Goal: Task Accomplishment & Management: Use online tool/utility

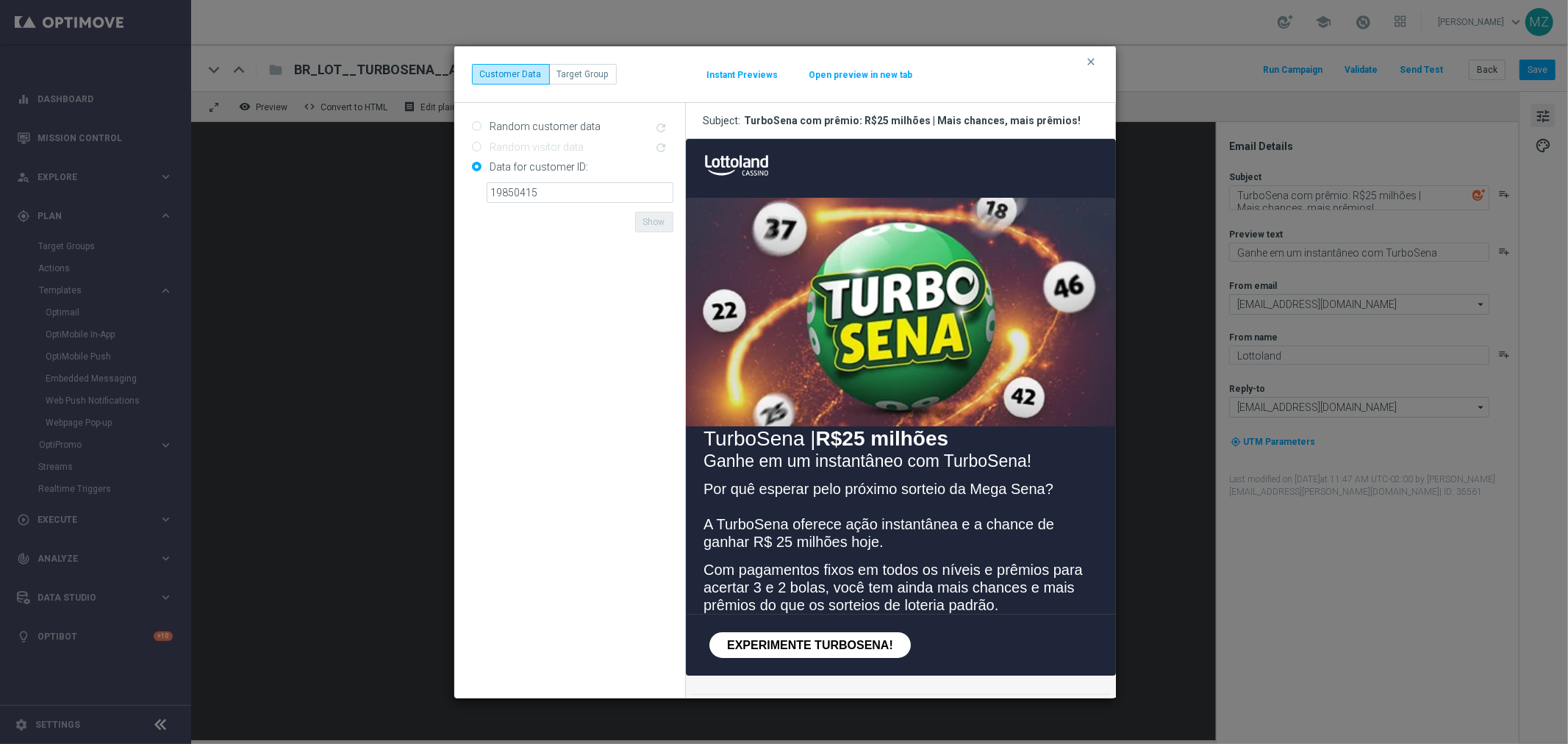
scroll to position [163, 0]
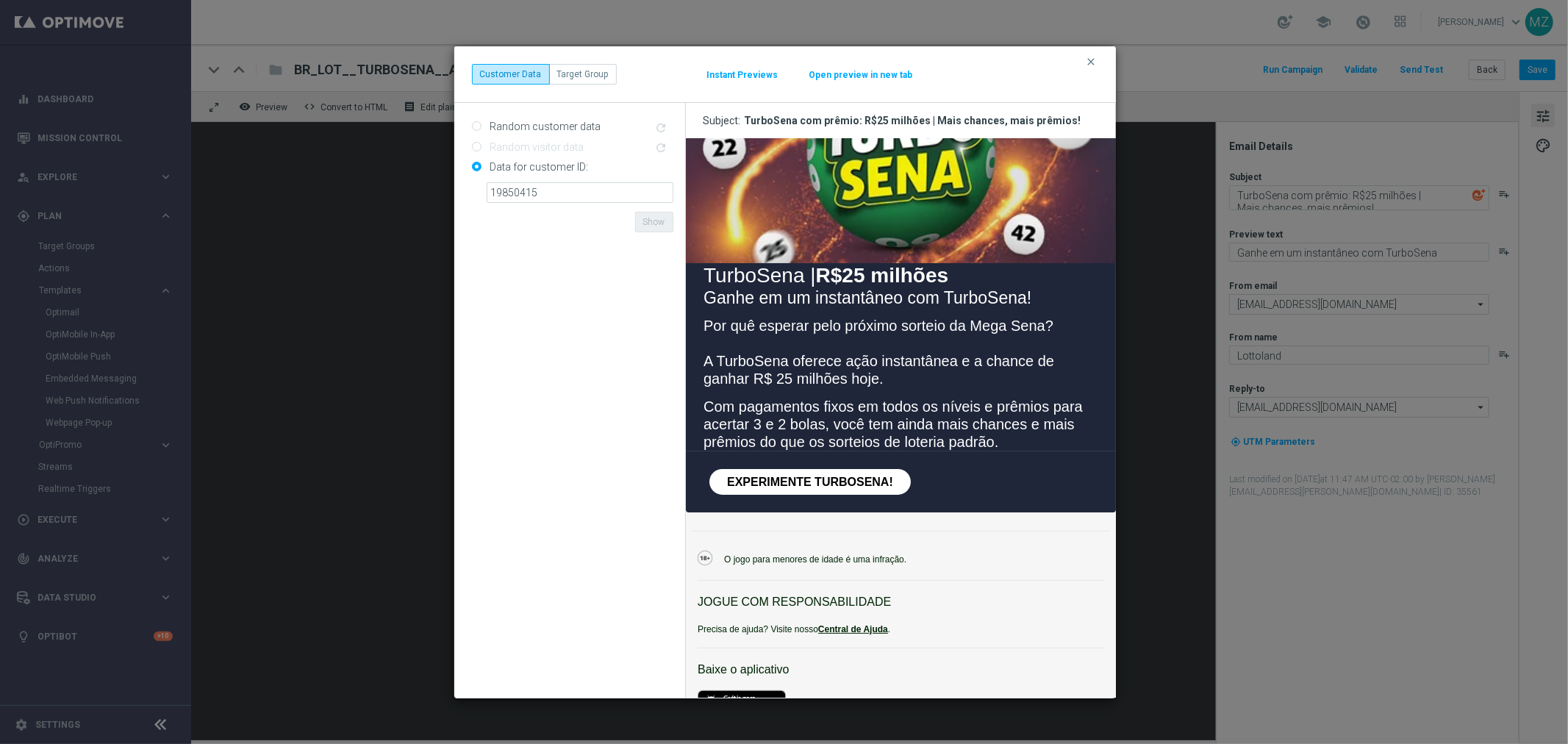
click at [1091, 59] on icon "clear" at bounding box center [1091, 62] width 12 height 12
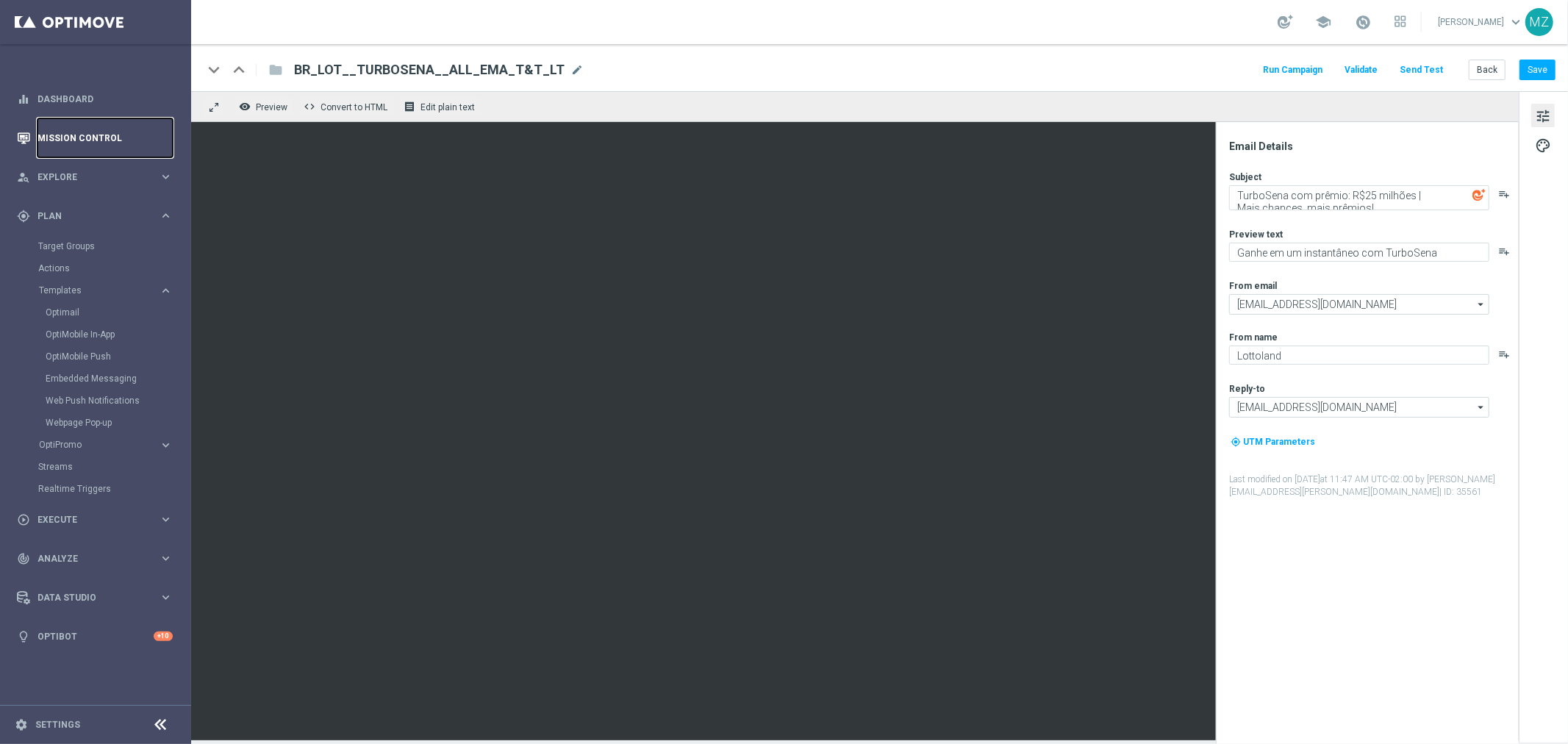
click at [81, 130] on link "Mission Control" at bounding box center [105, 138] width 136 height 39
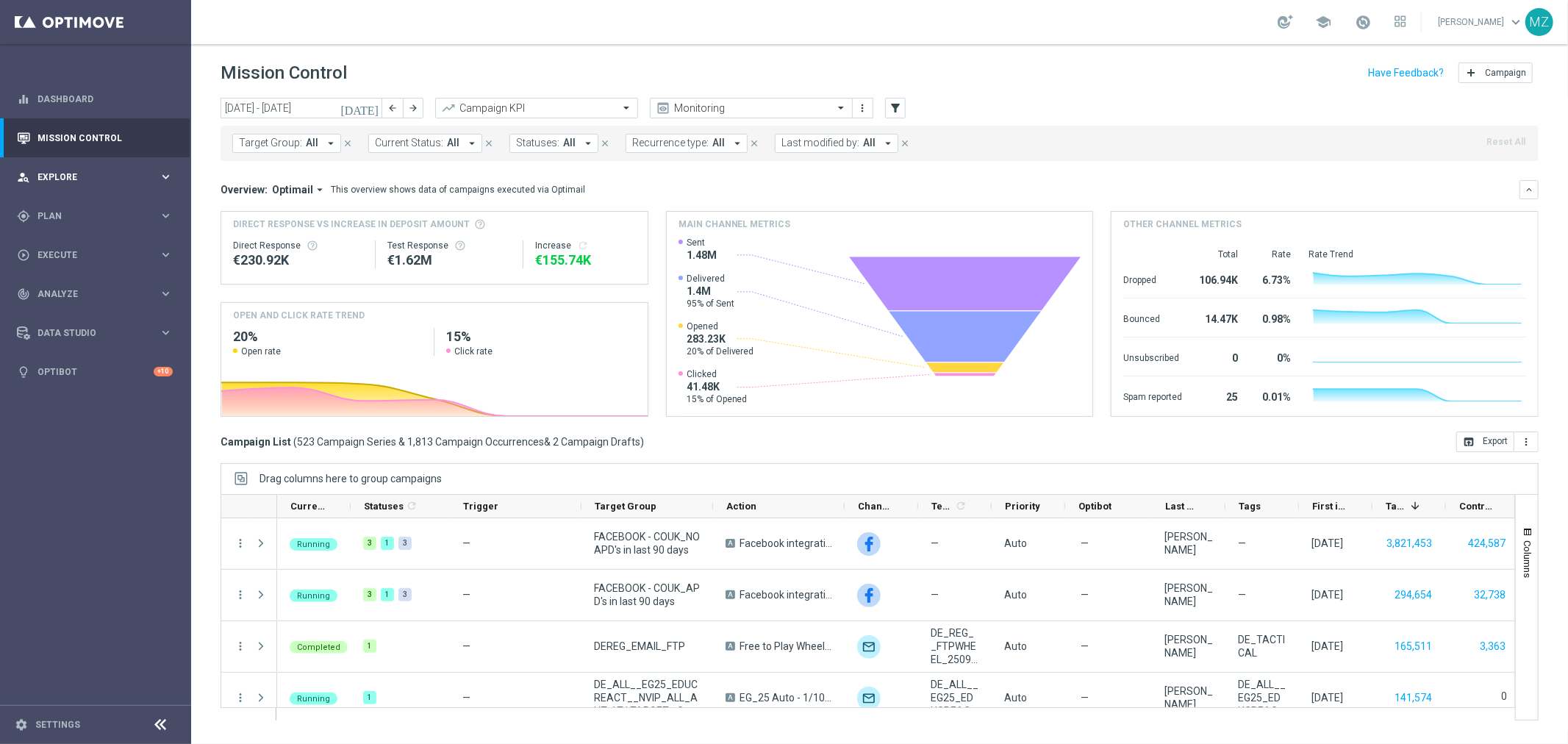
click at [113, 175] on span "Explore" at bounding box center [99, 177] width 121 height 8
click at [97, 216] on span "Plan" at bounding box center [99, 216] width 121 height 8
click at [87, 252] on link "Target Groups" at bounding box center [95, 246] width 115 height 12
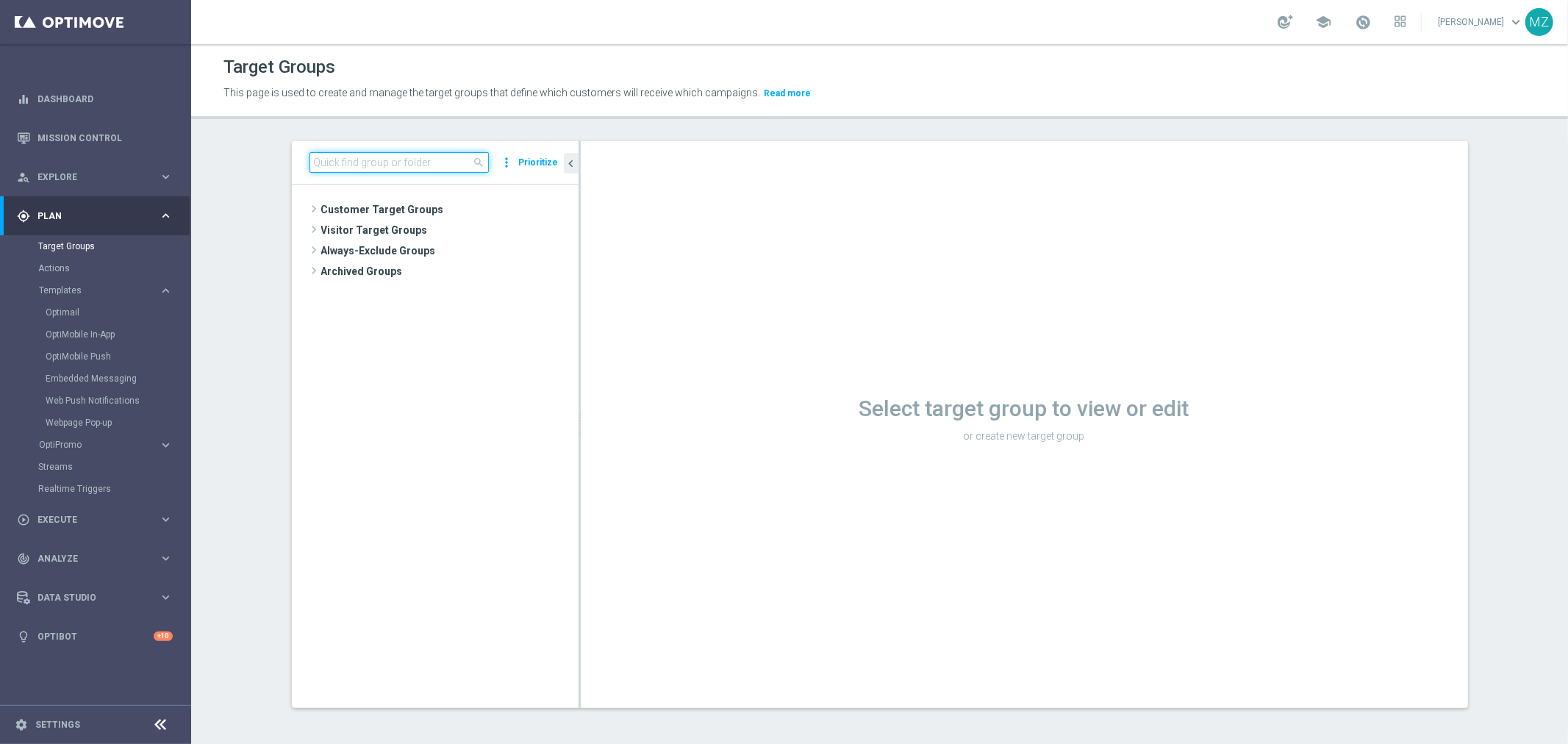
click at [402, 163] on input at bounding box center [399, 163] width 179 height 20
paste input "MAGDA_TEST_T&T_nrt_purchased_tickets"
type input "MAGDA_TEST_T&T_nrt_purchased_tickets"
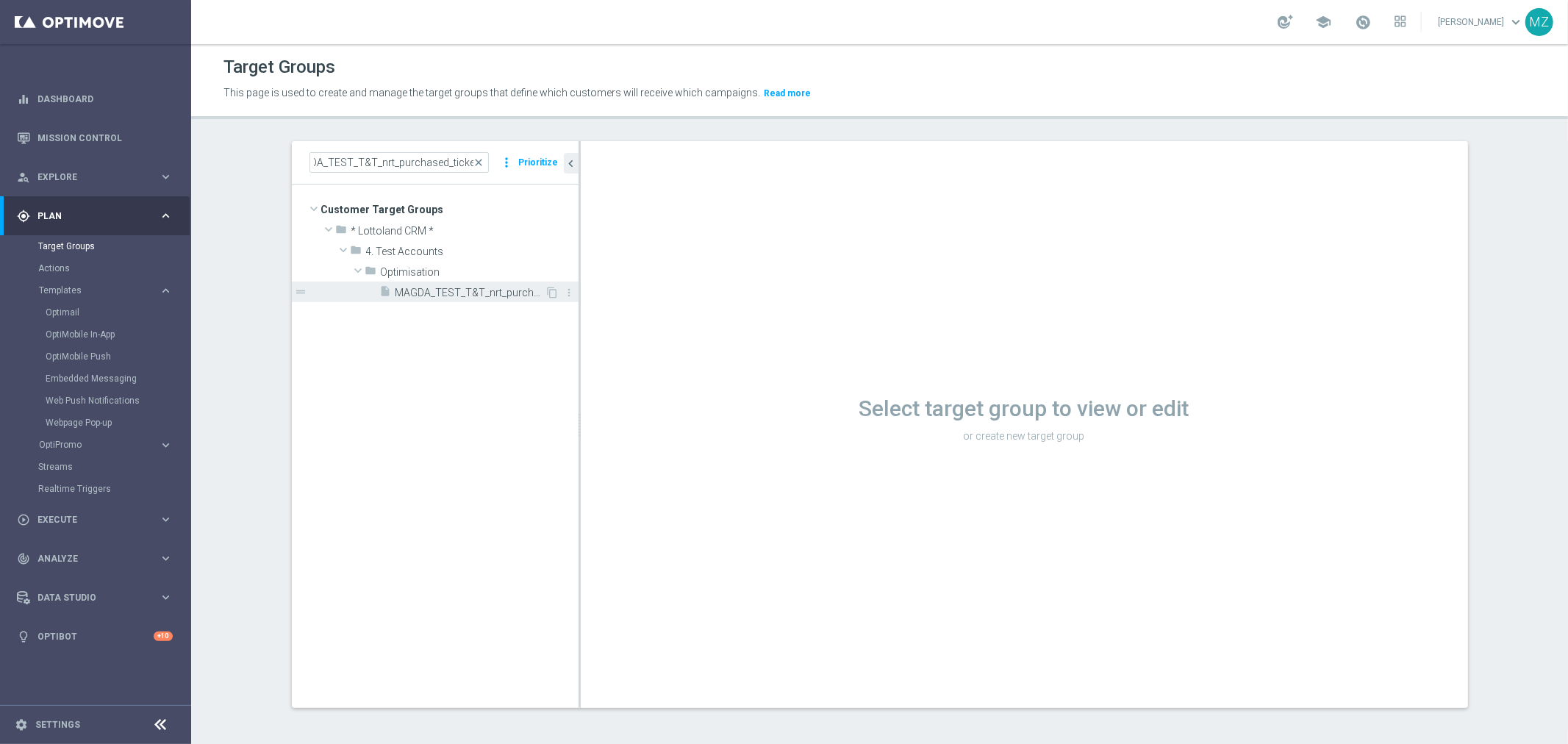
click at [443, 292] on span "MAGDA_TEST_T&T_nrt_purchased_tickets" at bounding box center [471, 292] width 150 height 13
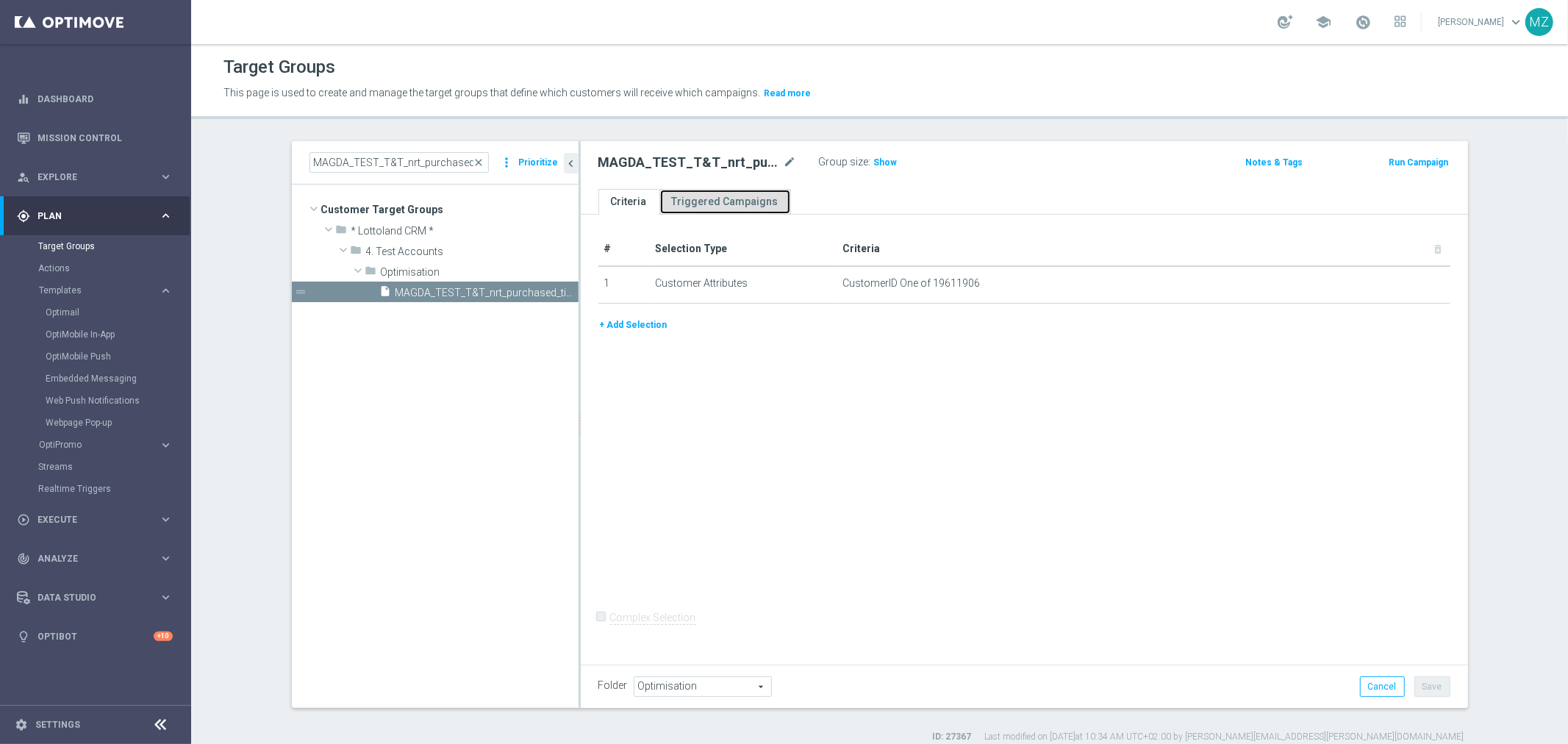
click at [748, 209] on link "Triggered Campaigns" at bounding box center [725, 201] width 131 height 26
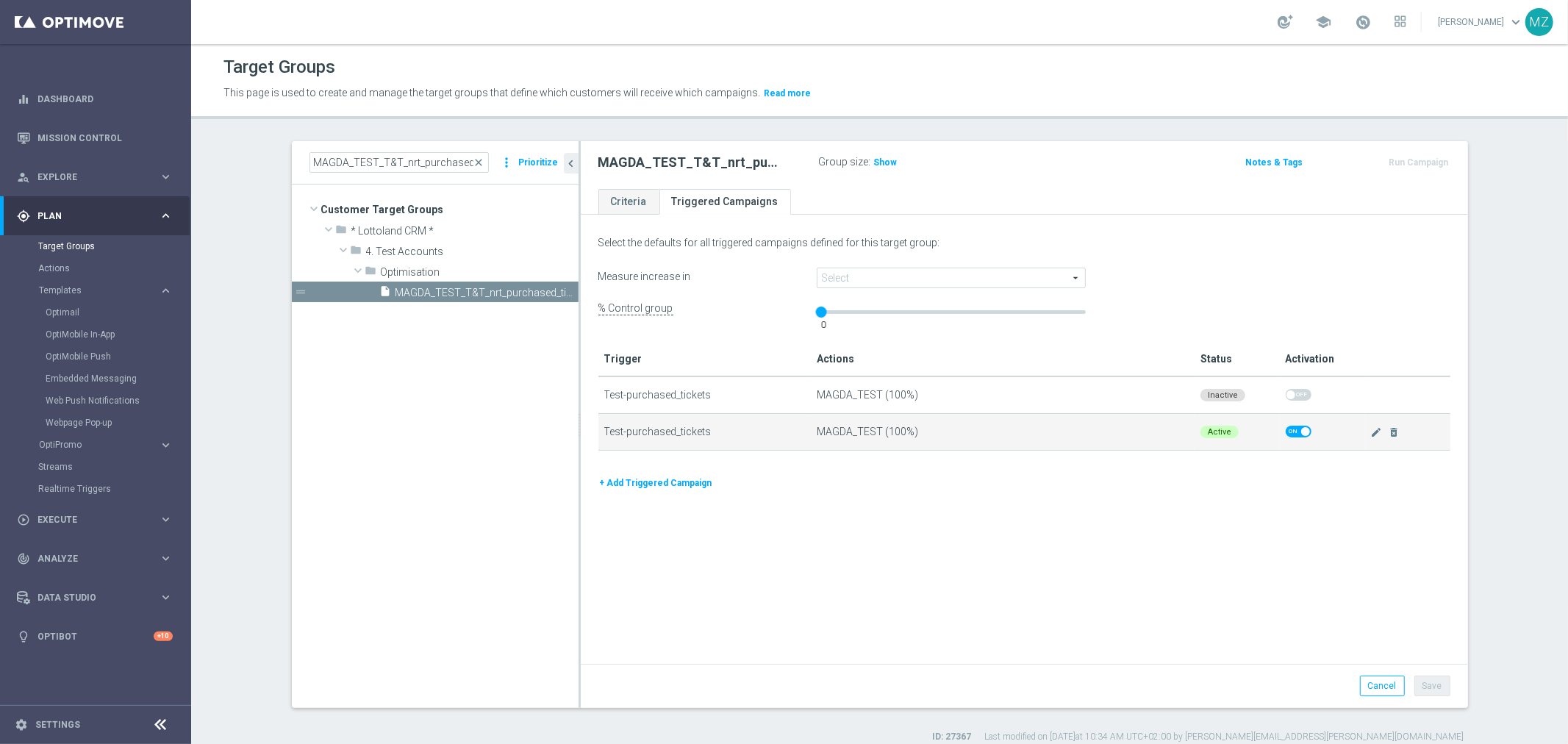
click at [1301, 429] on span at bounding box center [1305, 431] width 8 height 8
click at [1299, 429] on input "checkbox" at bounding box center [1299, 431] width 26 height 12
checkbox input "false"
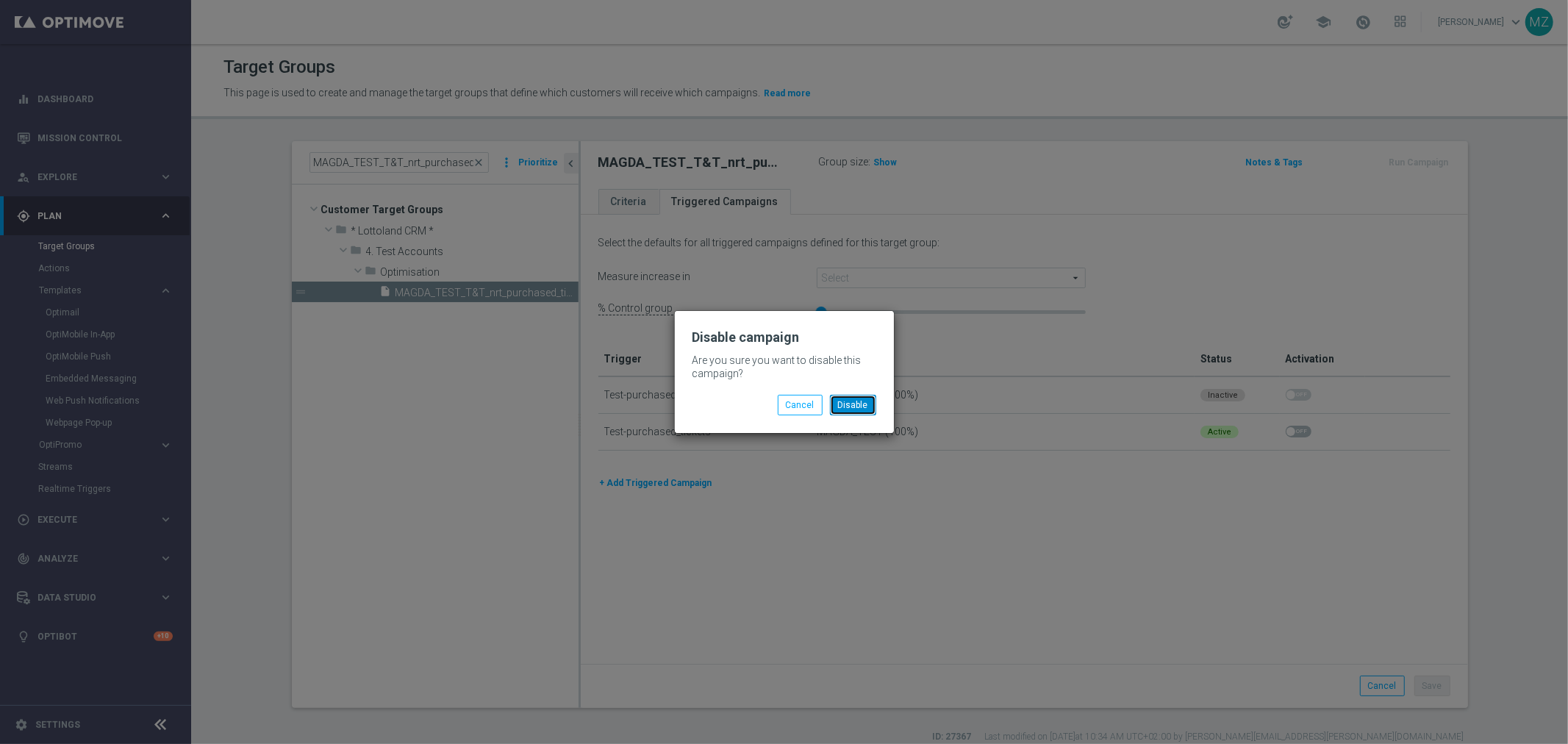
click at [850, 404] on button "Disable" at bounding box center [853, 405] width 46 height 20
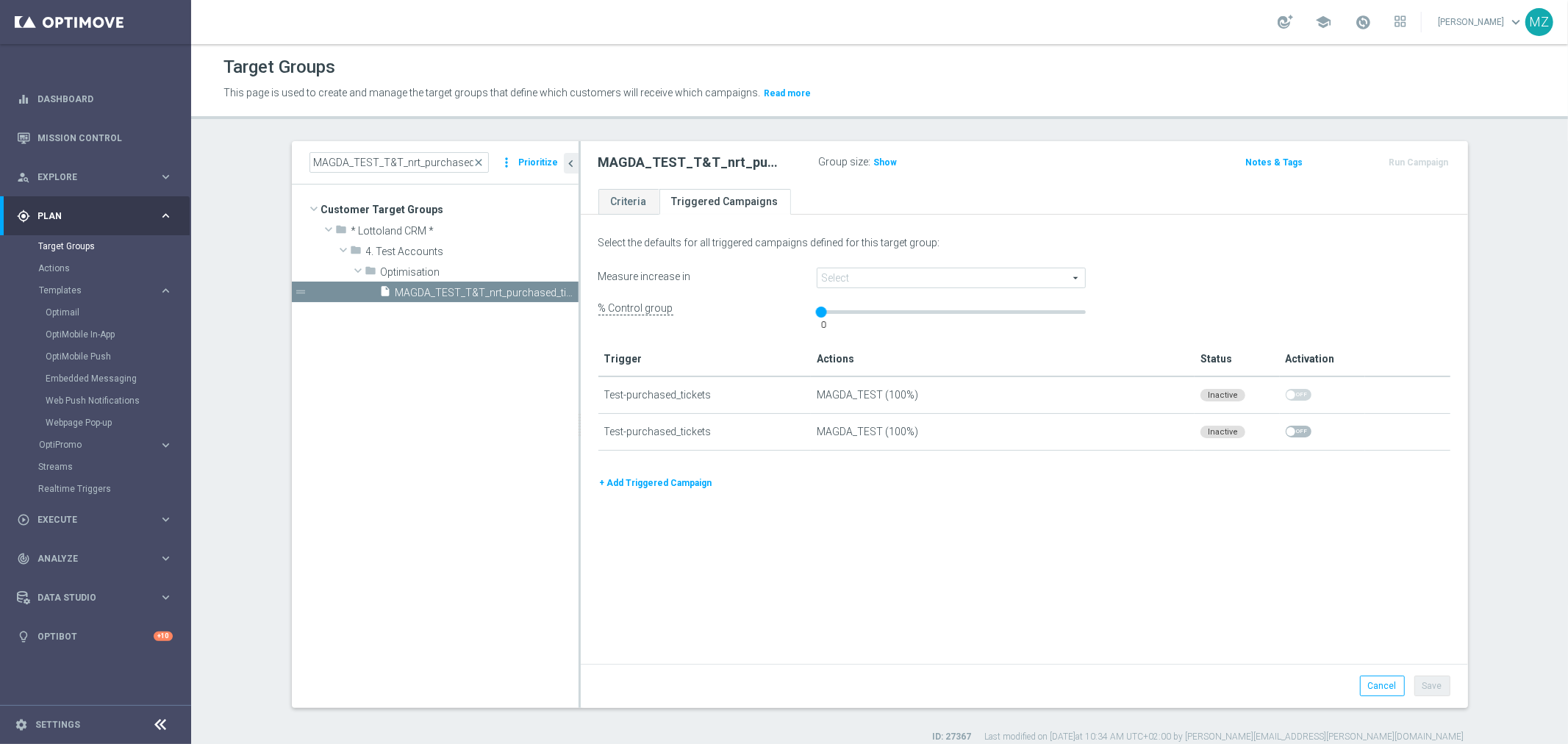
click at [1256, 527] on div "Select the defaults for all triggered campaigns defined for this target group: …" at bounding box center [1025, 442] width 888 height 445
click at [617, 204] on link "Criteria" at bounding box center [629, 201] width 61 height 26
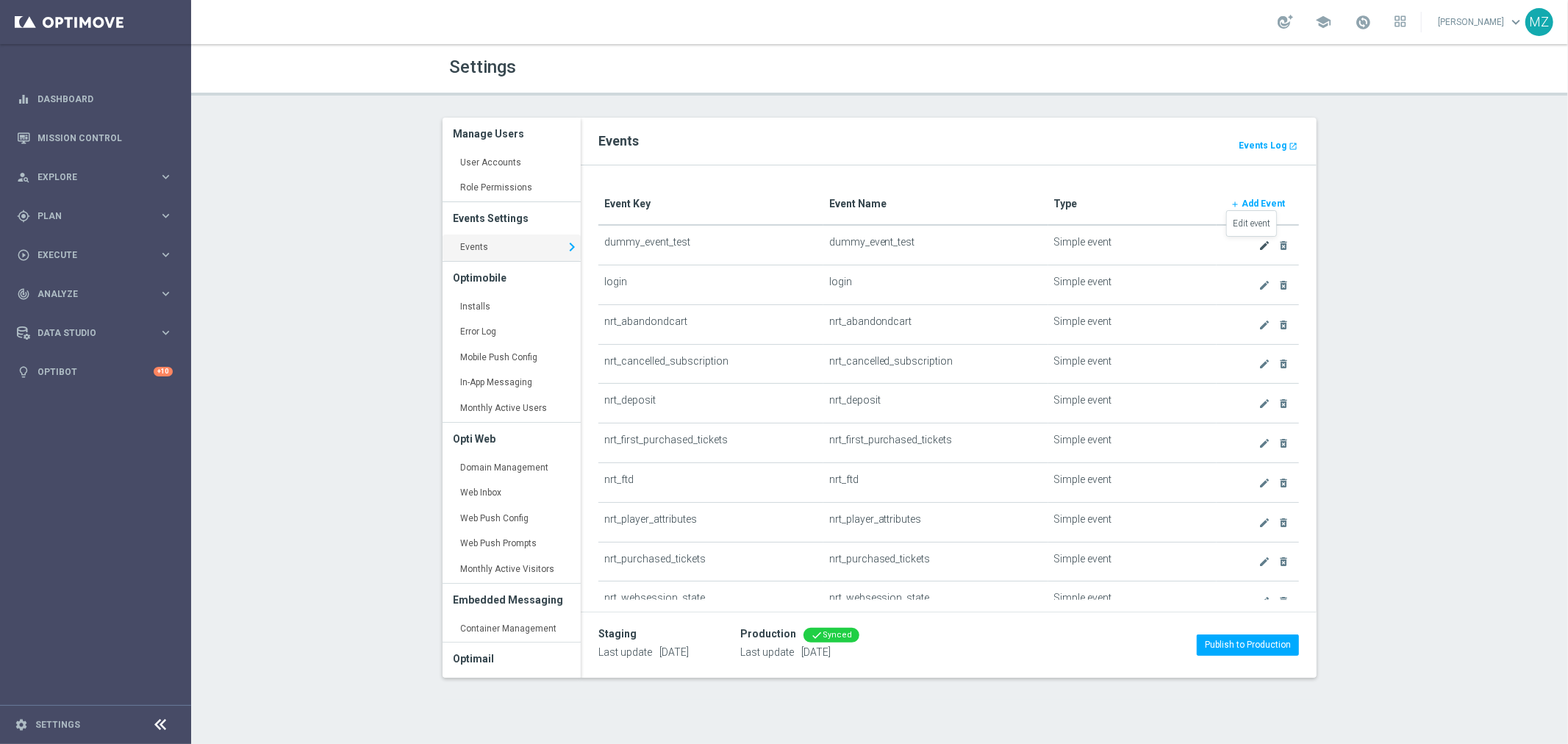
click at [1258, 246] on icon "create" at bounding box center [1264, 246] width 12 height 12
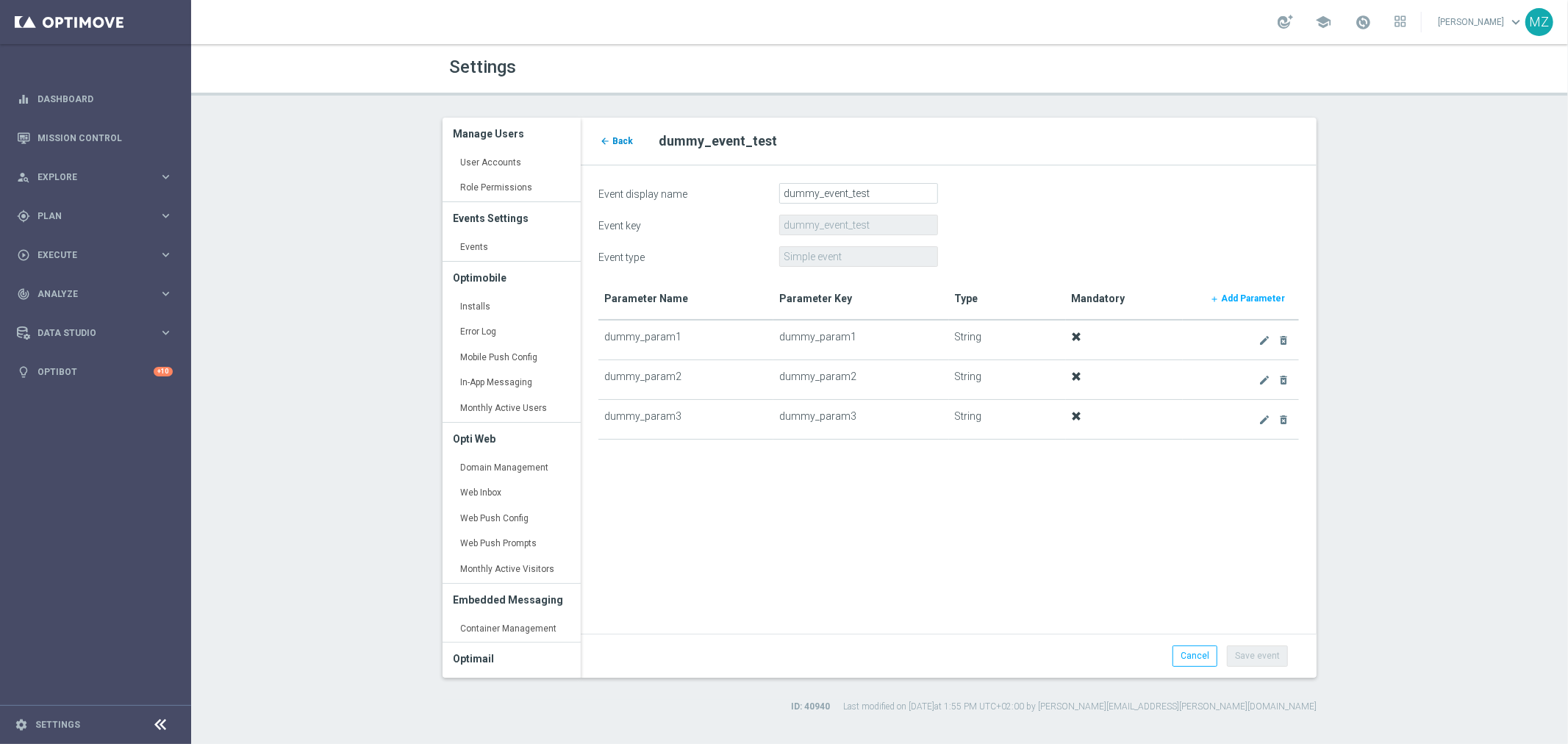
click at [620, 138] on span "Back" at bounding box center [622, 141] width 20 height 10
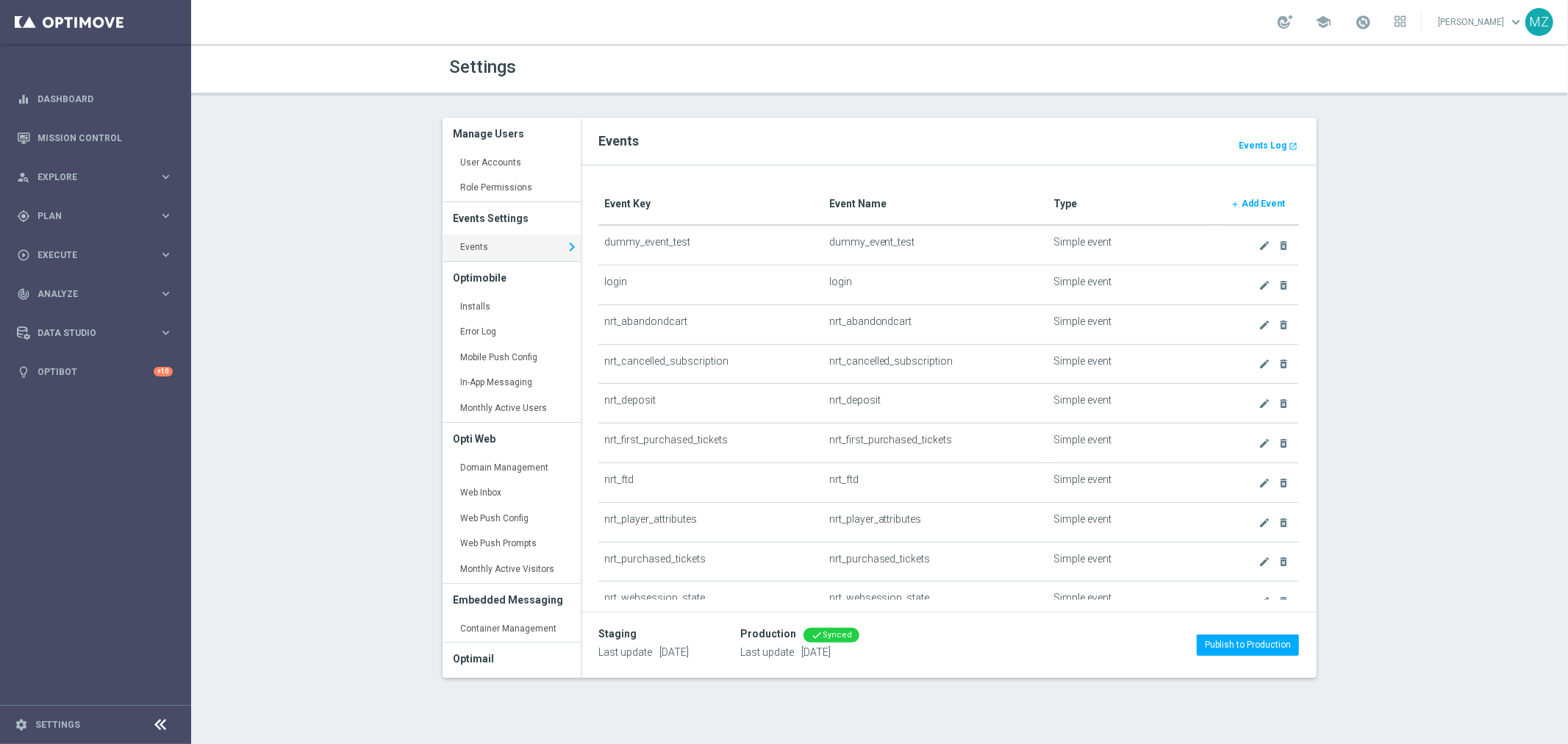
click at [840, 286] on td "login" at bounding box center [936, 285] width 225 height 40
click at [1243, 284] on td "create delete_forever" at bounding box center [1258, 285] width 83 height 40
click at [1258, 284] on icon "create" at bounding box center [1264, 286] width 12 height 12
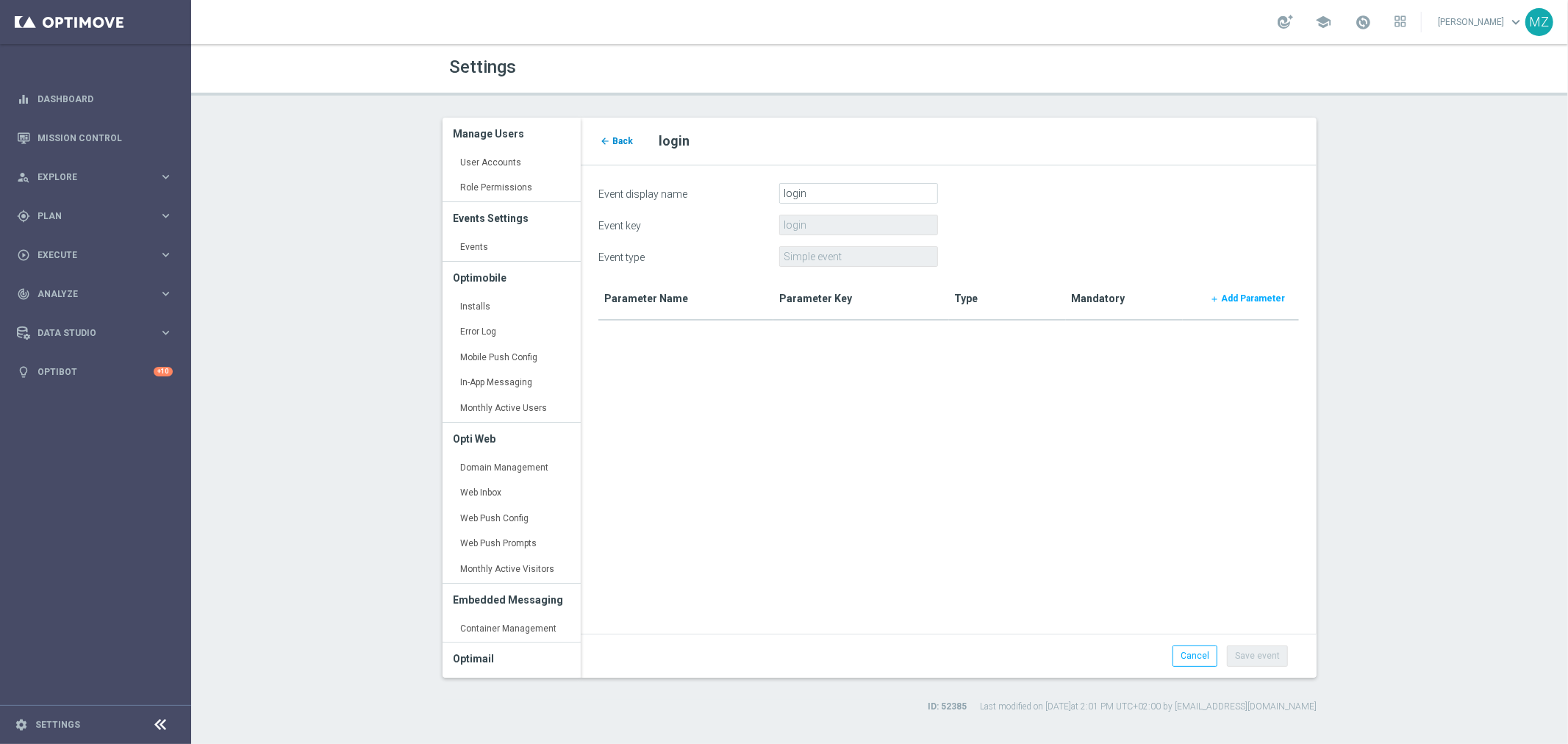
click at [618, 140] on span "Back" at bounding box center [622, 141] width 20 height 10
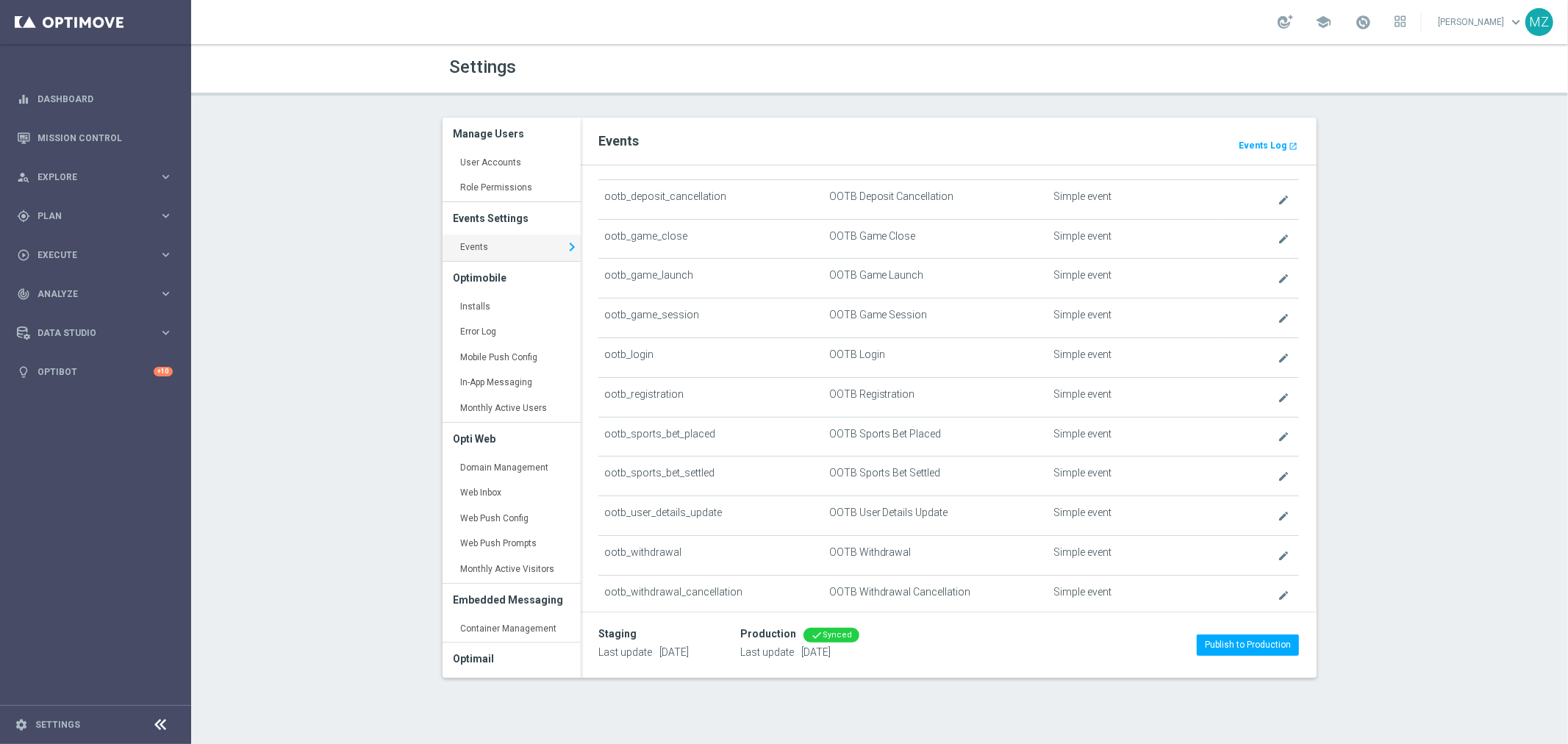
scroll to position [571, 0]
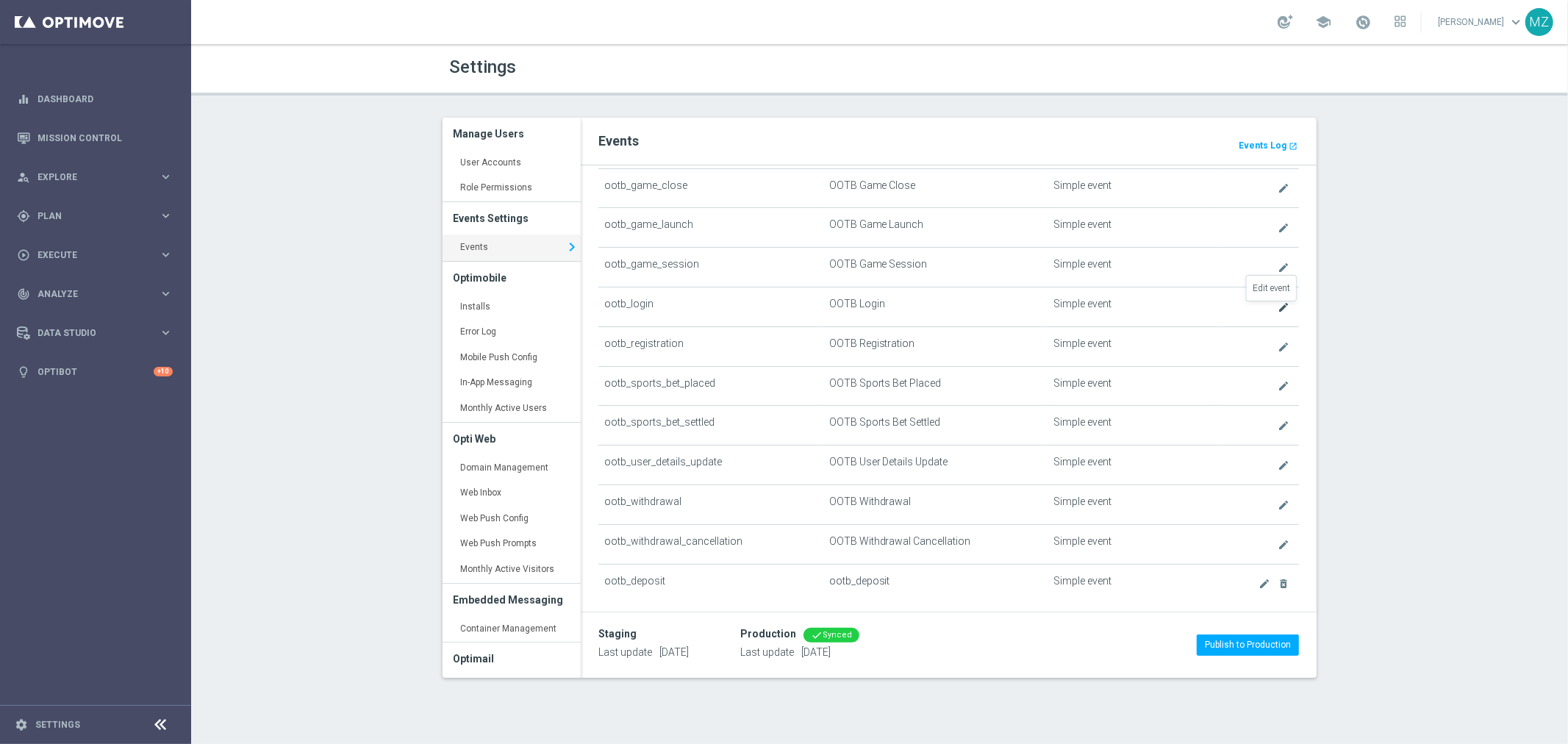
click at [1277, 304] on icon "create" at bounding box center [1283, 308] width 12 height 12
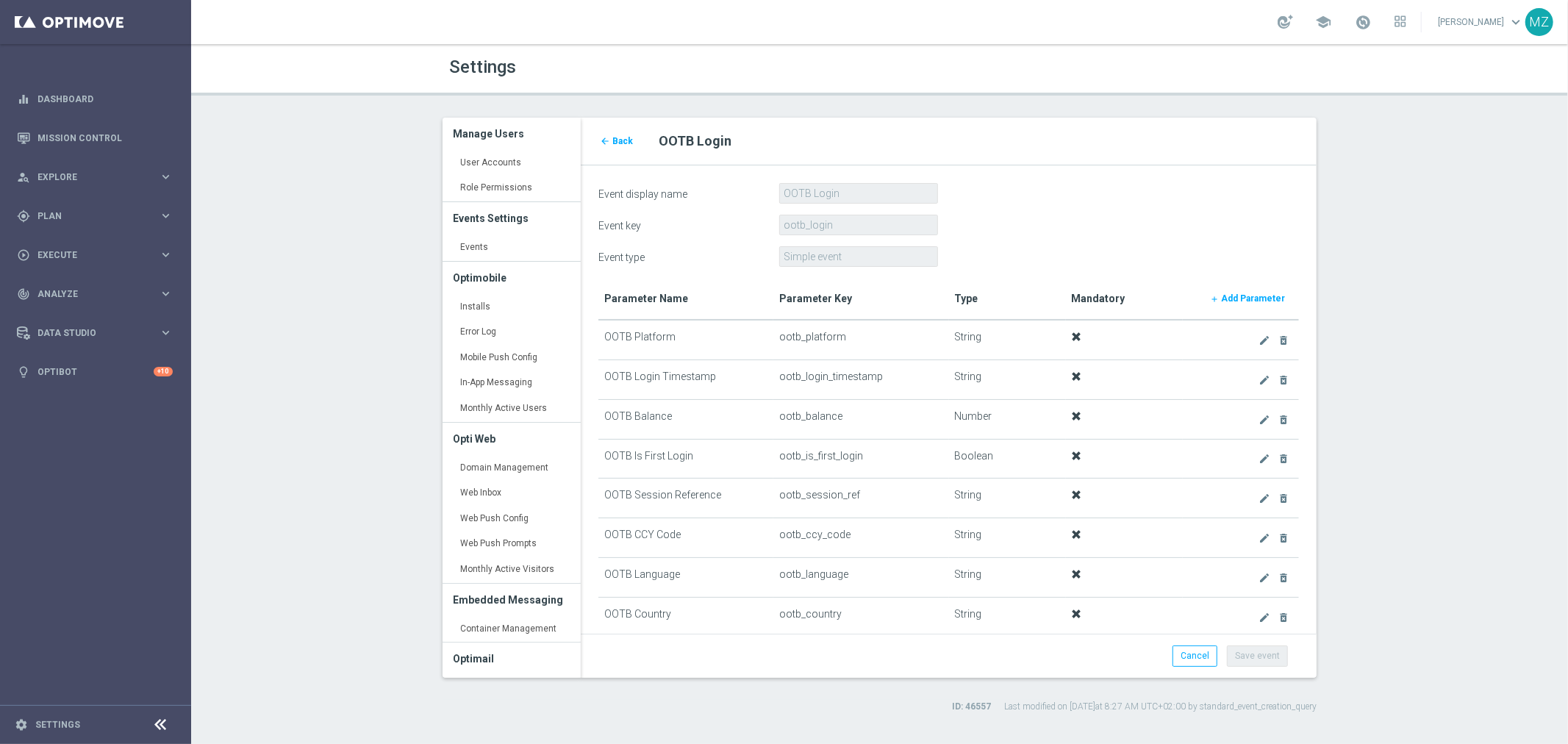
scroll to position [135, 0]
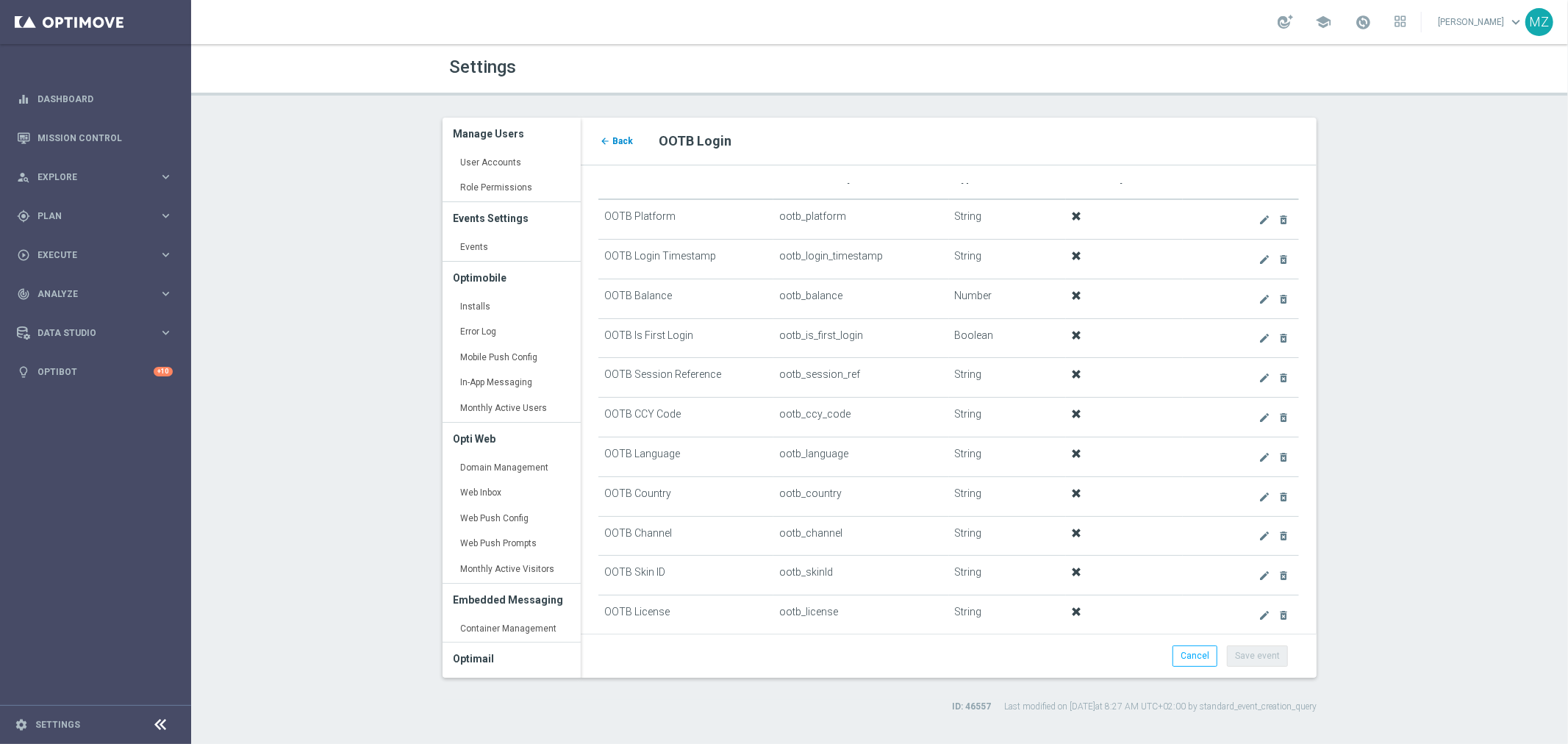
click at [615, 142] on span "Back" at bounding box center [622, 141] width 20 height 10
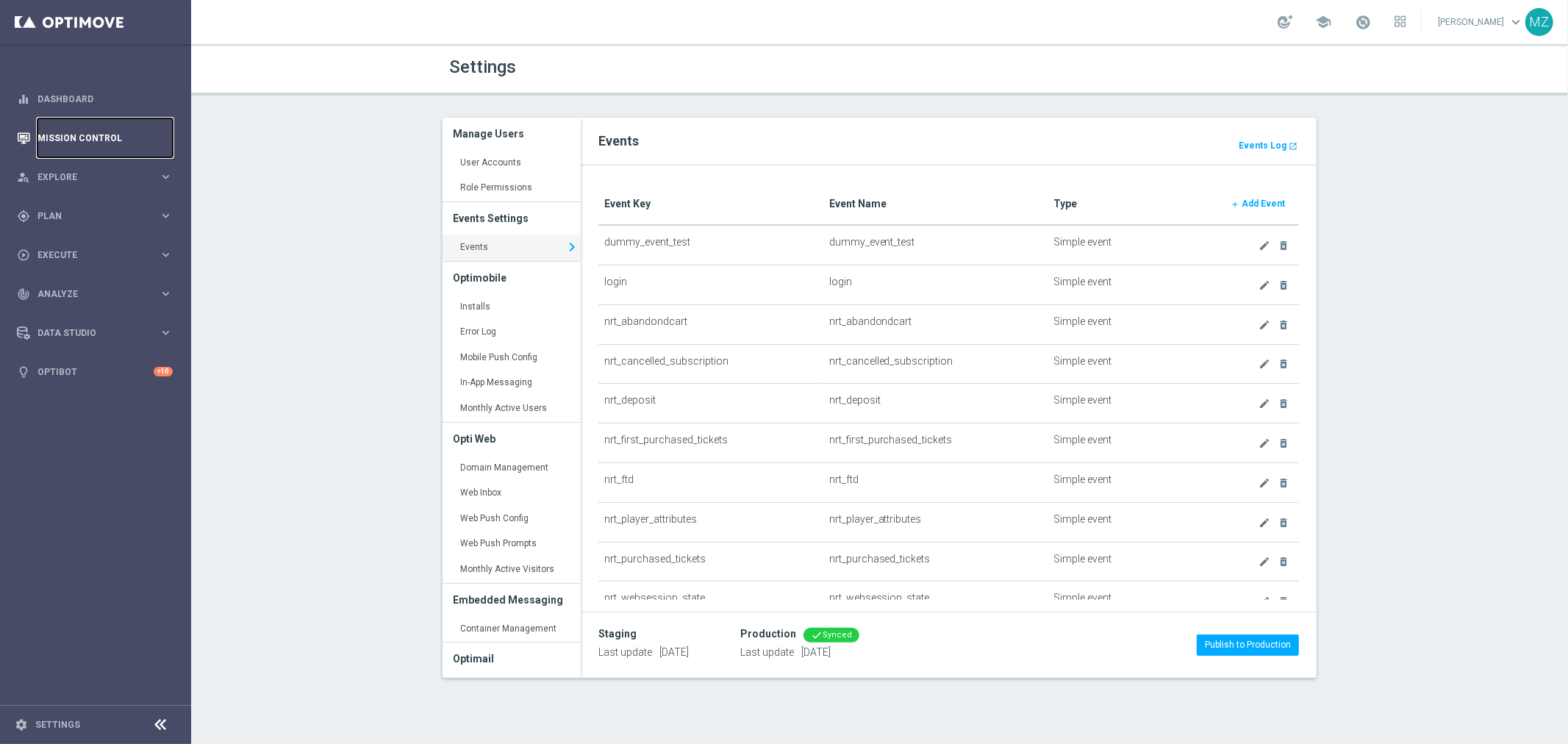
click at [56, 131] on link "Mission Control" at bounding box center [105, 138] width 136 height 39
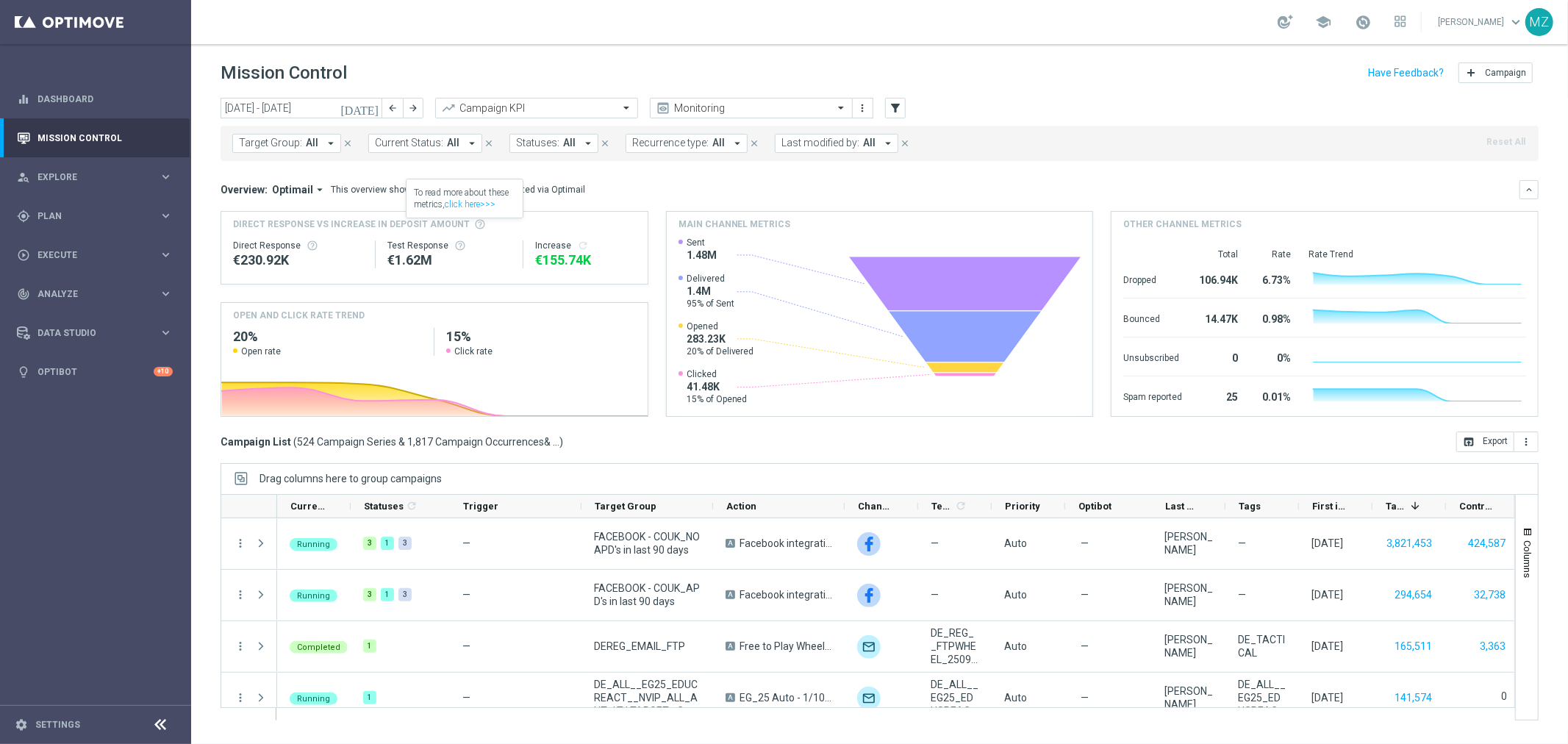
click at [320, 145] on button "Target Group: All arrow_drop_down" at bounding box center [286, 143] width 109 height 19
click at [372, 104] on icon "[DATE]" at bounding box center [360, 108] width 40 height 13
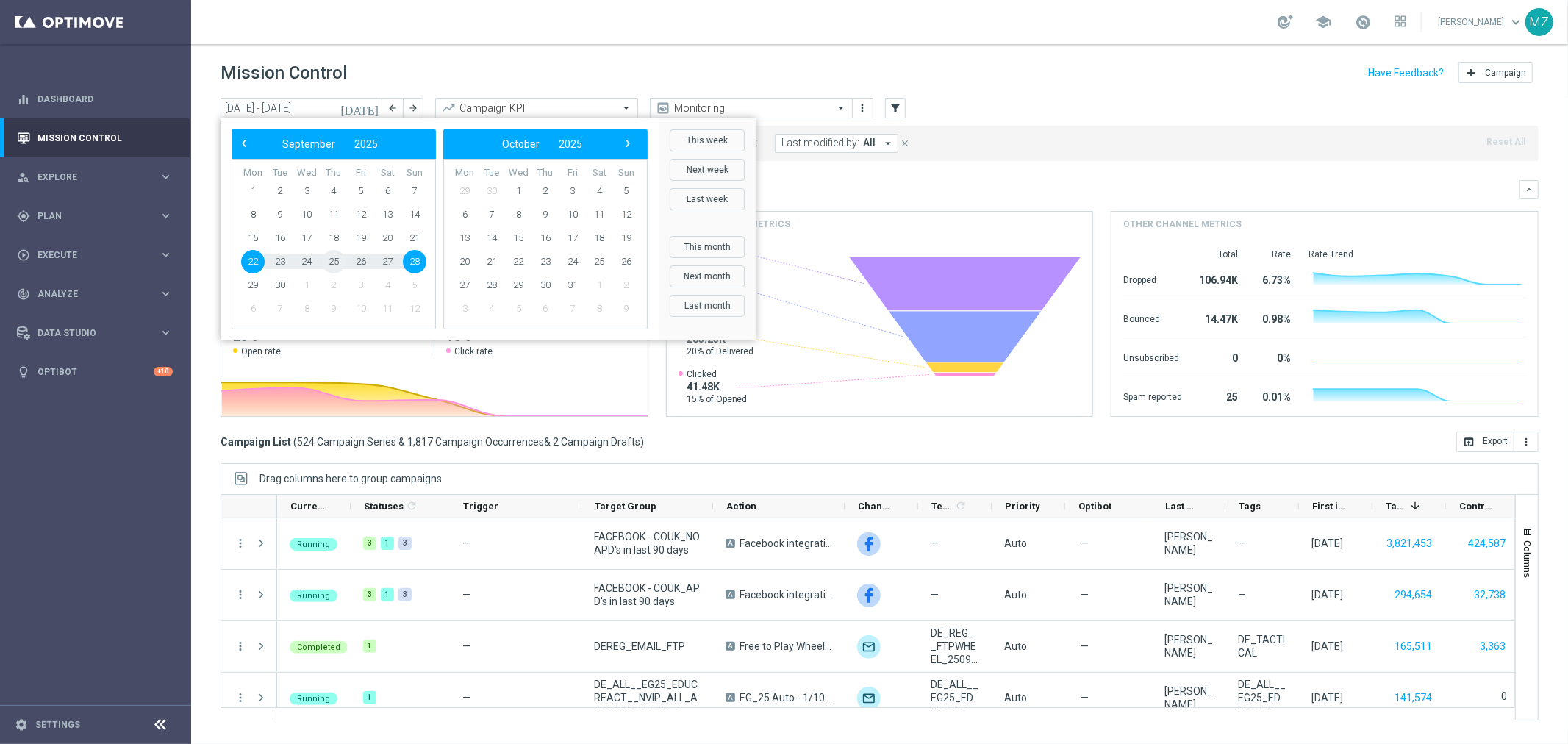
click at [331, 254] on span "25" at bounding box center [333, 262] width 24 height 24
click at [333, 261] on span "25" at bounding box center [333, 262] width 24 height 24
type input "25 Sep 2025 - 25 Sep 2025"
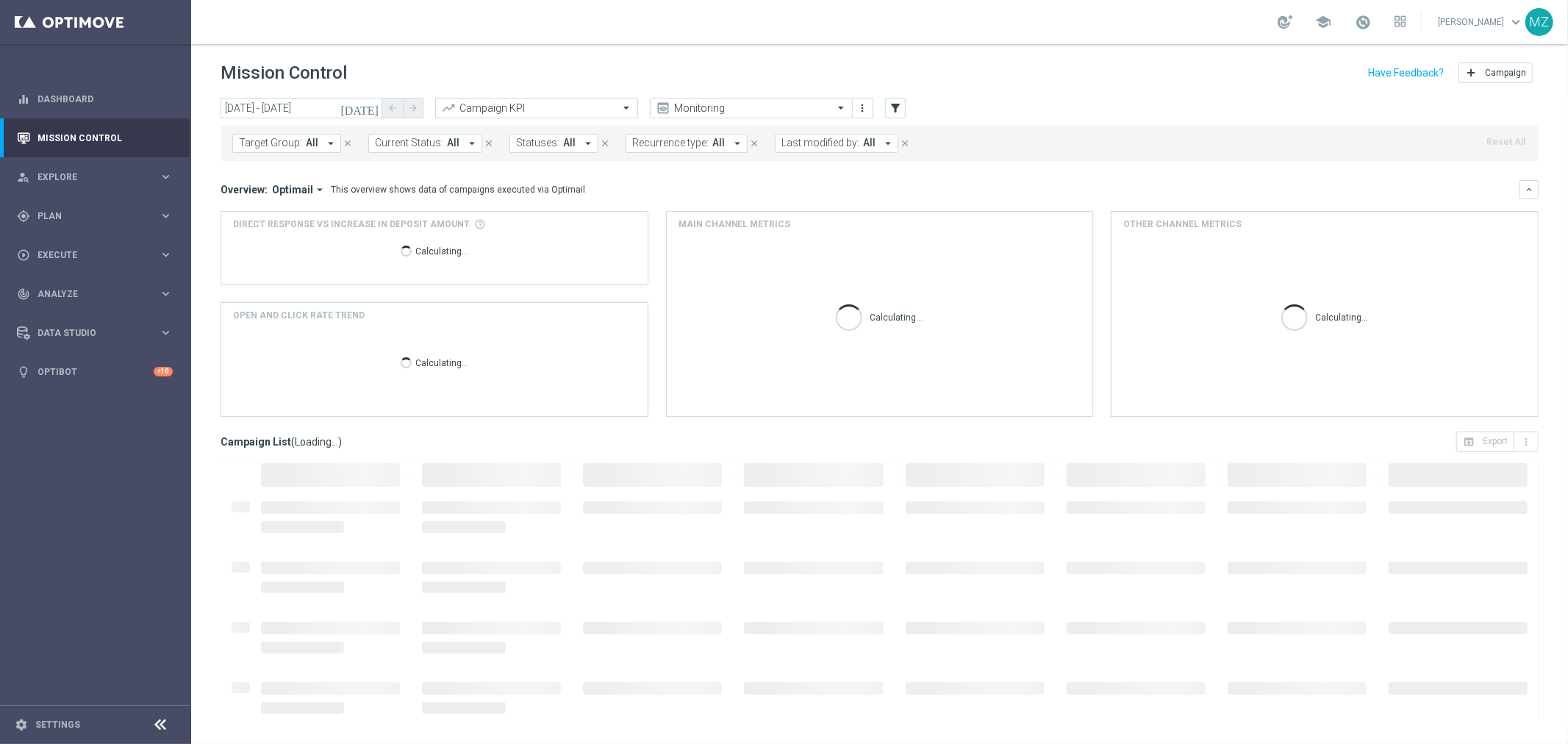
click at [297, 142] on span "Target Group:" at bounding box center [270, 142] width 63 height 13
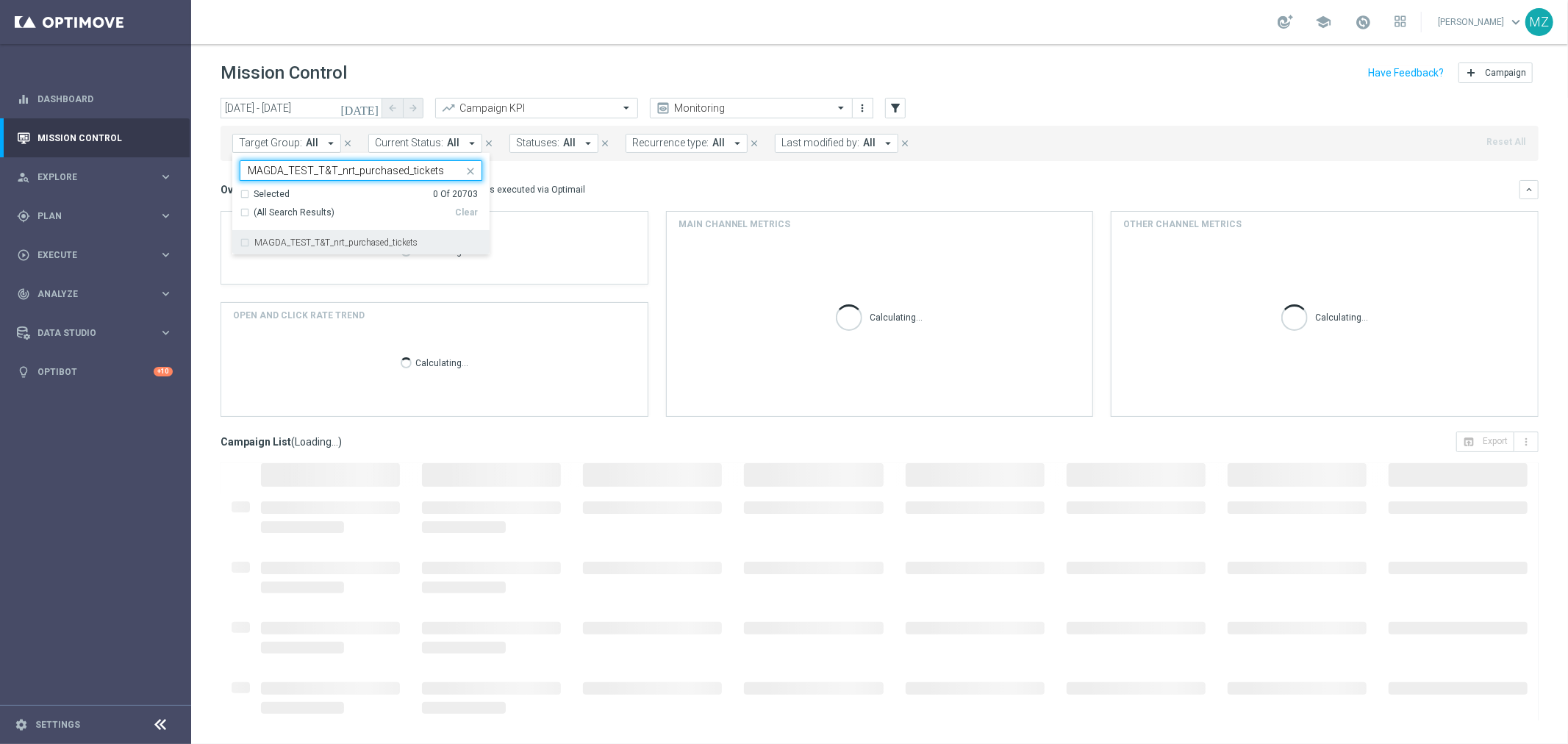
click at [297, 246] on label "MAGDA_TEST_T&T_nrt_purchased_tickets" at bounding box center [336, 243] width 163 height 8
type input "MAGDA_TEST_T&T_nrt_purchased_tickets"
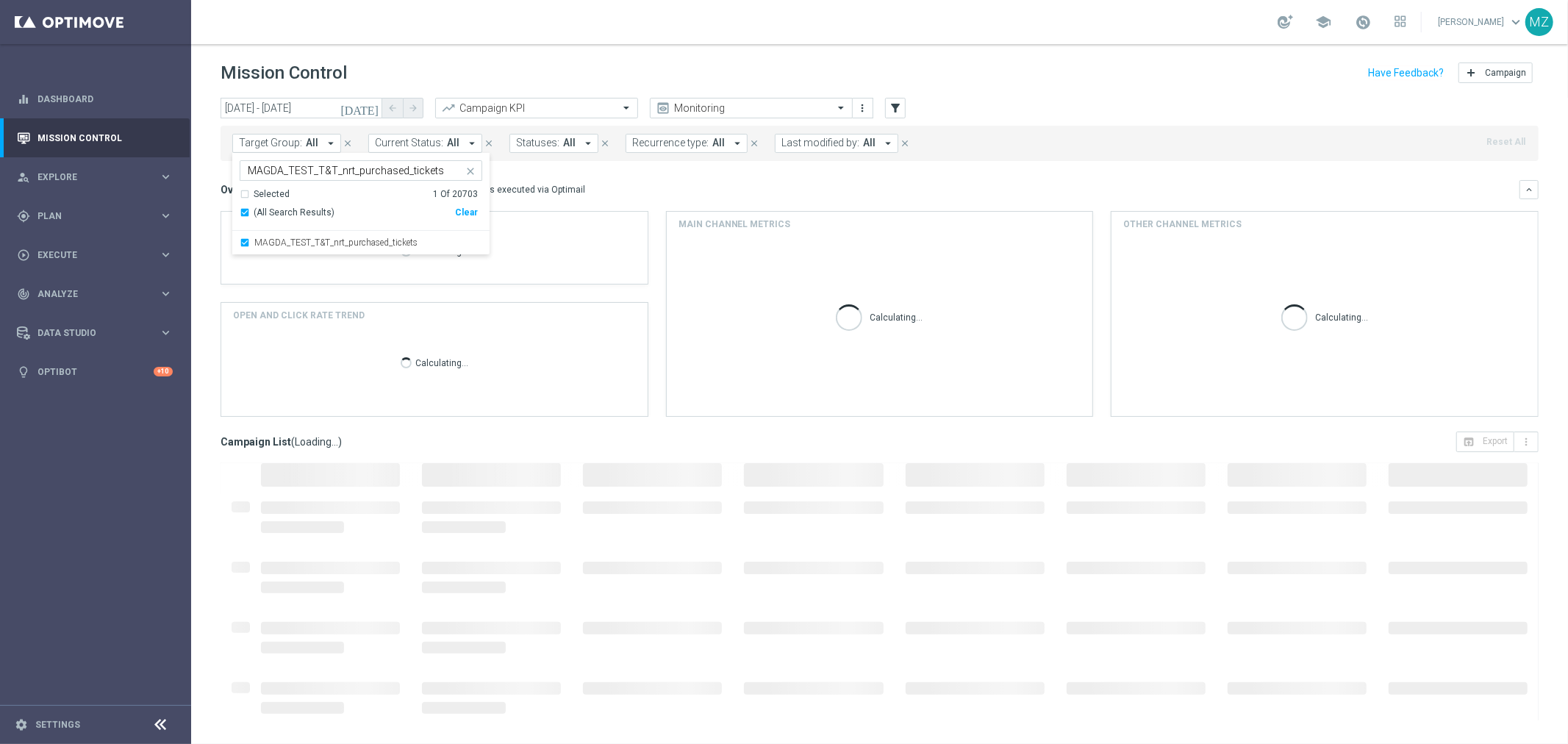
click at [1056, 98] on div "today 25 Sep 2025 - 25 Sep 2025 arrow_back arrow_forward Campaign KPI trending_…" at bounding box center [879, 109] width 1318 height 22
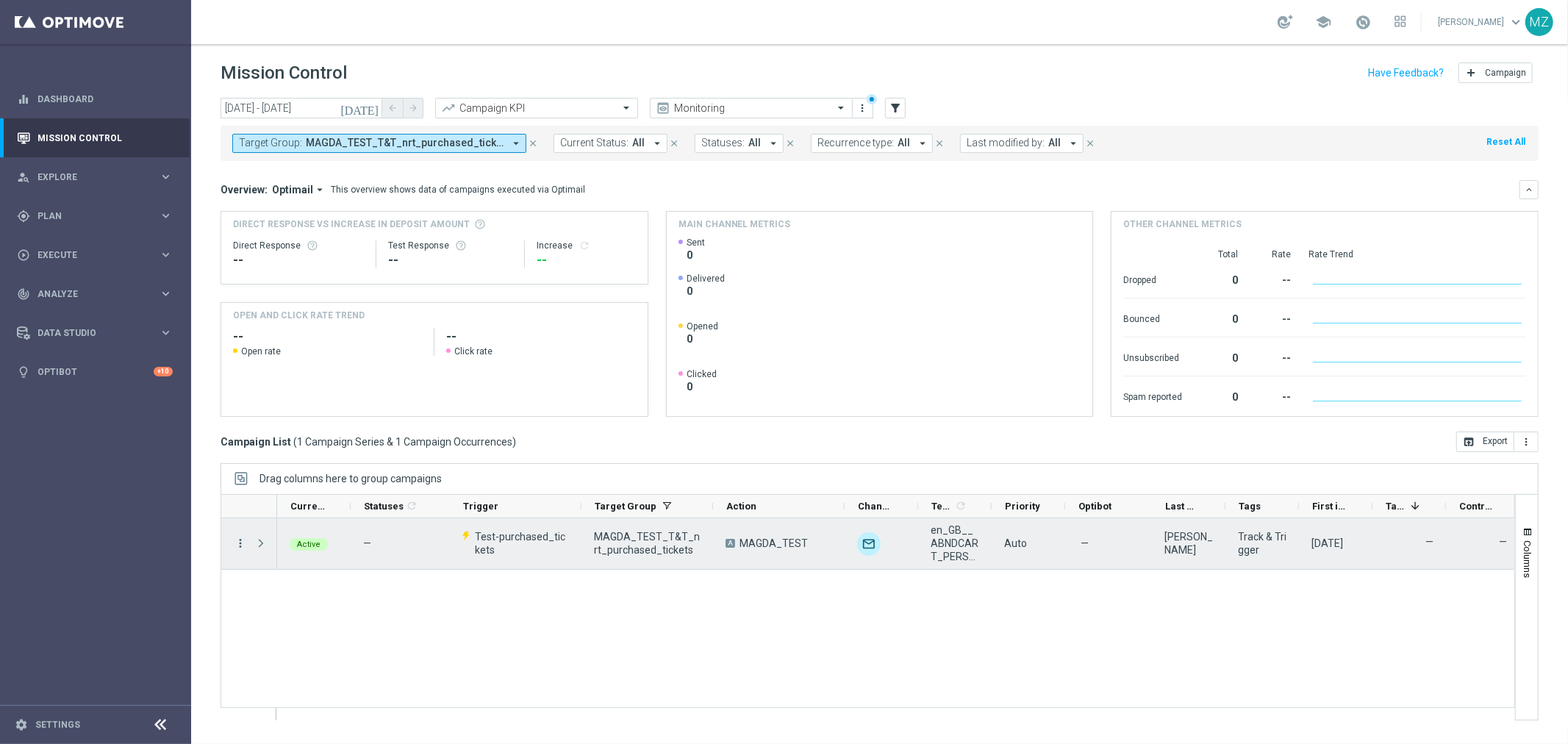
click at [239, 544] on icon "more_vert" at bounding box center [241, 543] width 13 height 13
click at [296, 640] on div "Edit" at bounding box center [337, 642] width 136 height 10
drag, startPoint x: 688, startPoint y: 550, endPoint x: 588, endPoint y: 531, distance: 101.8
click at [588, 531] on div "MAGDA_TEST_T&T_nrt_purchased_tickets" at bounding box center [647, 543] width 131 height 51
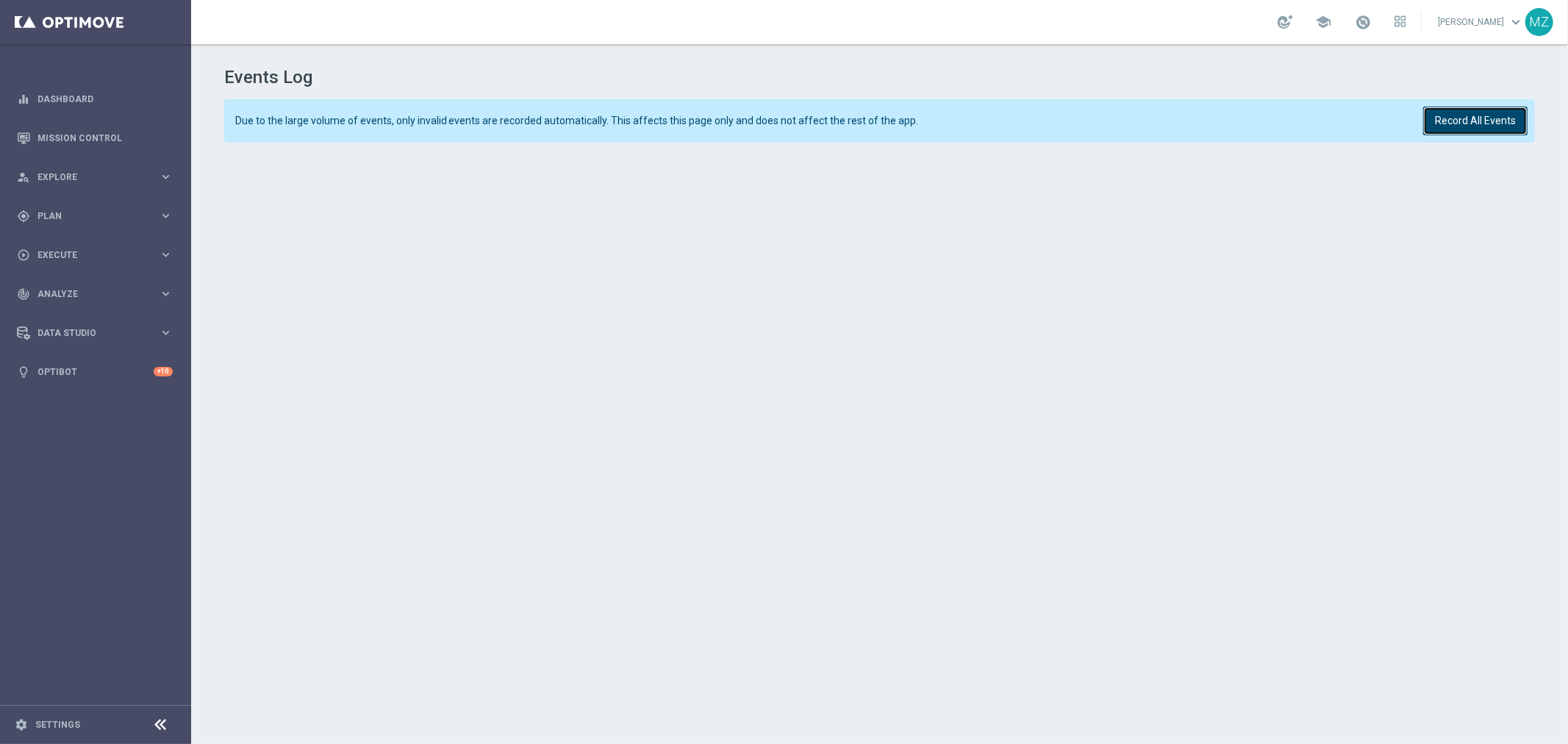
click at [1449, 119] on button "Record All Events" at bounding box center [1475, 121] width 104 height 29
click at [1493, 118] on button "Record All Events" at bounding box center [1475, 121] width 104 height 29
click at [1472, 122] on button "Record All Events" at bounding box center [1475, 121] width 104 height 29
click at [1476, 104] on div "Due to the large volume of events, only invalid events are recorded automatical…" at bounding box center [879, 121] width 1311 height 44
click at [1478, 118] on button "Record All Events" at bounding box center [1475, 121] width 104 height 29
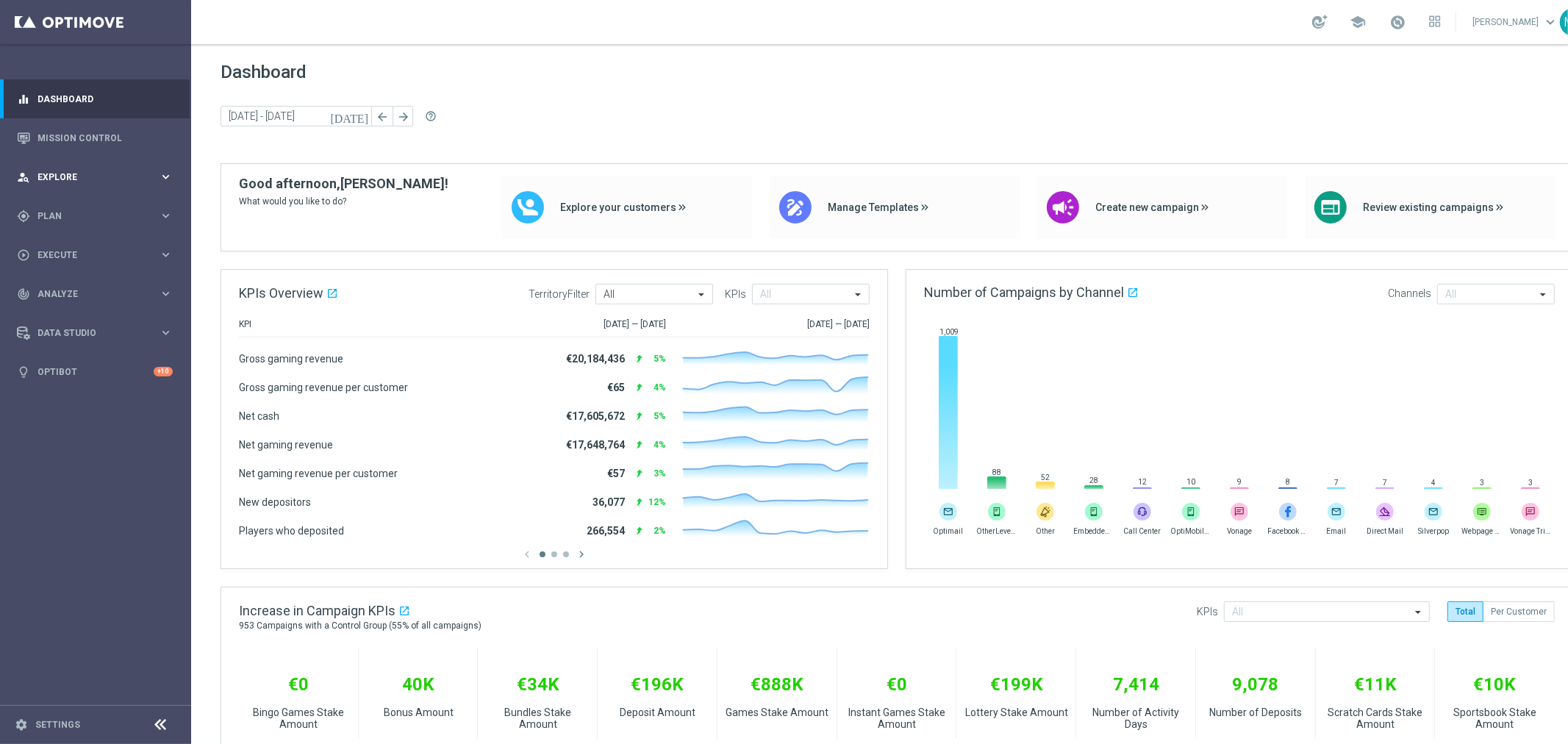
click at [101, 179] on span "Explore" at bounding box center [99, 177] width 121 height 8
click at [125, 384] on div "gps_fixed Plan keyboard_arrow_right" at bounding box center [94, 393] width 189 height 39
click at [72, 294] on span "Templates" at bounding box center [91, 291] width 105 height 8
click at [72, 308] on link "Optimail" at bounding box center [99, 313] width 107 height 12
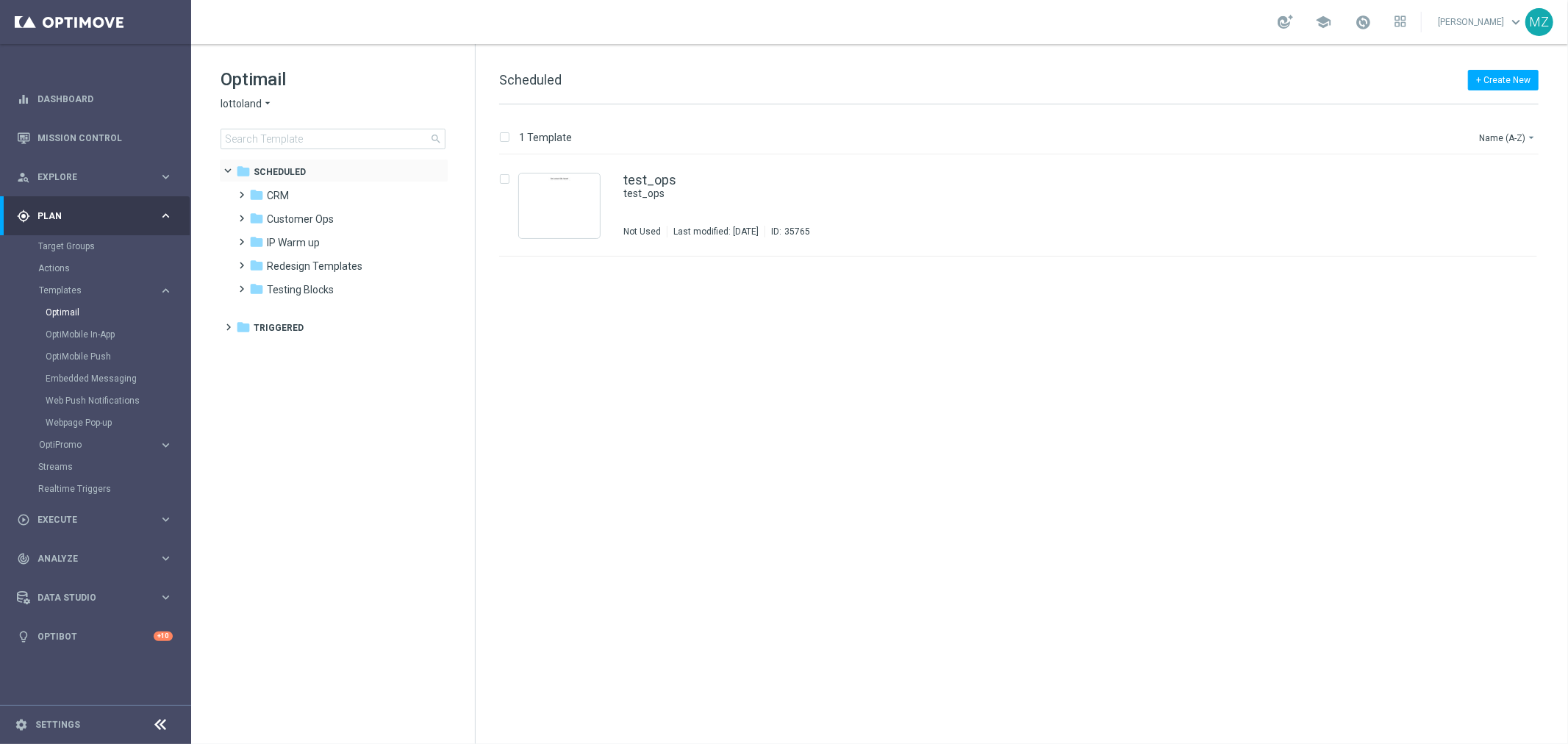
click at [232, 169] on span at bounding box center [235, 169] width 6 height 7
click at [226, 206] on span at bounding box center [226, 202] width 7 height 6
click at [240, 229] on span at bounding box center [239, 226] width 7 height 6
click at [268, 348] on span "Testing" at bounding box center [283, 351] width 35 height 13
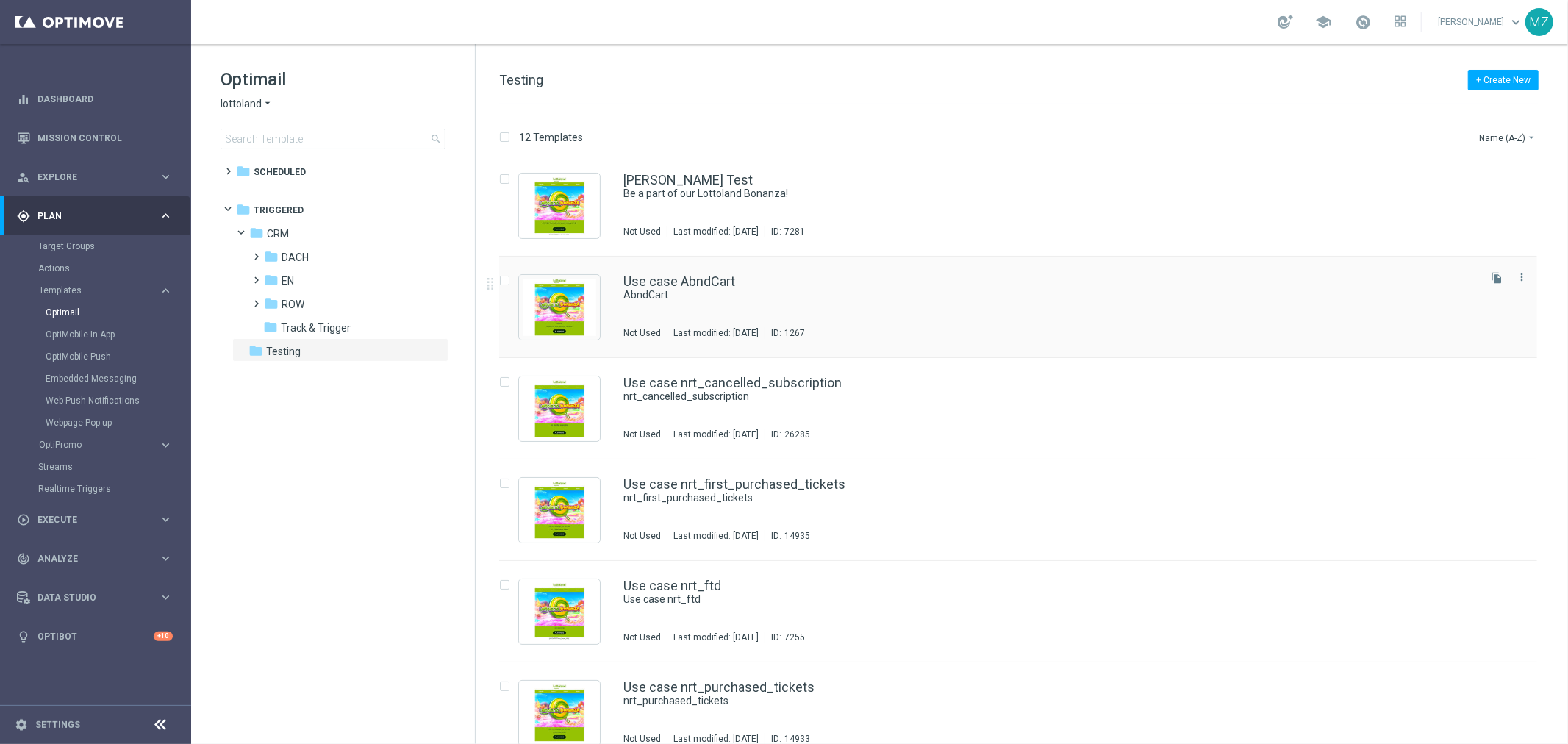
click at [1127, 275] on div "Use case AbndCart" at bounding box center [1049, 281] width 852 height 13
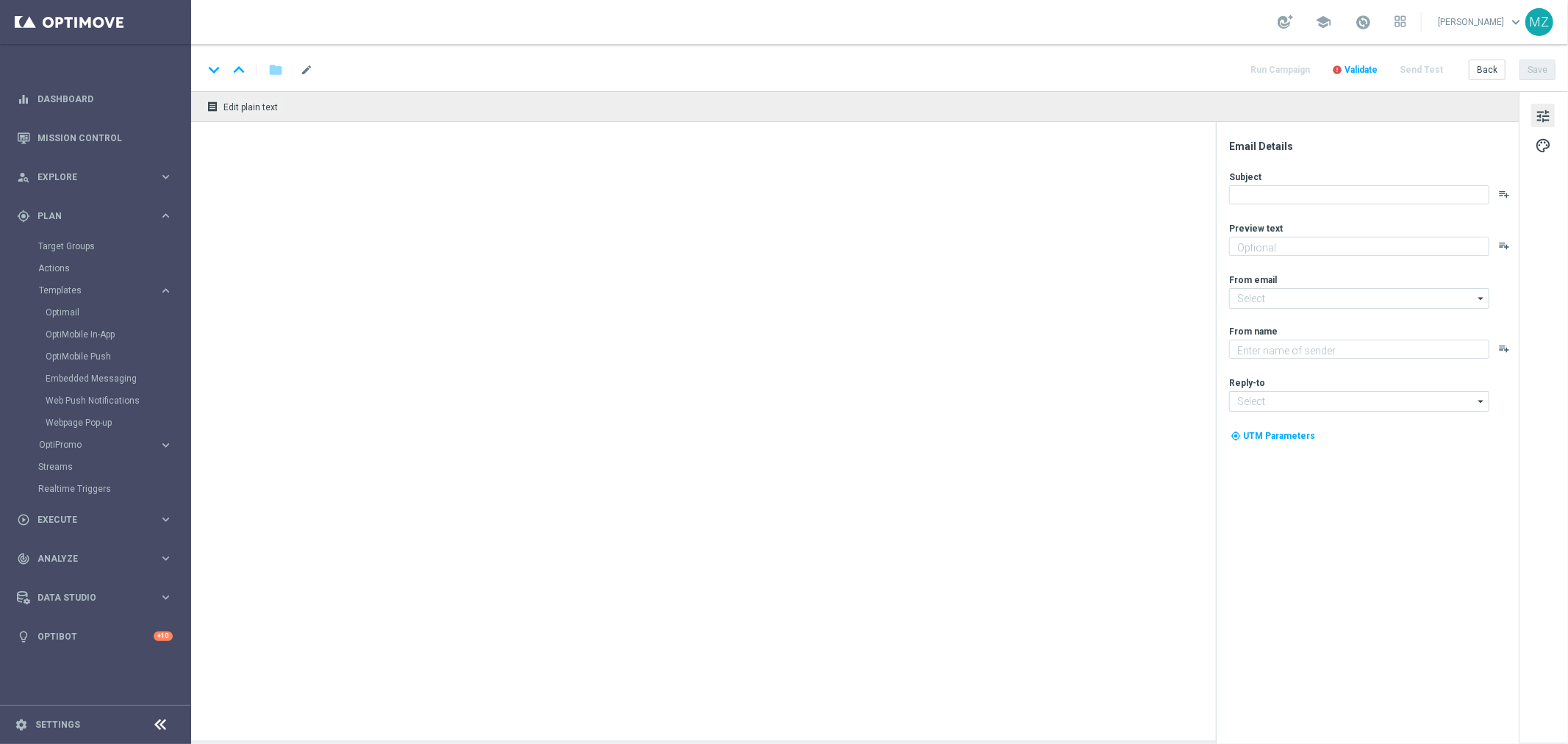
type textarea "T&T testing"
type input "mail@crm.lottoland.com"
type textarea "[%FIRST_NAME%]"
type input "service@lottoland.com"
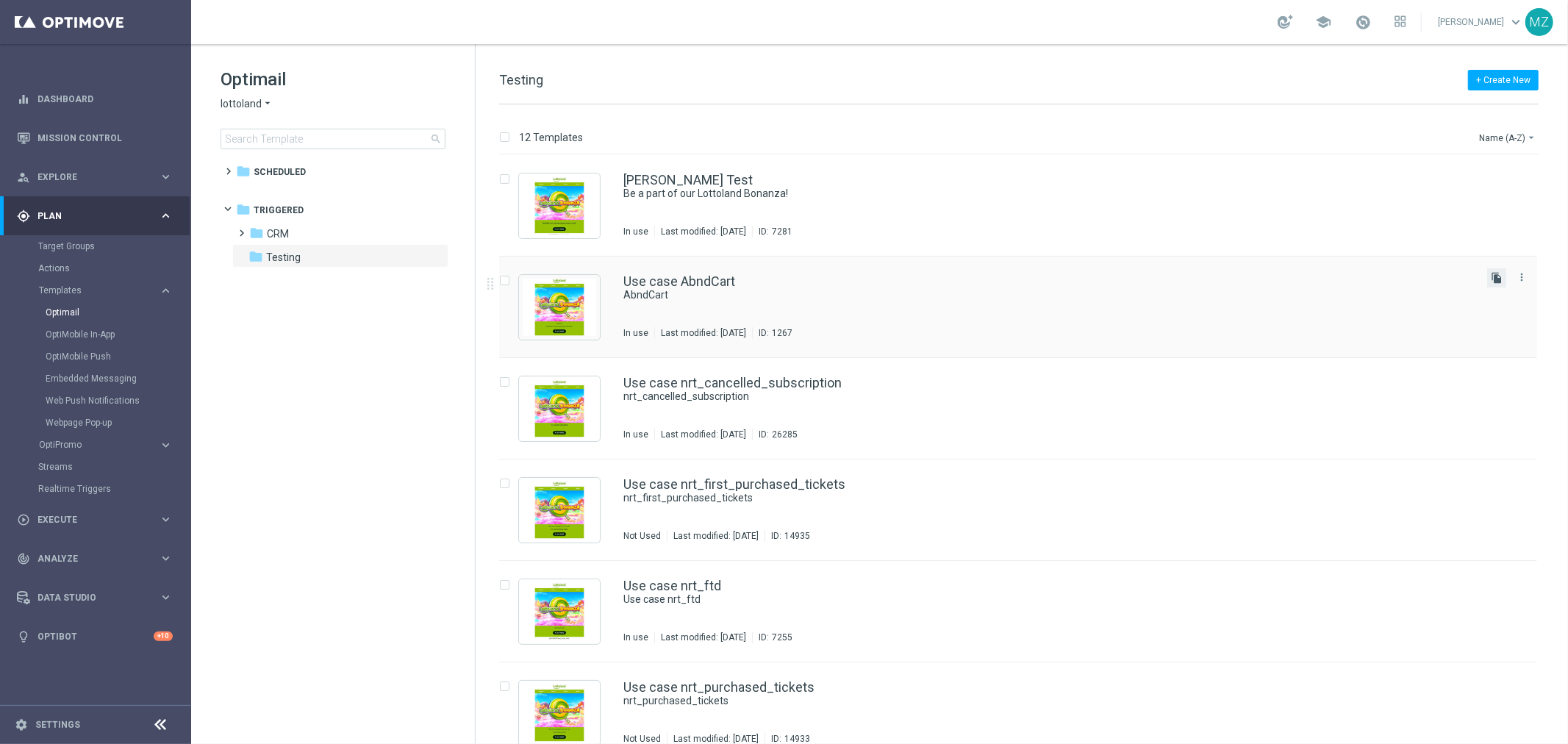
click at [1492, 281] on icon "file_copy" at bounding box center [1496, 278] width 12 height 12
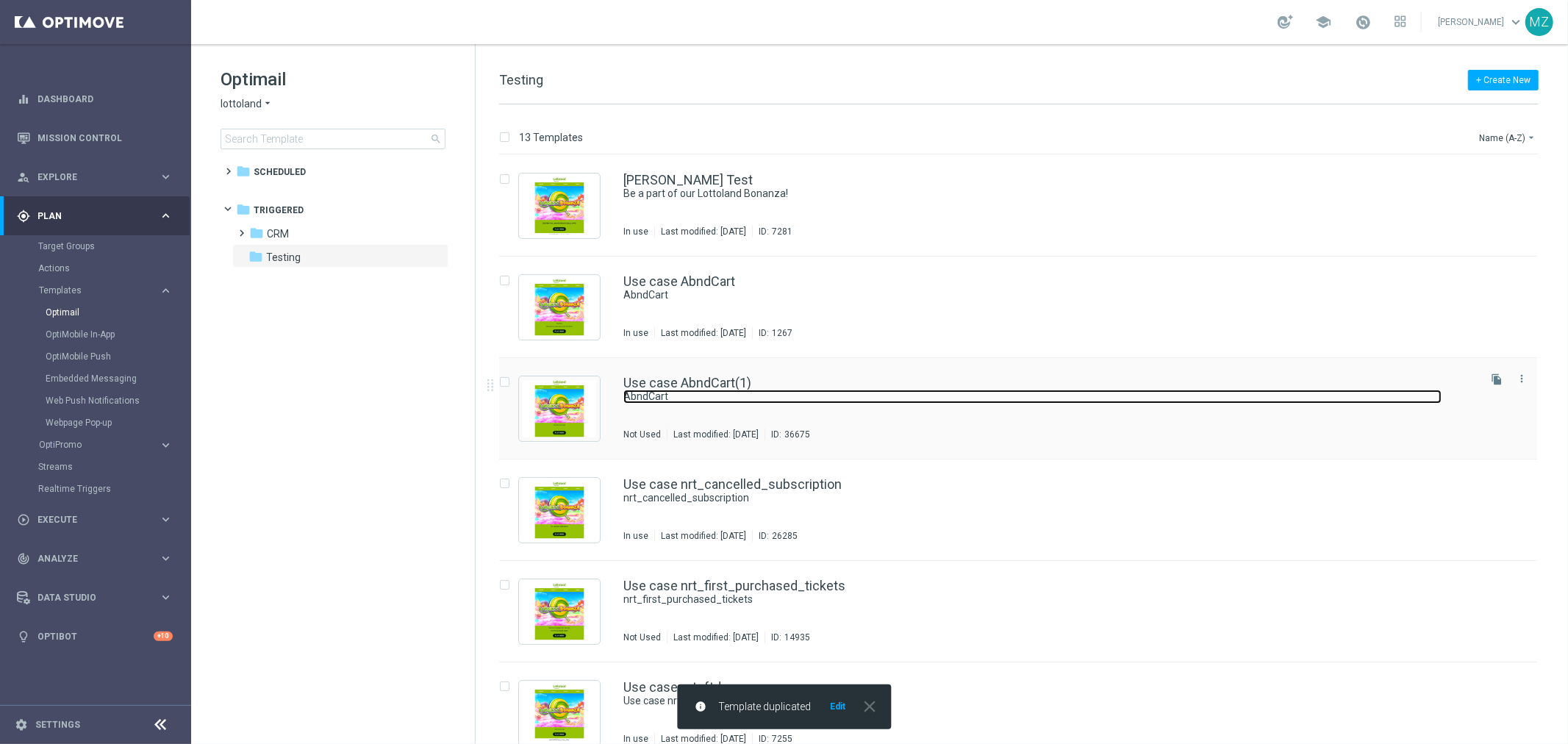
click at [893, 400] on link "AbndCart" at bounding box center [1032, 397] width 819 height 14
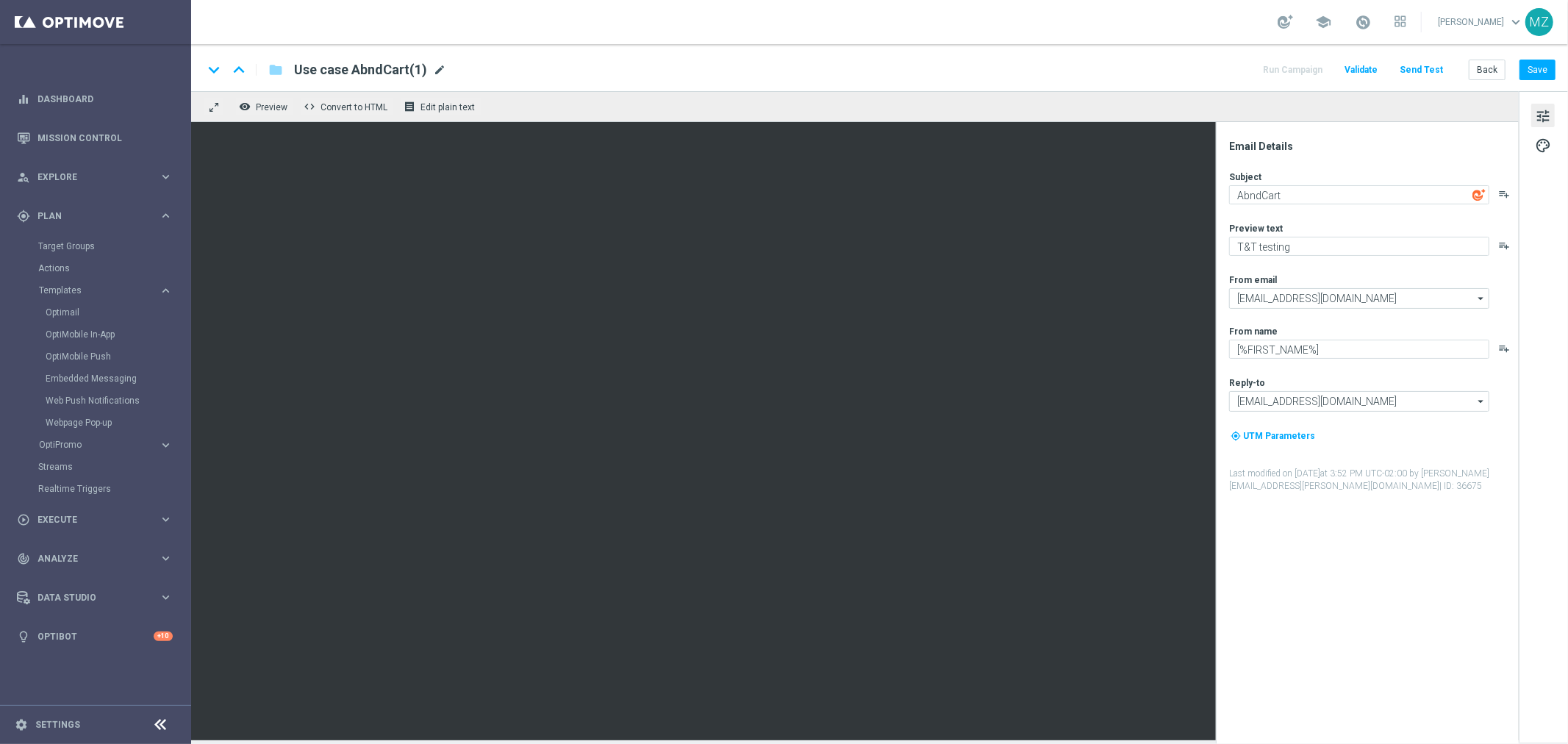
click at [441, 67] on span "mode_edit" at bounding box center [440, 70] width 13 height 13
drag, startPoint x: 441, startPoint y: 67, endPoint x: 349, endPoint y: 60, distance: 92.3
click at [349, 61] on input "Use case AbndCart(1)" at bounding box center [476, 70] width 365 height 19
type input "Use case Login"
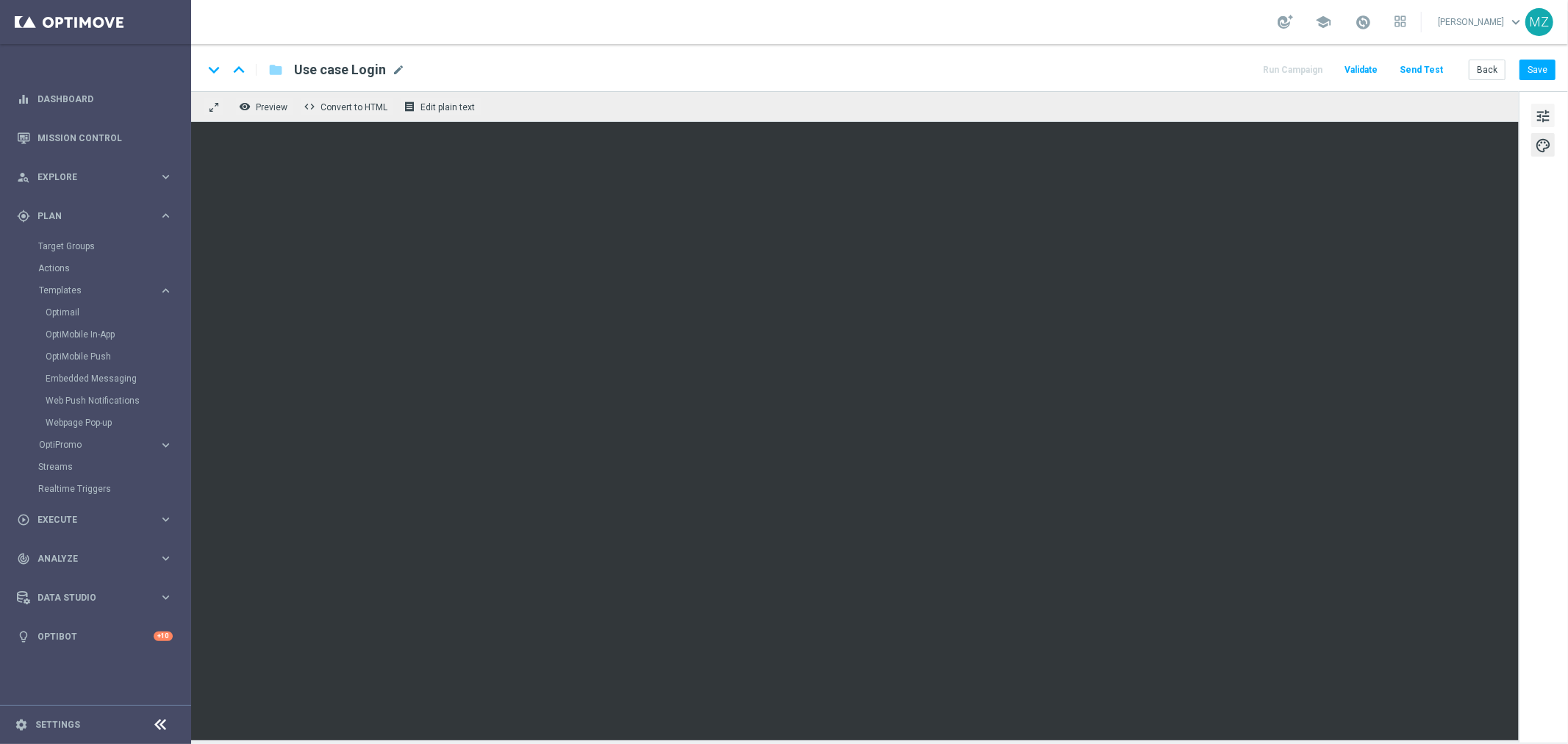
click at [1548, 111] on span "tune" at bounding box center [1543, 116] width 16 height 19
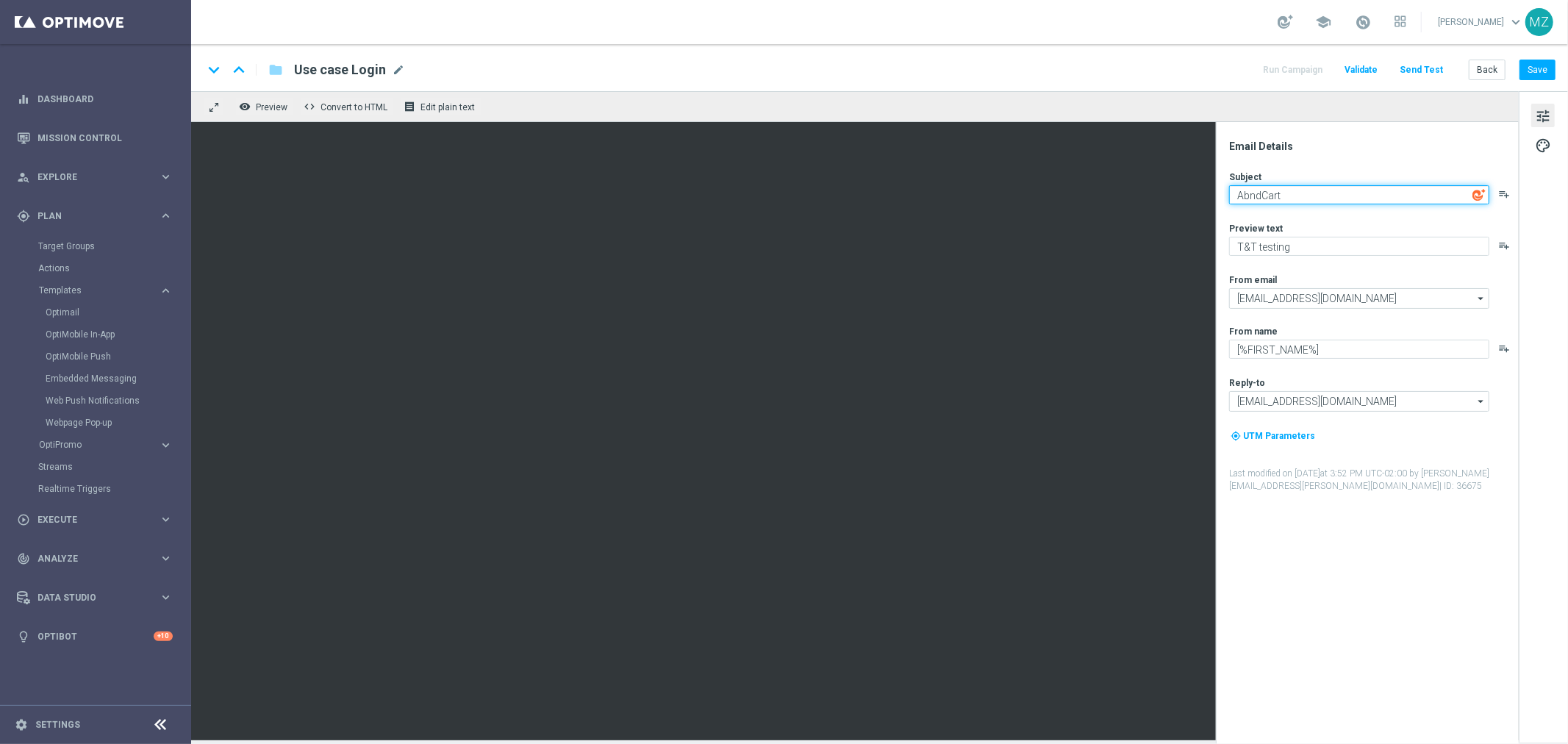
click at [1335, 199] on textarea "AbndCart" at bounding box center [1359, 195] width 260 height 19
type textarea "l"
click at [1238, 192] on textarea "Use Case" at bounding box center [1359, 195] width 260 height 19
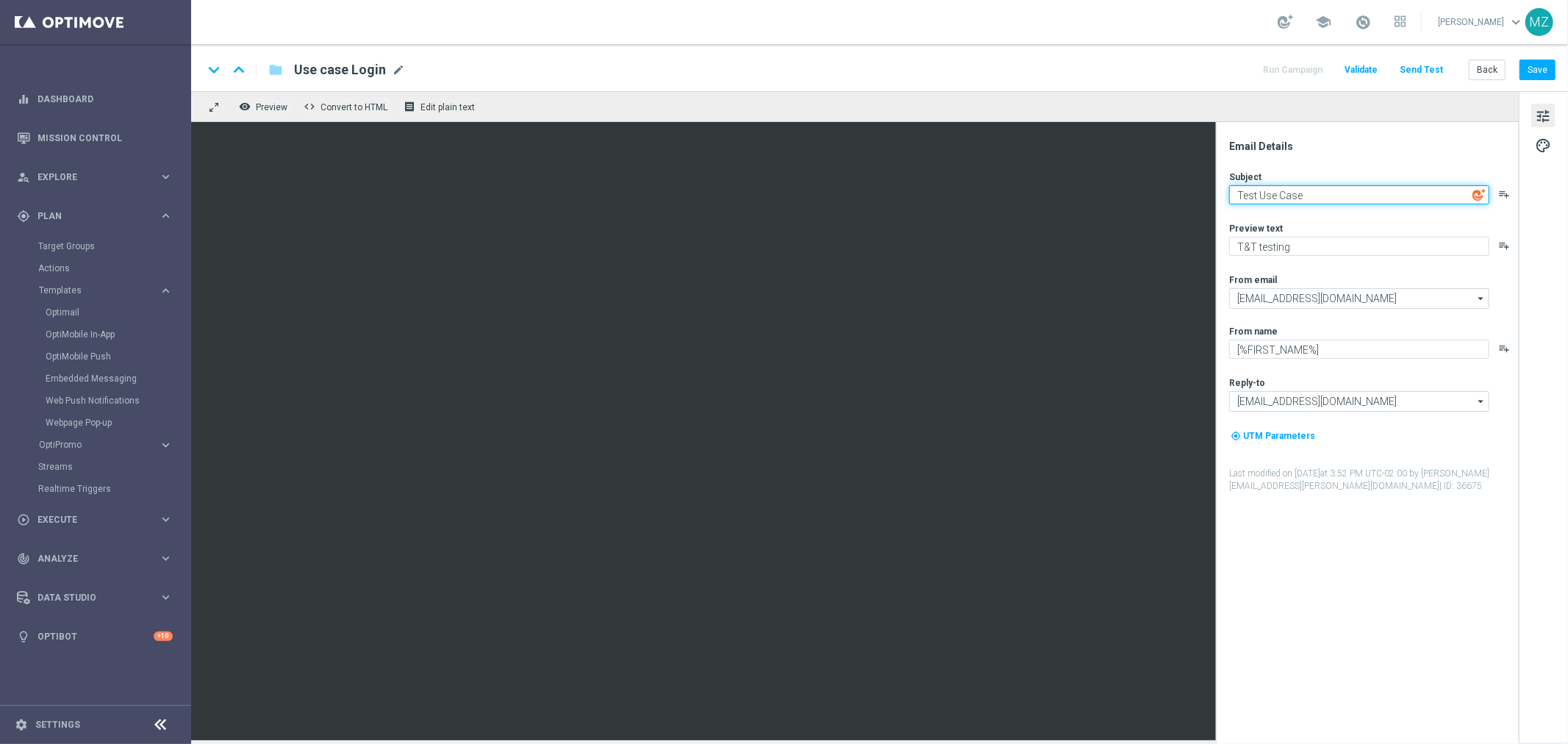
click at [1365, 201] on textarea "Test Use Case" at bounding box center [1359, 195] width 260 height 19
type textarea "Test Use Case: login"
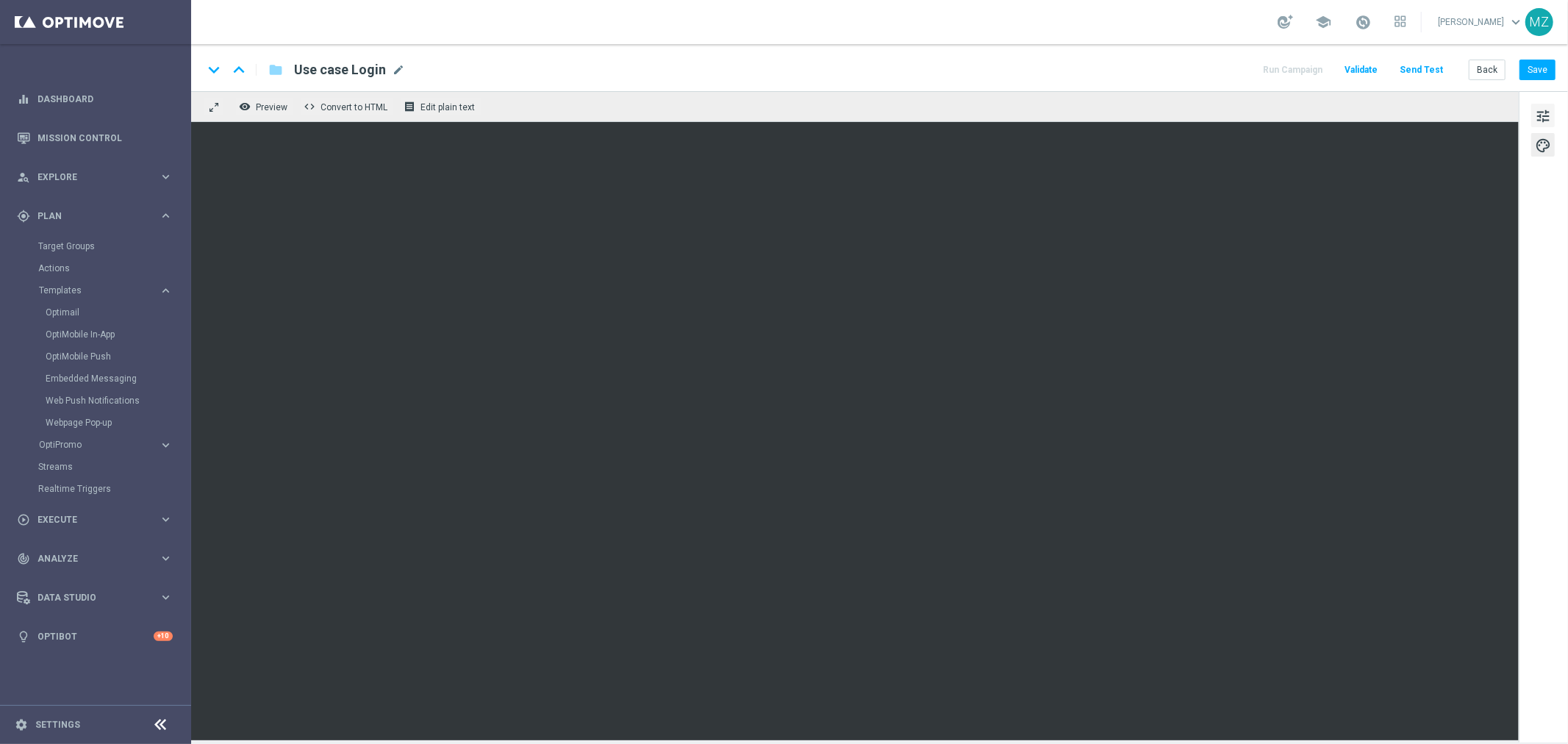
click at [1542, 111] on span "tune" at bounding box center [1543, 116] width 16 height 19
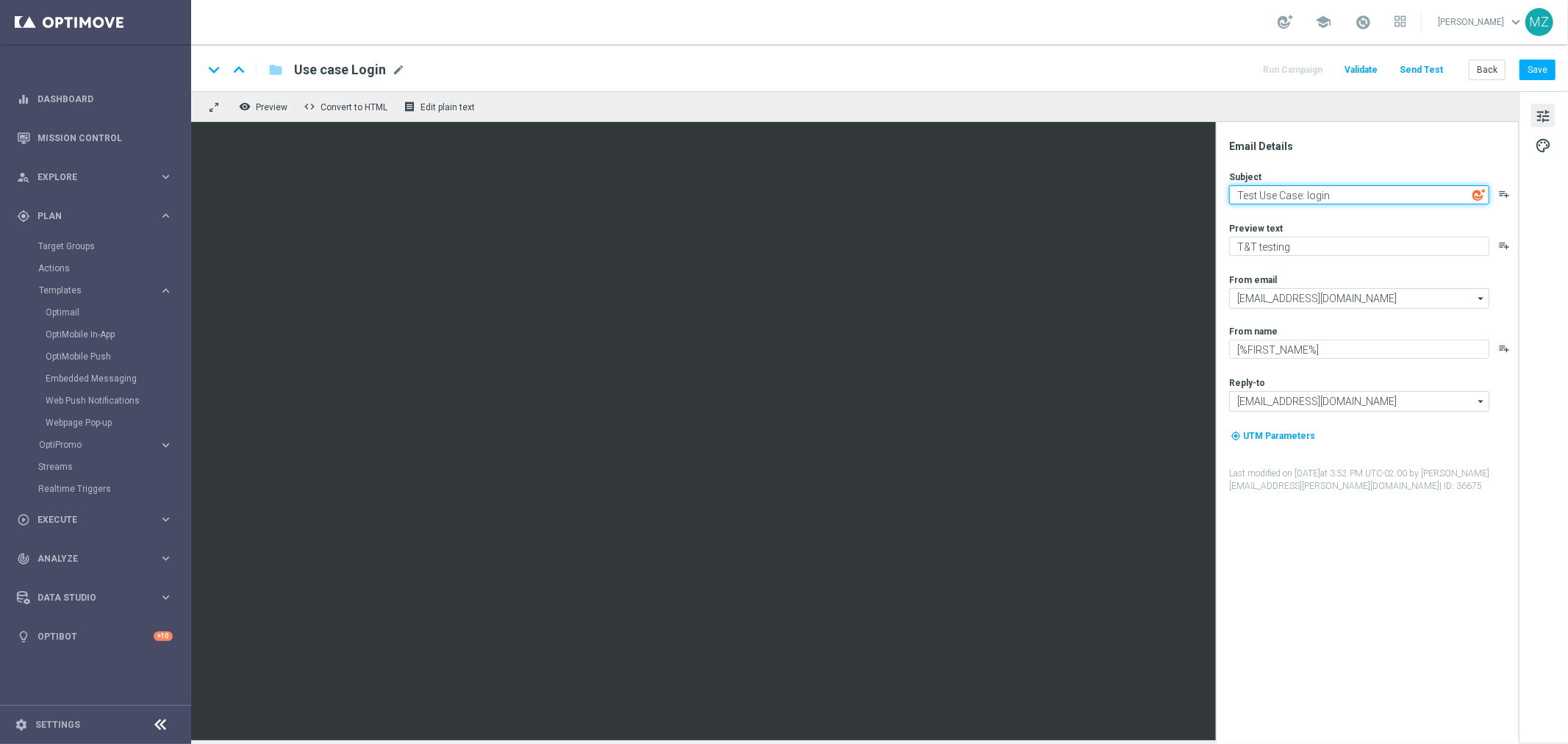
click at [1328, 202] on textarea "Test Use Case: login" at bounding box center [1359, 195] width 260 height 19
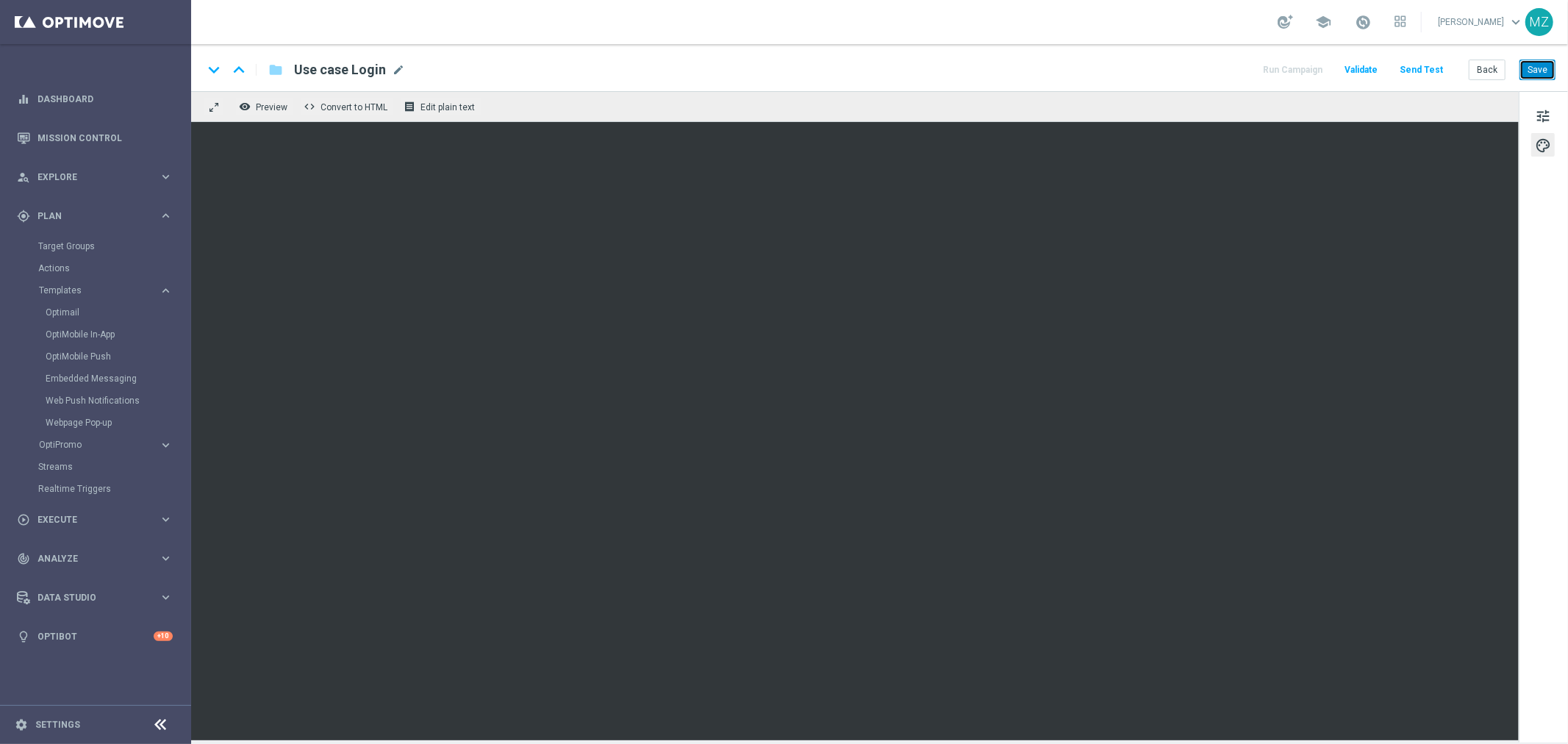
click at [1541, 67] on button "Save" at bounding box center [1537, 70] width 36 height 20
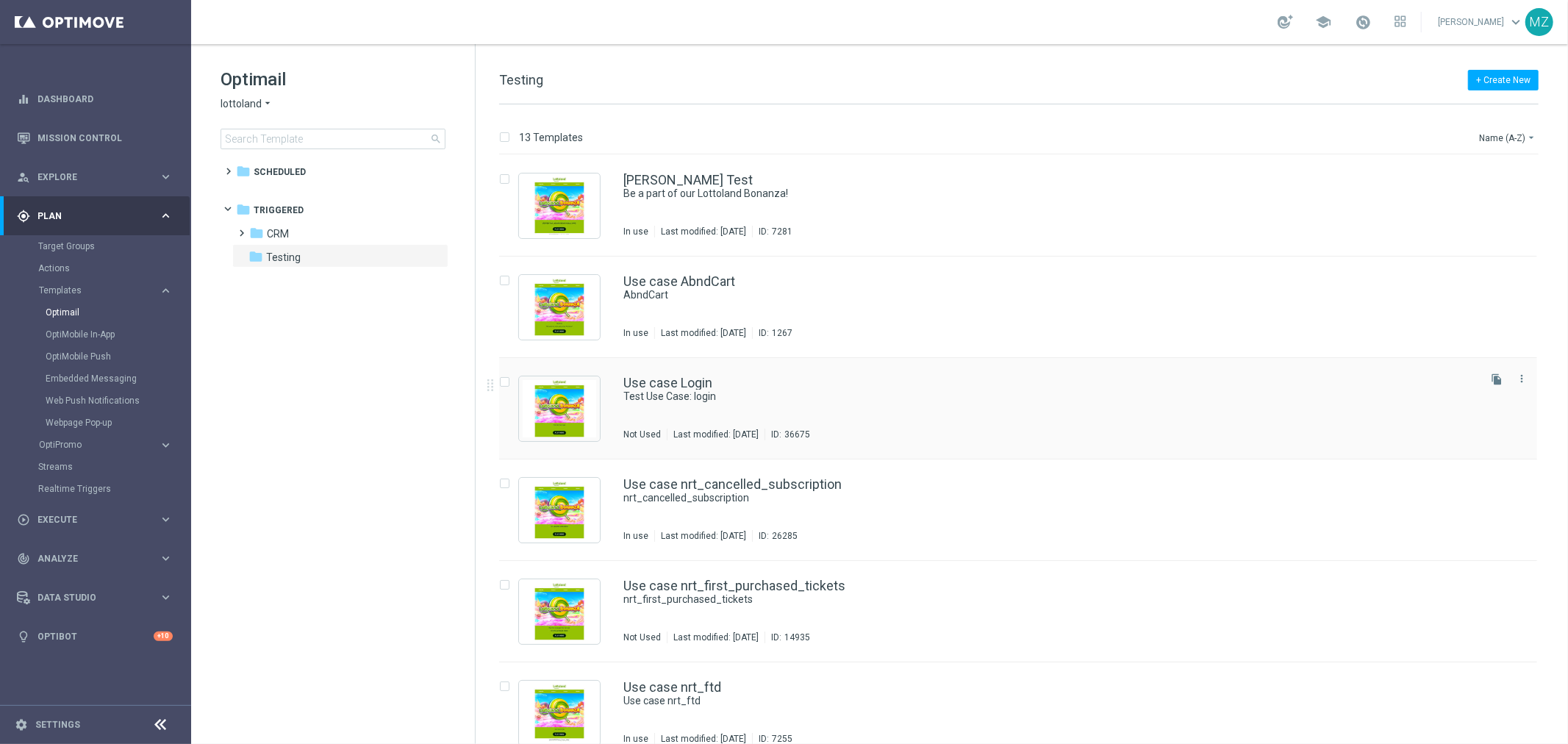
drag, startPoint x: 787, startPoint y: 379, endPoint x: 626, endPoint y: 379, distance: 161.0
click at [626, 379] on div "Use case Login" at bounding box center [1049, 383] width 852 height 13
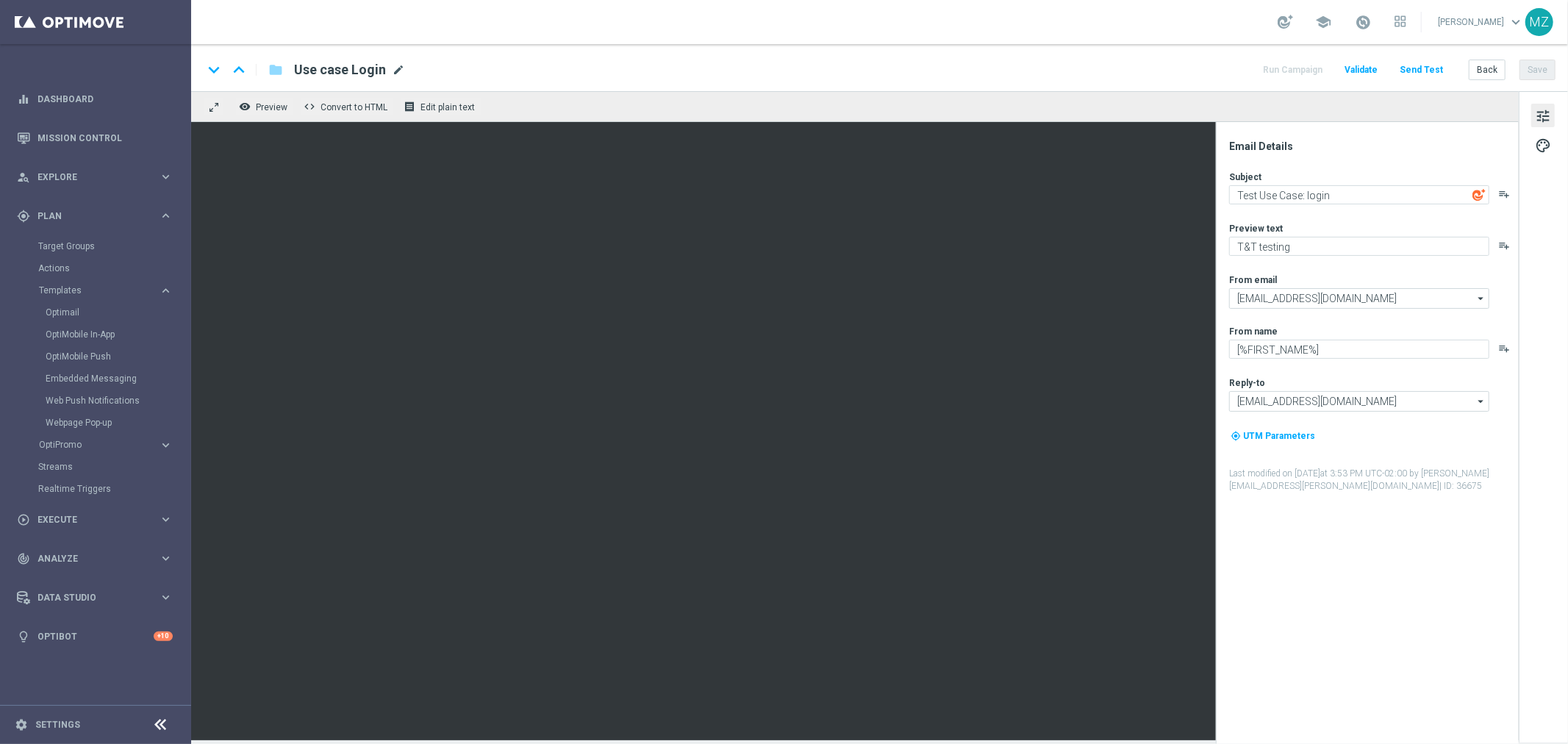
click at [398, 65] on span "mode_edit" at bounding box center [398, 70] width 13 height 13
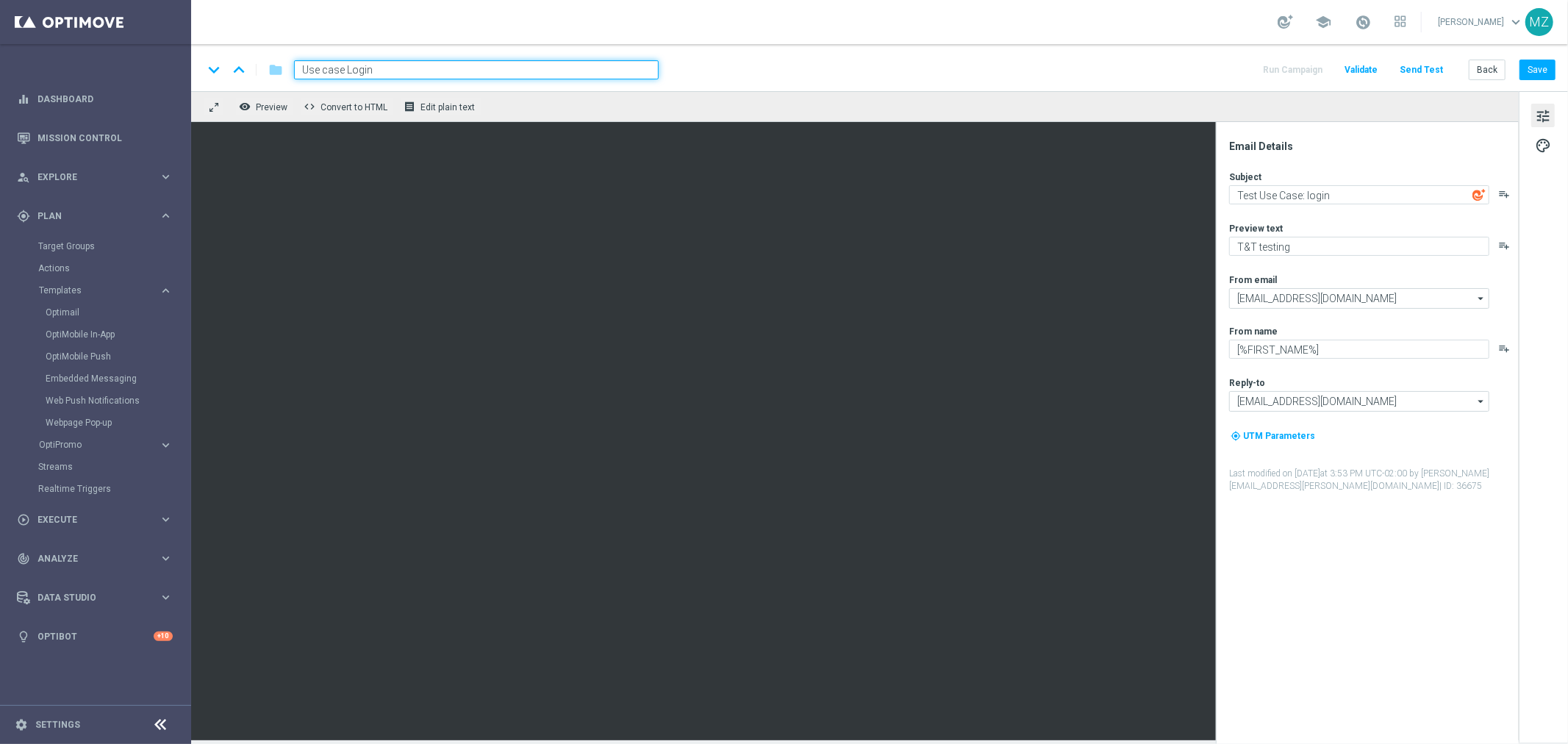
click at [398, 65] on input "Use case Login" at bounding box center [476, 70] width 365 height 19
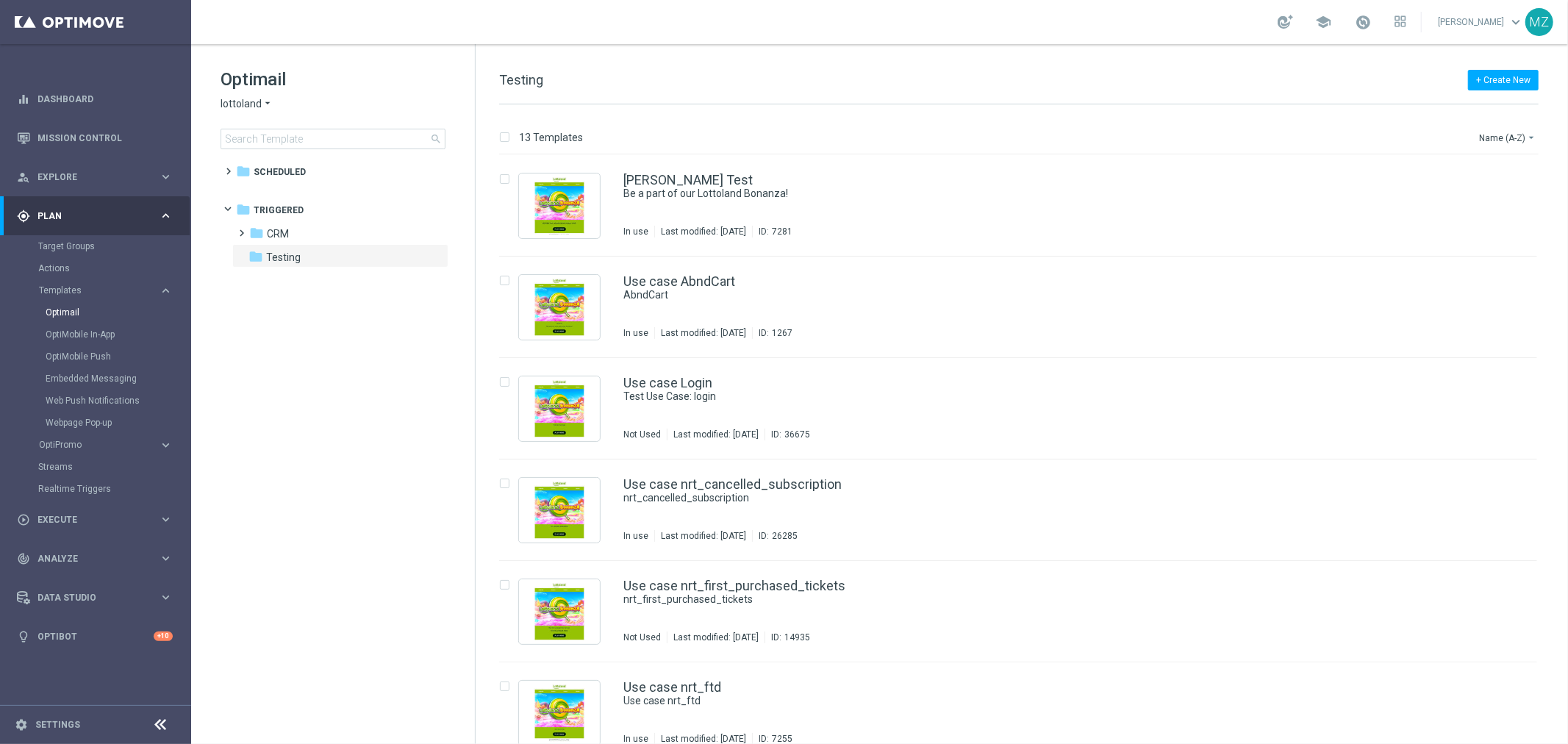
click at [84, 216] on span "Plan" at bounding box center [99, 216] width 121 height 8
click at [91, 182] on div "person_search Explore" at bounding box center [88, 178] width 141 height 13
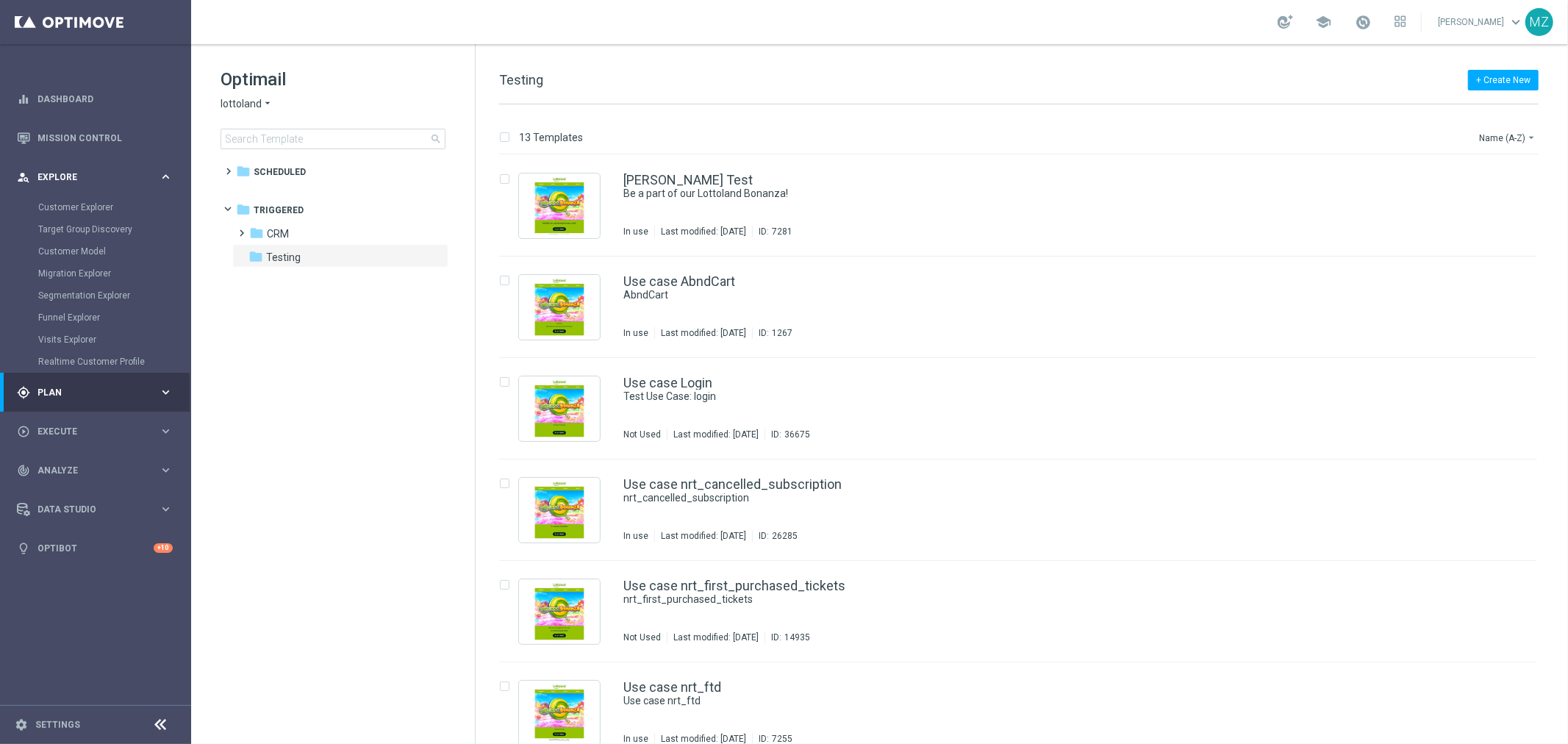
click at [99, 166] on div "person_search Explore keyboard_arrow_right" at bounding box center [94, 177] width 189 height 39
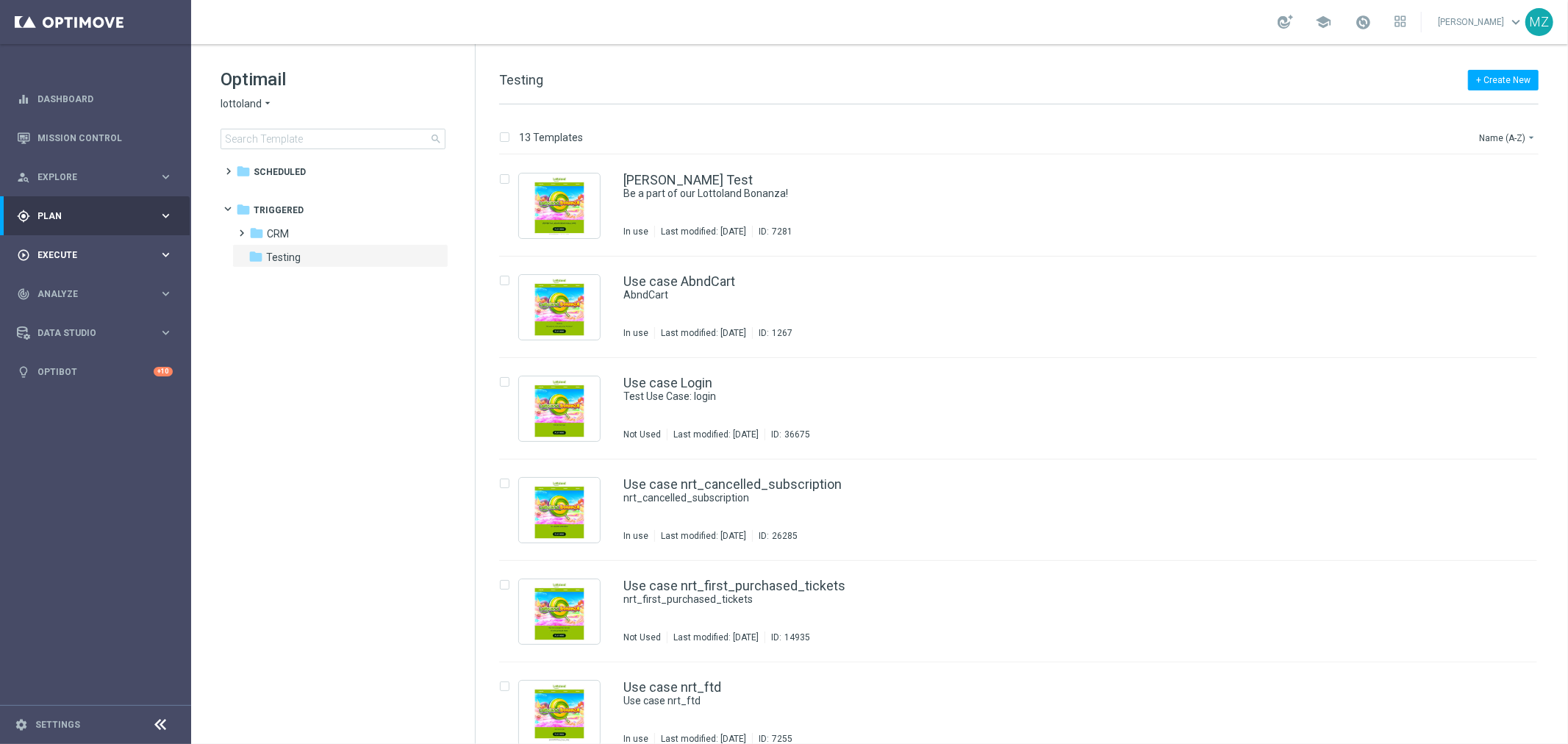
click at [81, 249] on div "play_circle_outline Execute" at bounding box center [88, 255] width 141 height 13
click at [88, 217] on span "Plan" at bounding box center [99, 216] width 121 height 8
click at [75, 490] on link "Realtime Triggers" at bounding box center [95, 490] width 115 height 12
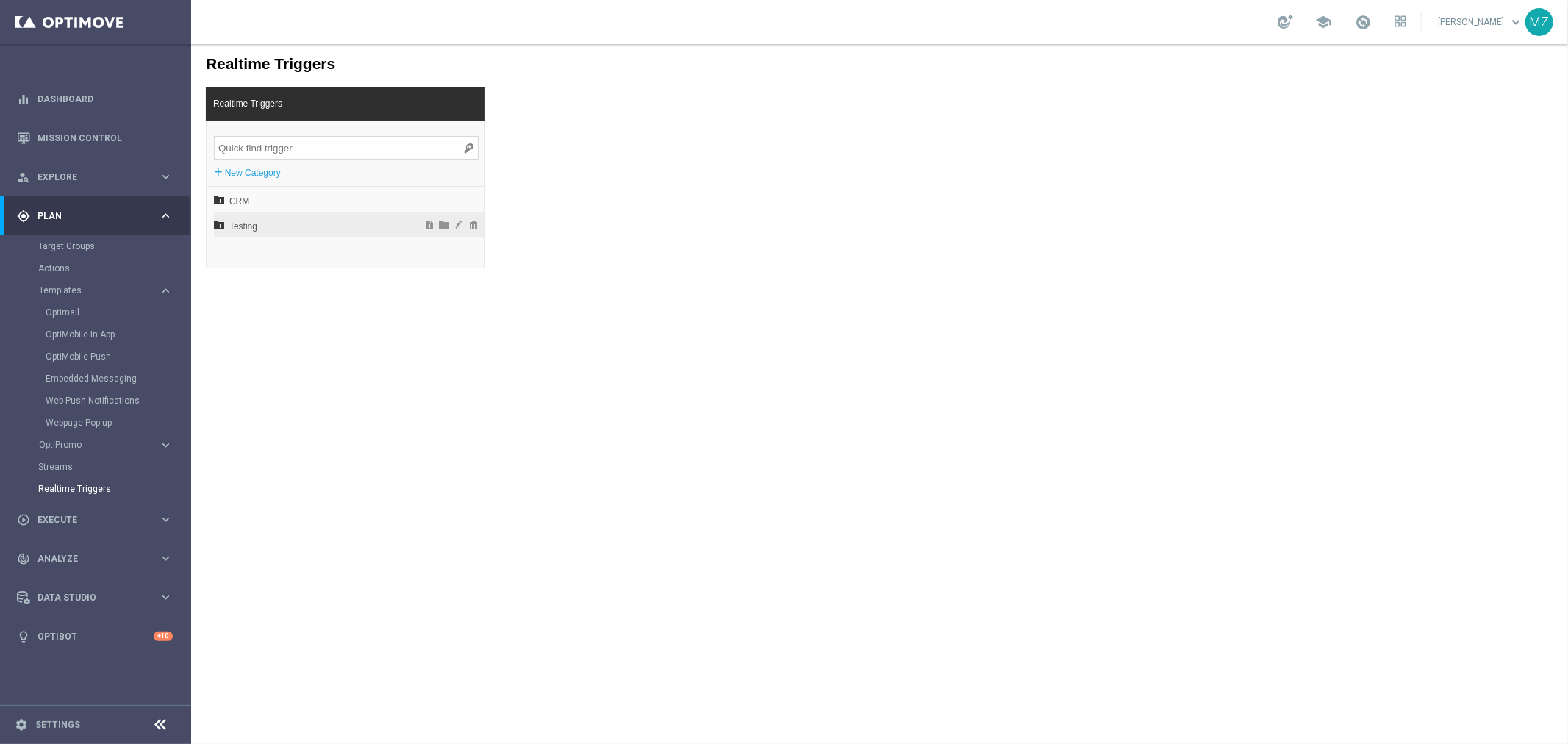
click at [217, 222] on icon at bounding box center [218, 223] width 10 height 10
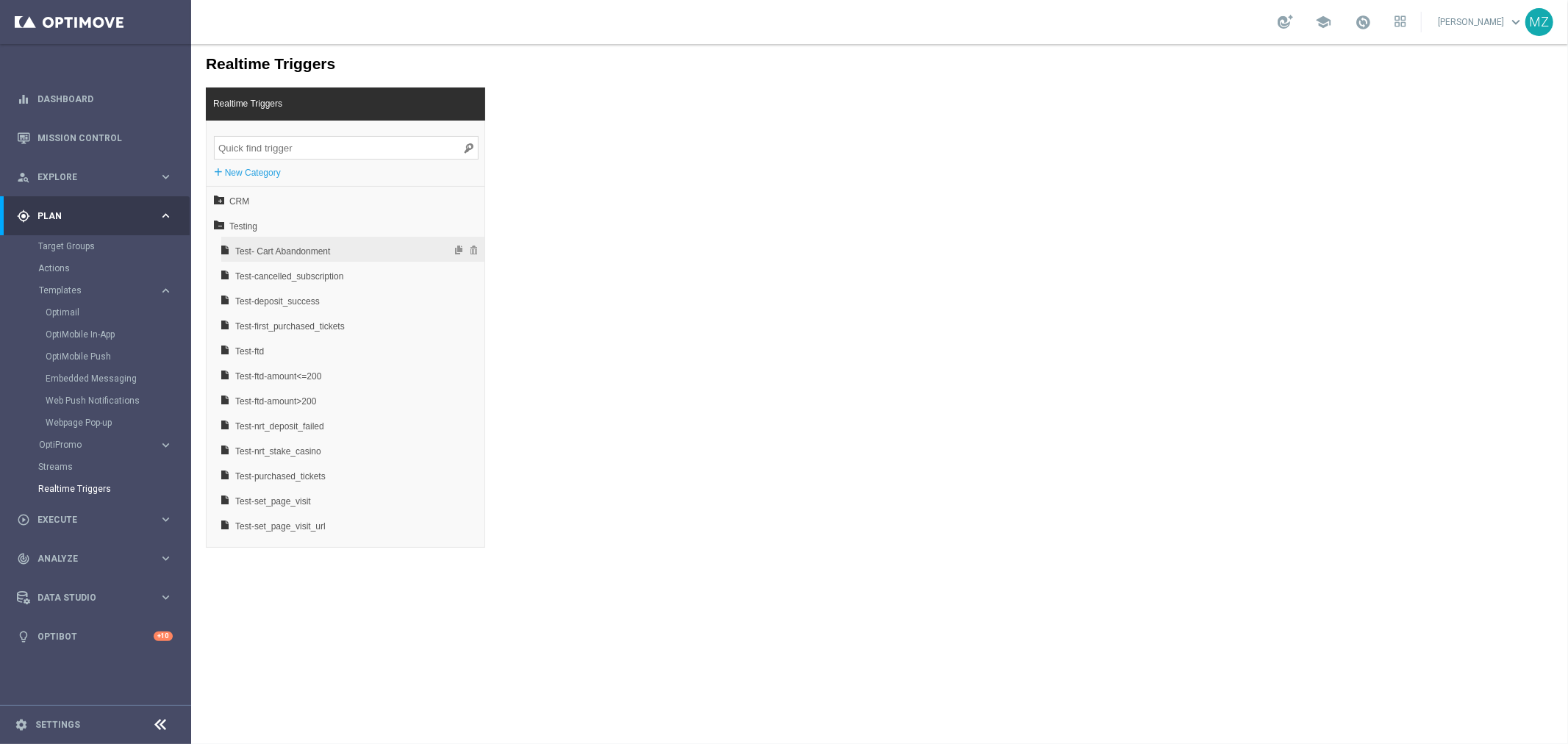
click at [298, 244] on span "Test- Cart Abandonment" at bounding box center [313, 251] width 158 height 25
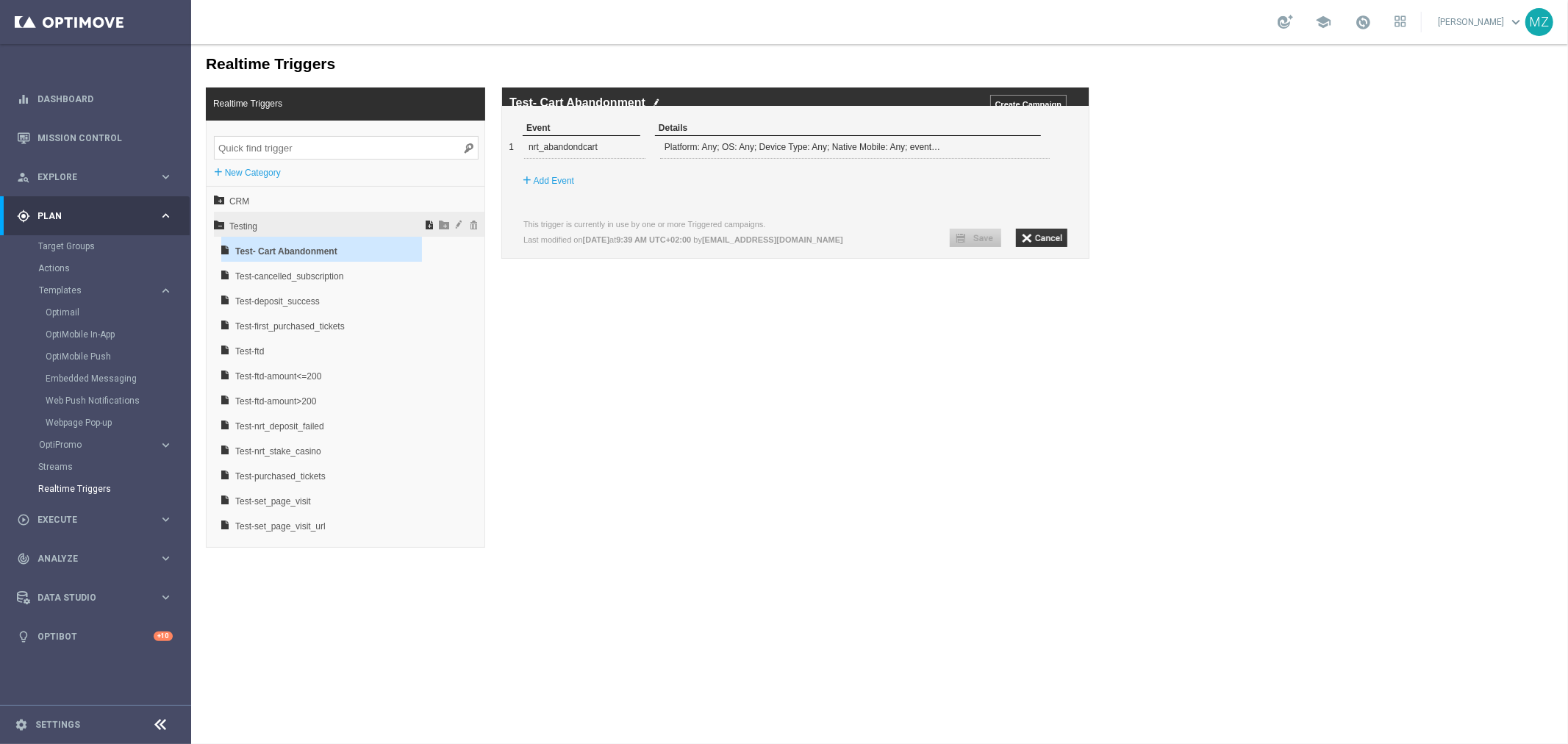
click at [421, 222] on span at bounding box center [428, 223] width 14 height 10
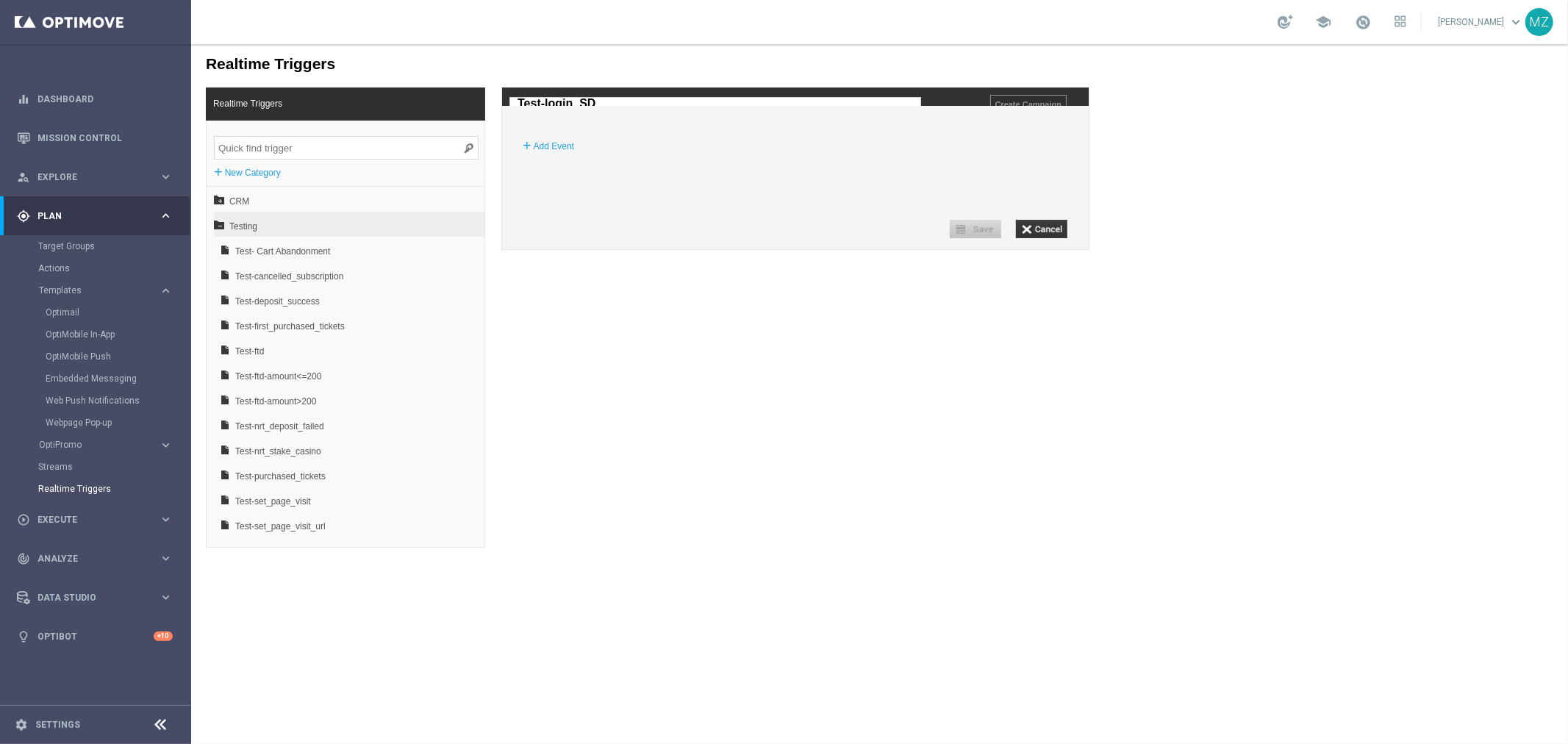
type input "Test-login_SDK"
click at [694, 204] on div "Event Details + Add Event" at bounding box center [794, 165] width 587 height 92
click at [558, 153] on label "Add Event" at bounding box center [553, 145] width 40 height 14
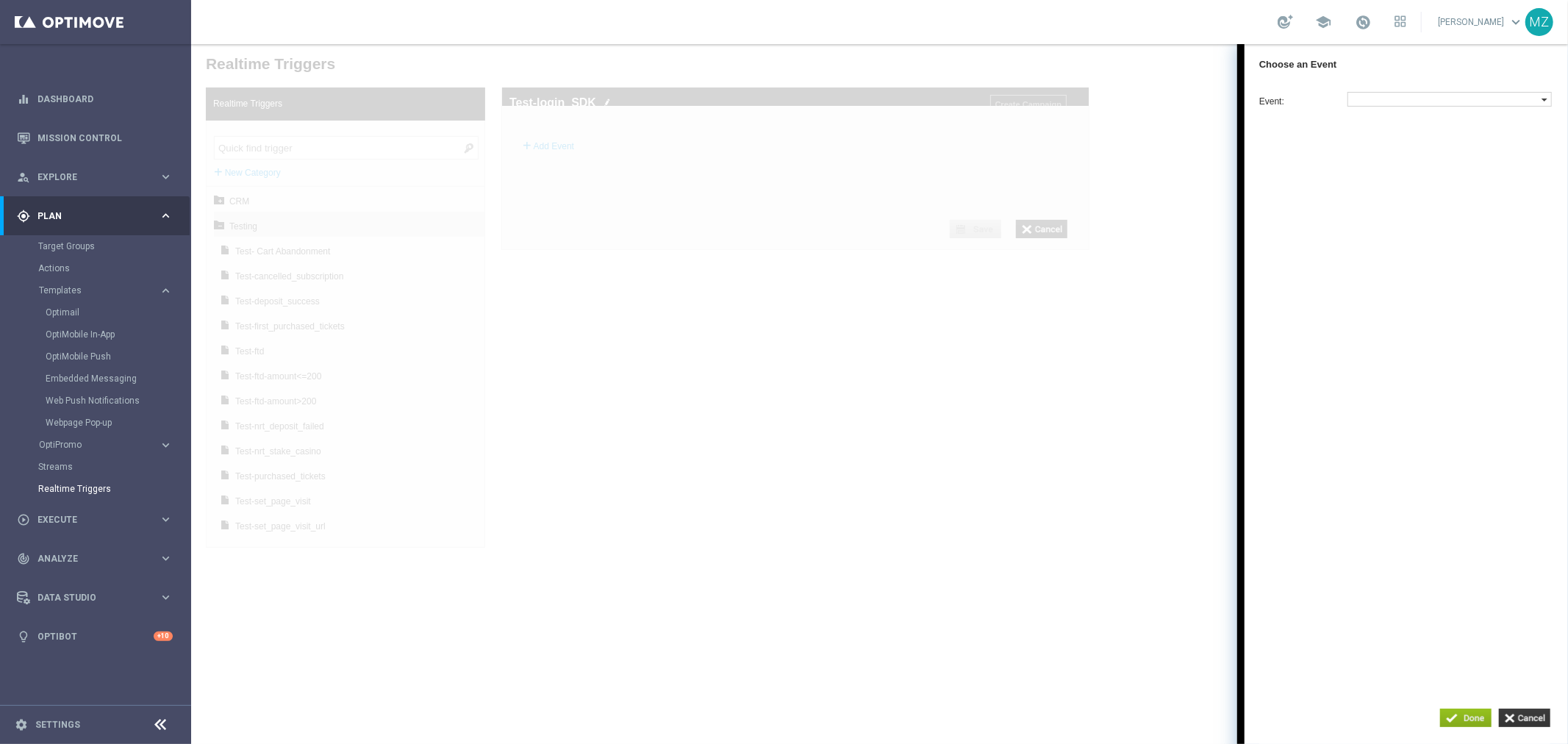
click at [1466, 95] on label at bounding box center [1444, 99] width 194 height 13
click at [1375, 256] on input "search" at bounding box center [1389, 248] width 78 height 14
type input "login"
click at [1352, 128] on span "login" at bounding box center [1445, 125] width 188 height 9
click at [1472, 723] on input "button" at bounding box center [1464, 718] width 51 height 19
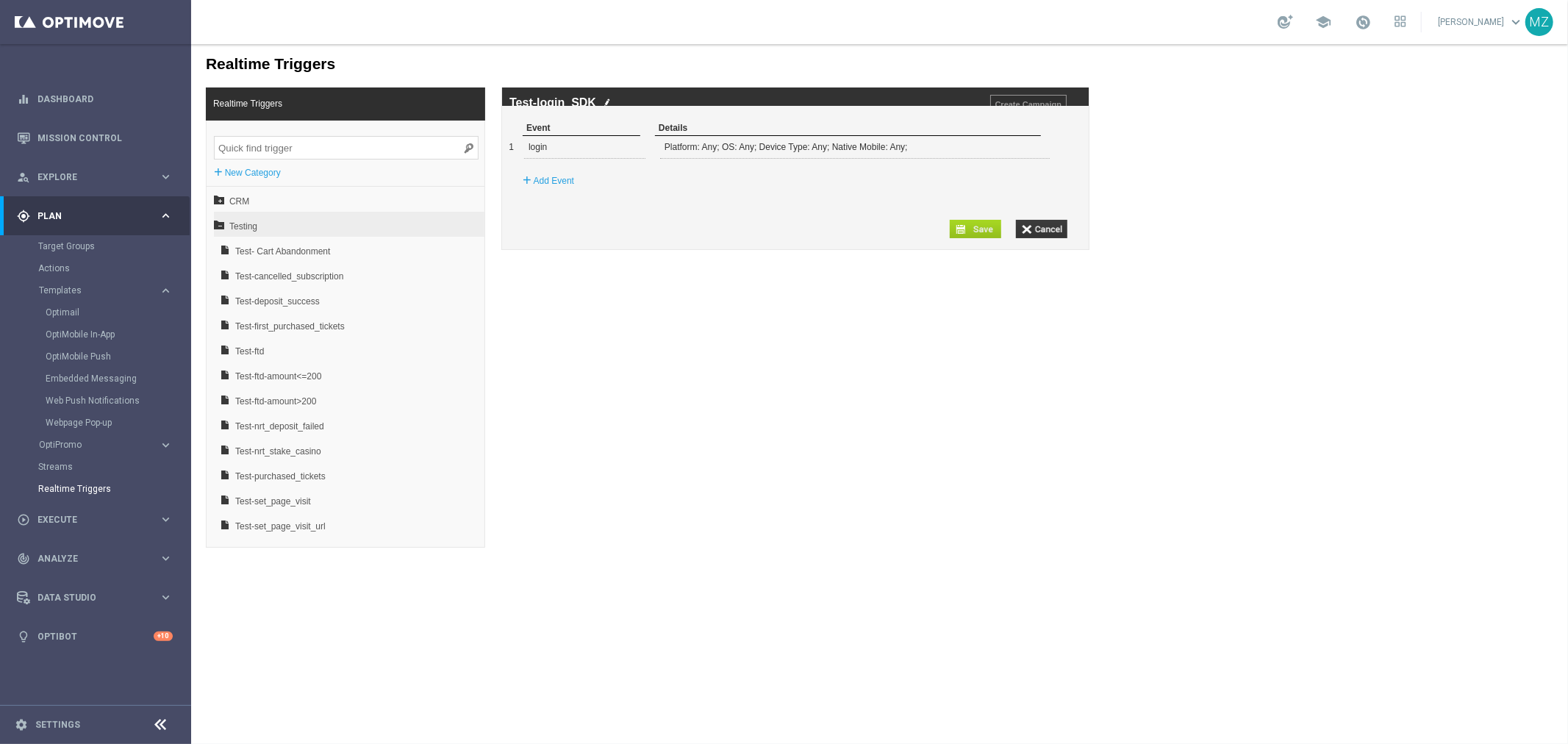
click at [975, 238] on input "button" at bounding box center [974, 228] width 51 height 19
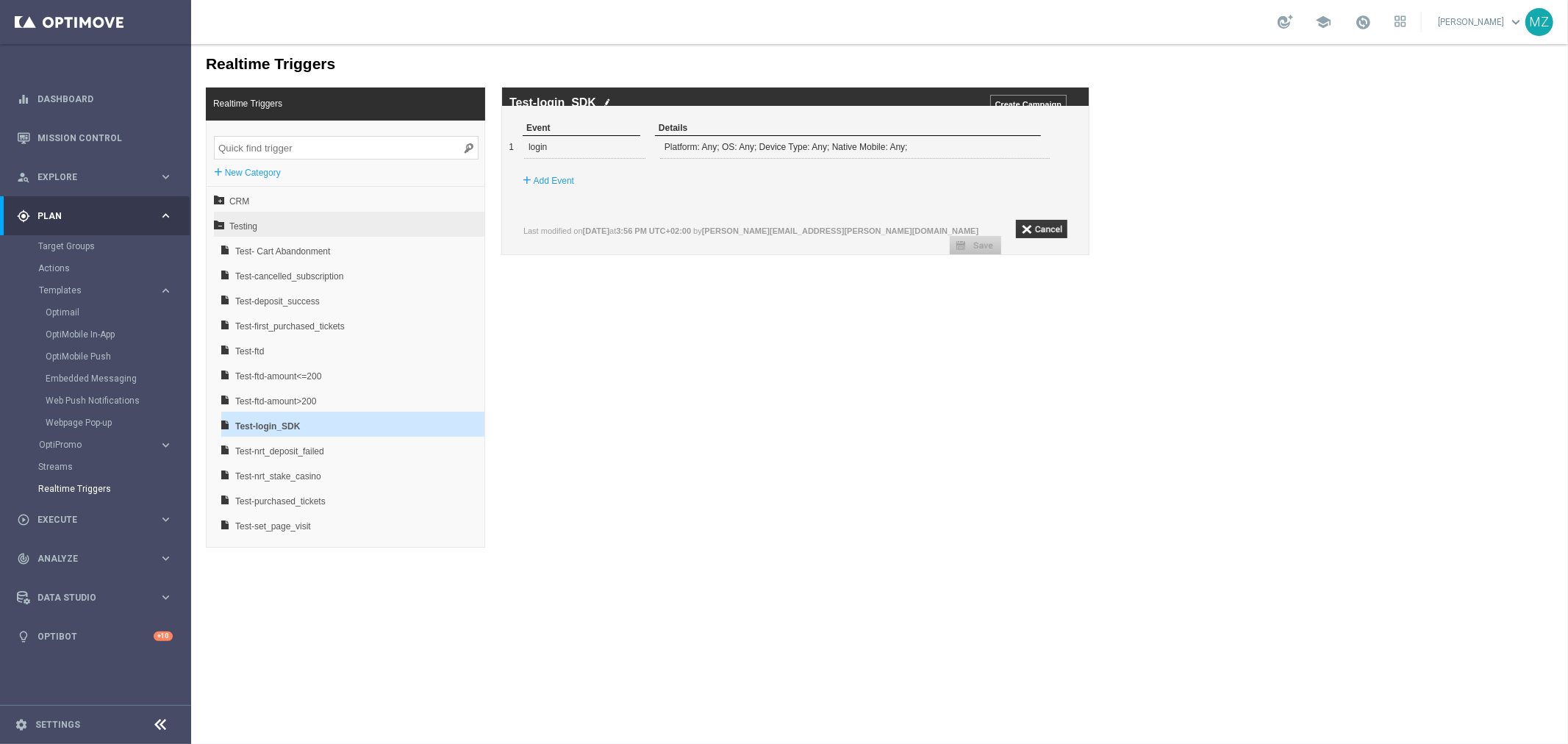
click at [606, 97] on img at bounding box center [606, 101] width 8 height 9
click at [606, 97] on input "Test-login_SDK" at bounding box center [714, 103] width 412 height 13
click at [63, 247] on link "Target Groups" at bounding box center [95, 246] width 115 height 12
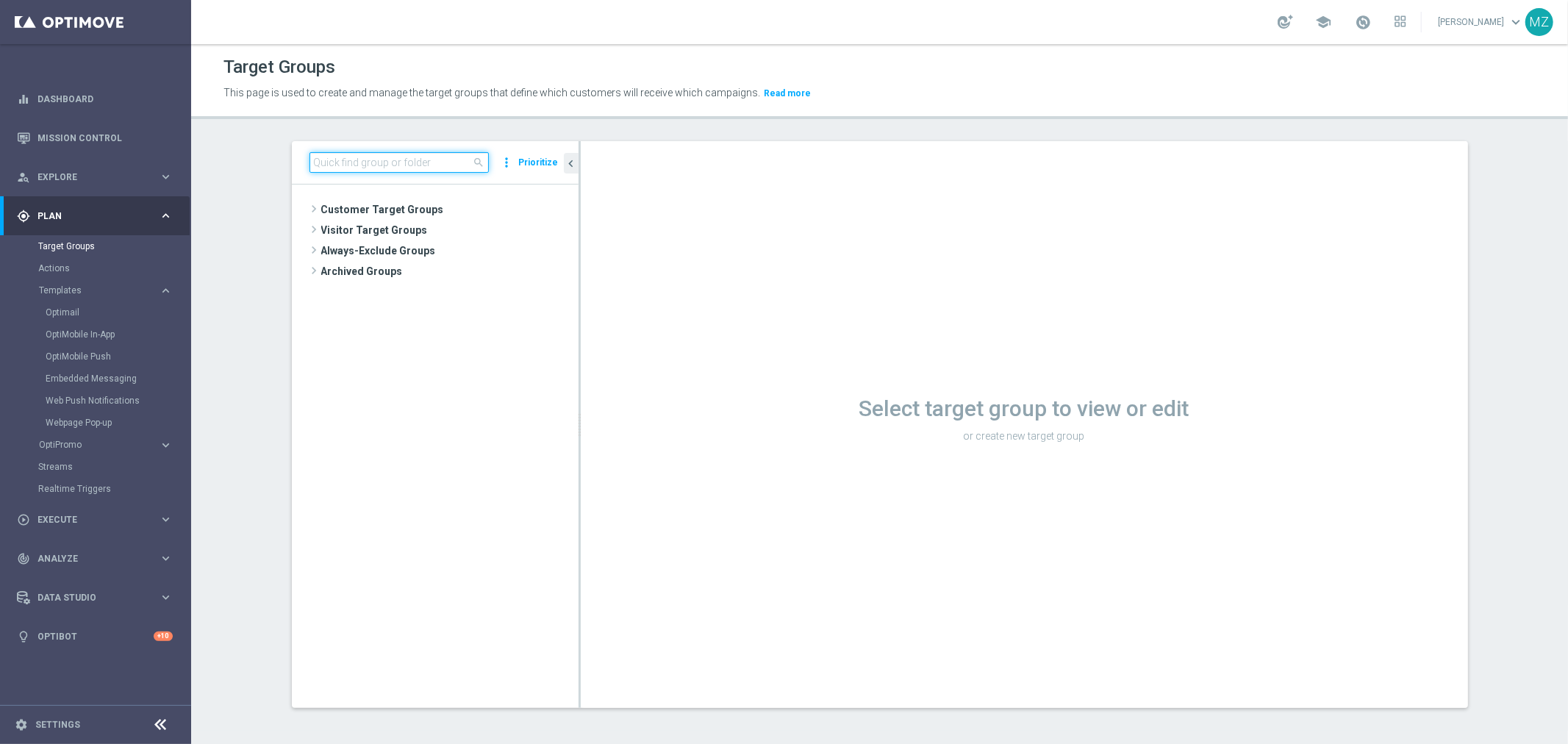
click at [413, 158] on input at bounding box center [399, 163] width 179 height 20
click at [307, 209] on span at bounding box center [313, 208] width 14 height 18
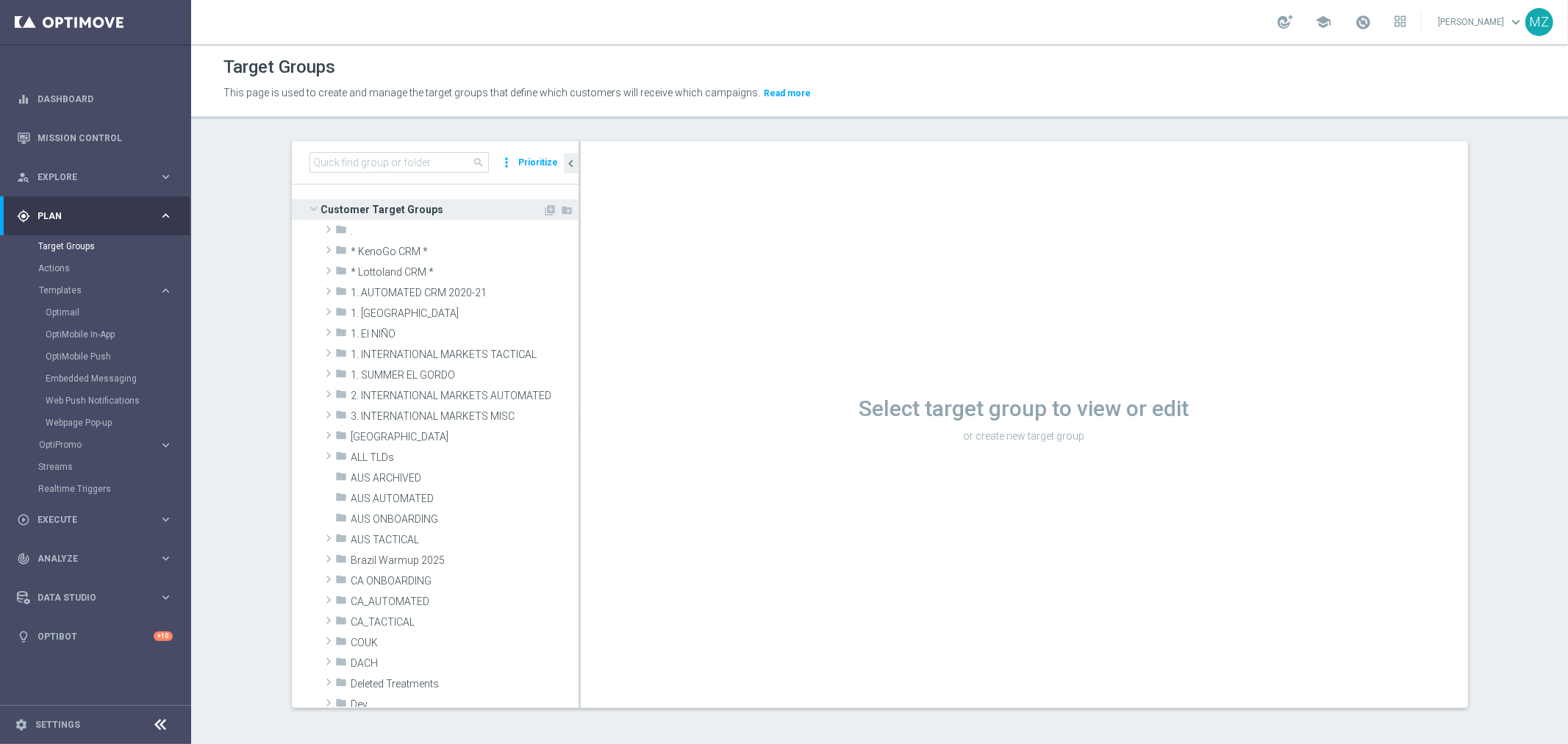
click at [306, 209] on span at bounding box center [313, 208] width 18 height 14
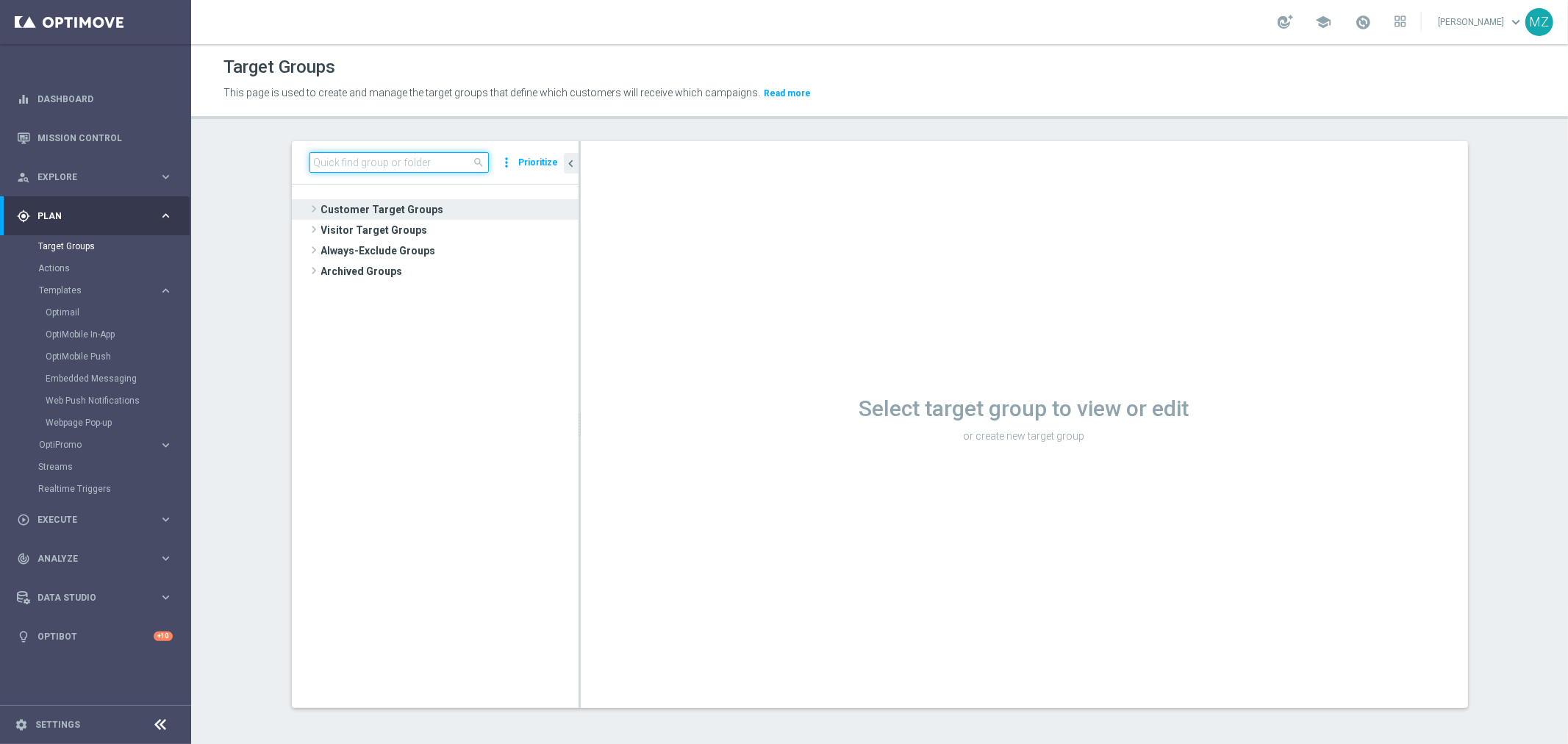
click at [379, 163] on input at bounding box center [399, 163] width 179 height 20
click at [307, 204] on span at bounding box center [313, 208] width 14 height 18
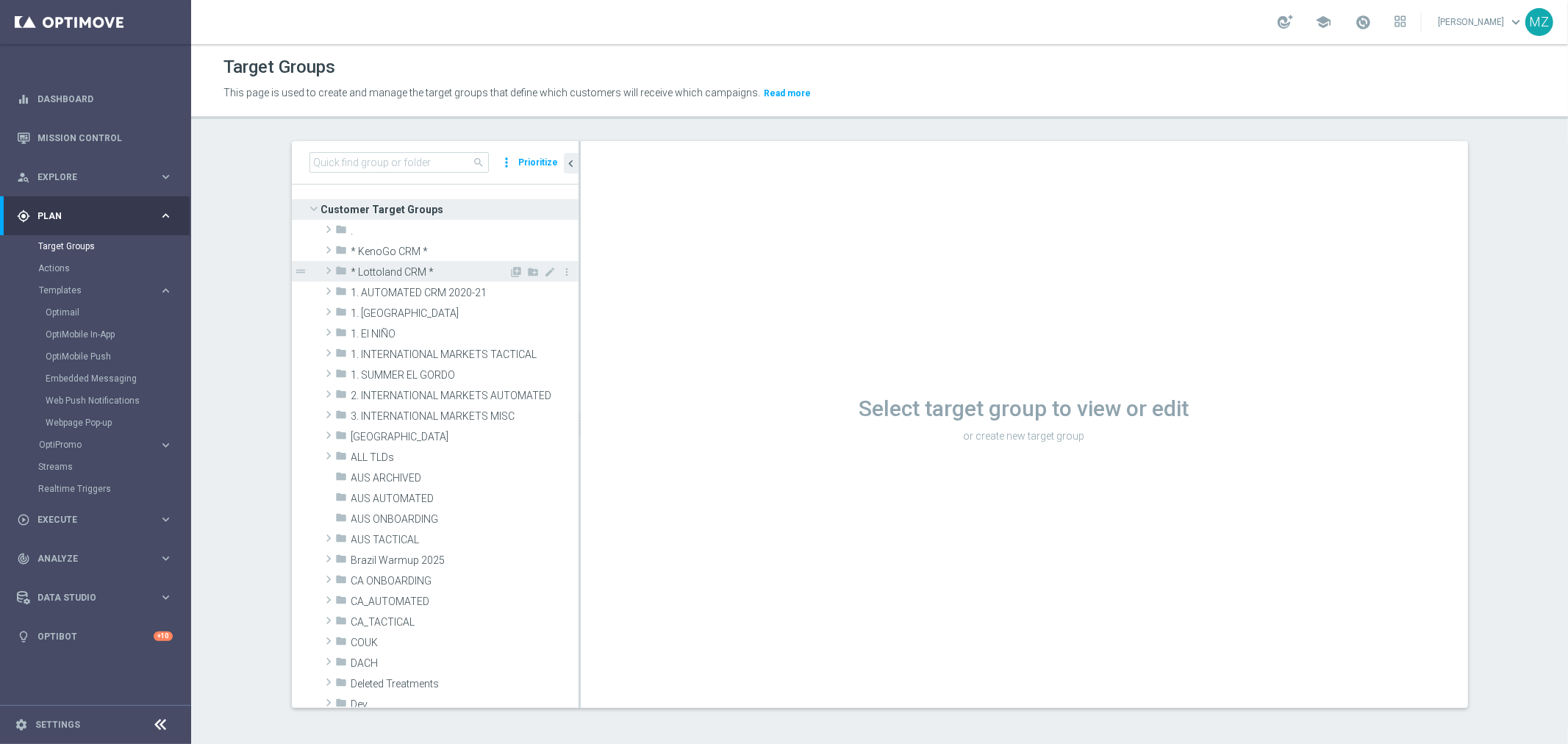
click at [322, 268] on span at bounding box center [328, 270] width 14 height 18
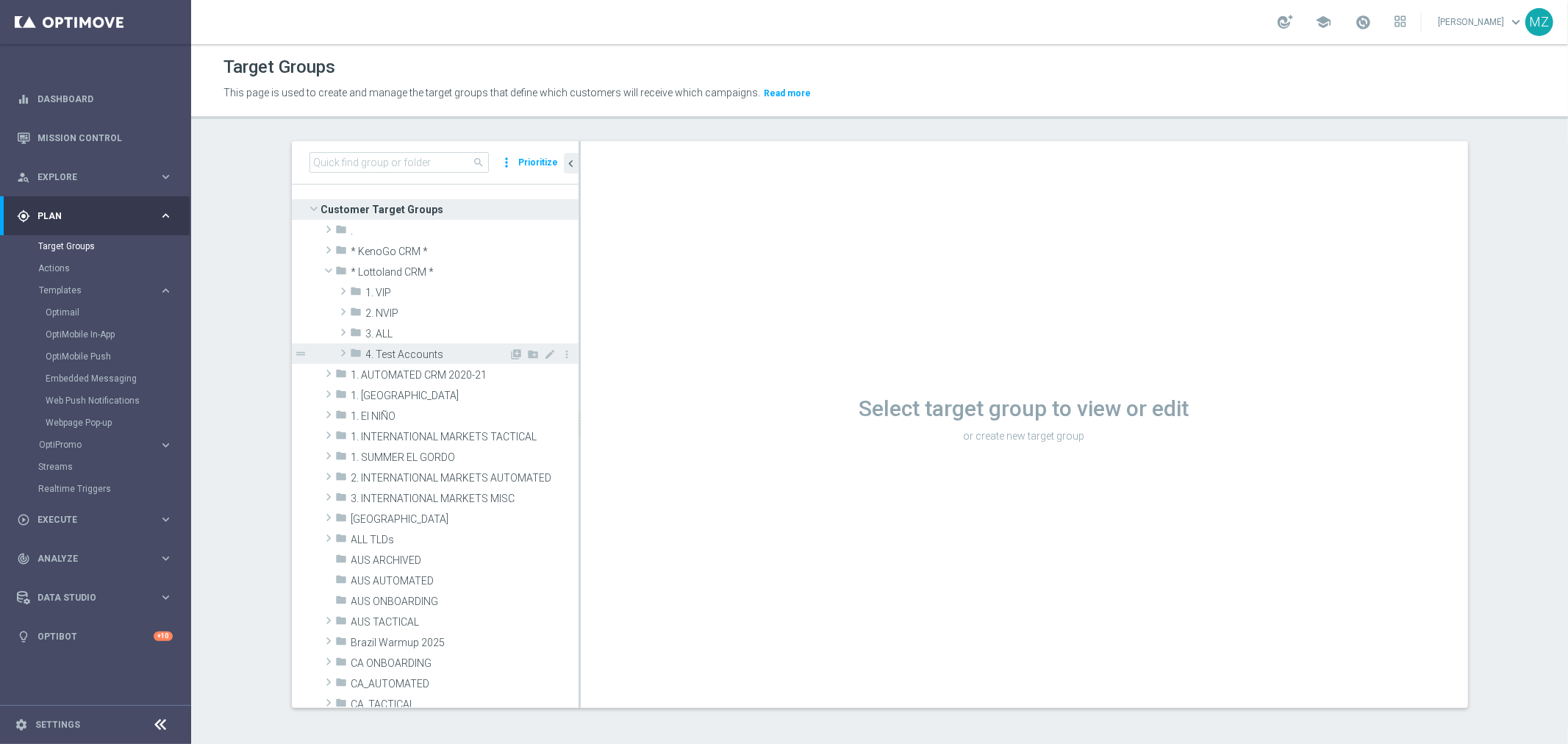
click at [336, 355] on span at bounding box center [343, 353] width 14 height 18
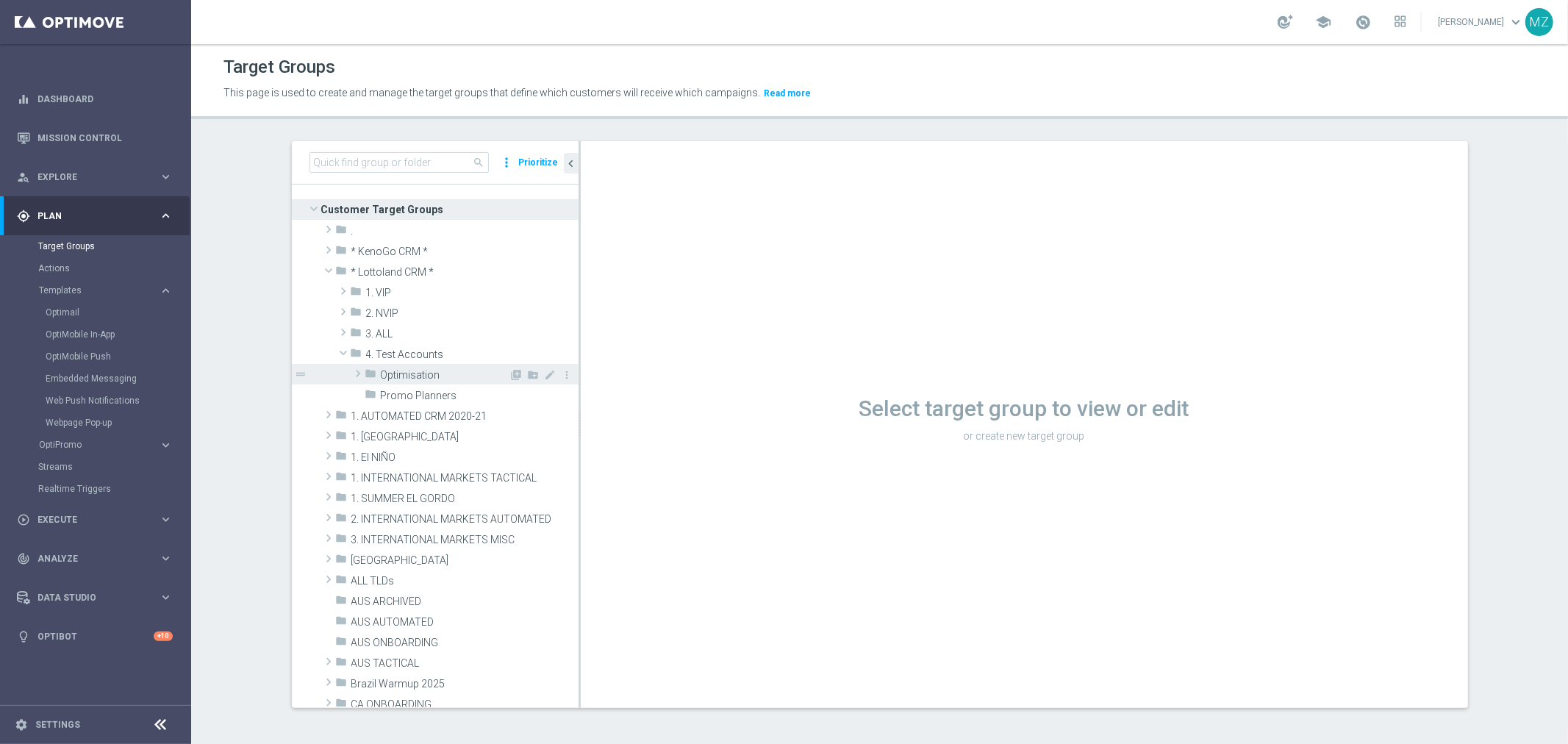
click at [350, 372] on span at bounding box center [357, 373] width 14 height 18
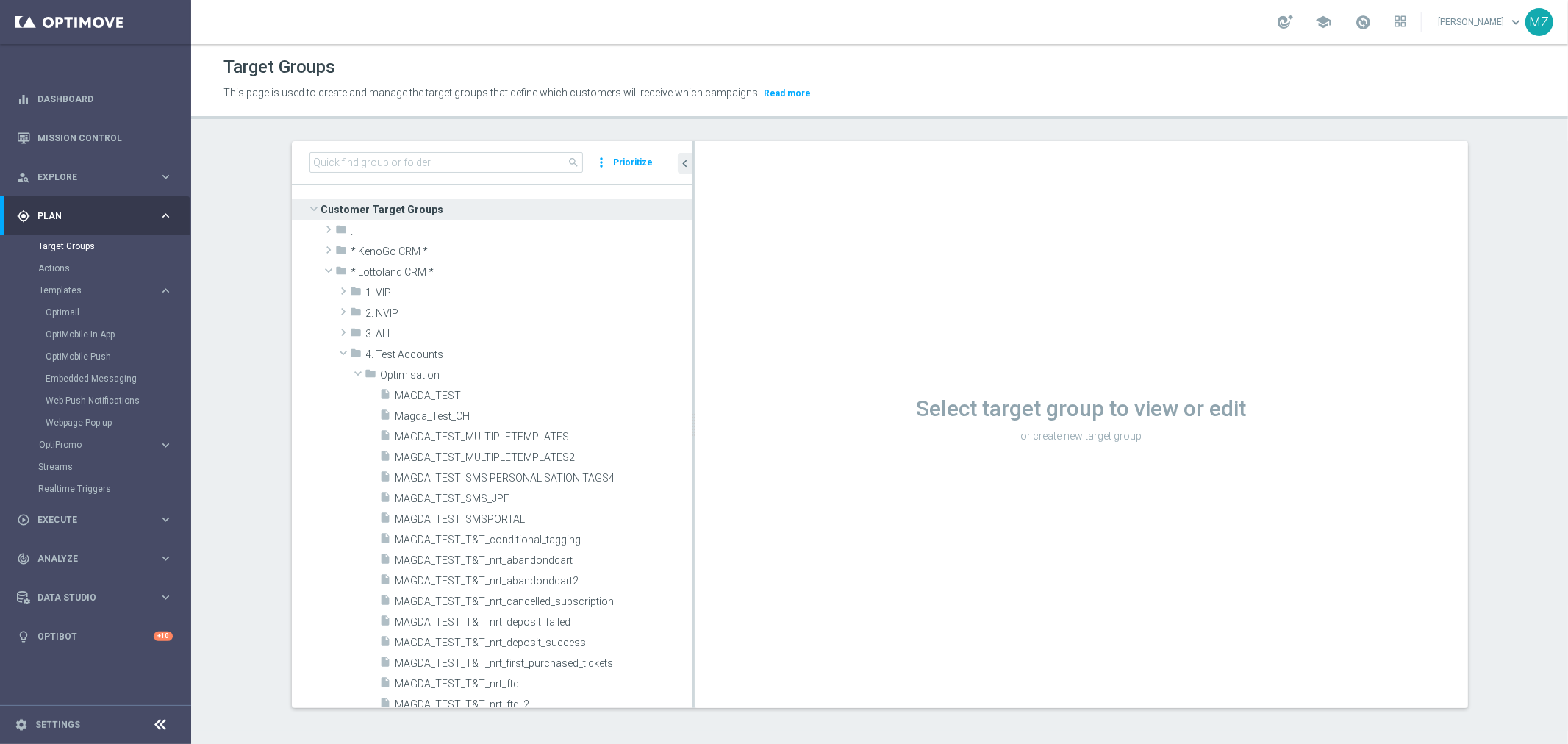
drag, startPoint x: 573, startPoint y: 463, endPoint x: 736, endPoint y: 459, distance: 163.0
click at [736, 459] on as-split "search more_vert Prioritize Customer Target Groups library_add create_new_folder" at bounding box center [880, 425] width 1176 height 567
click at [447, 390] on span "MAGDA_TEST" at bounding box center [526, 396] width 262 height 13
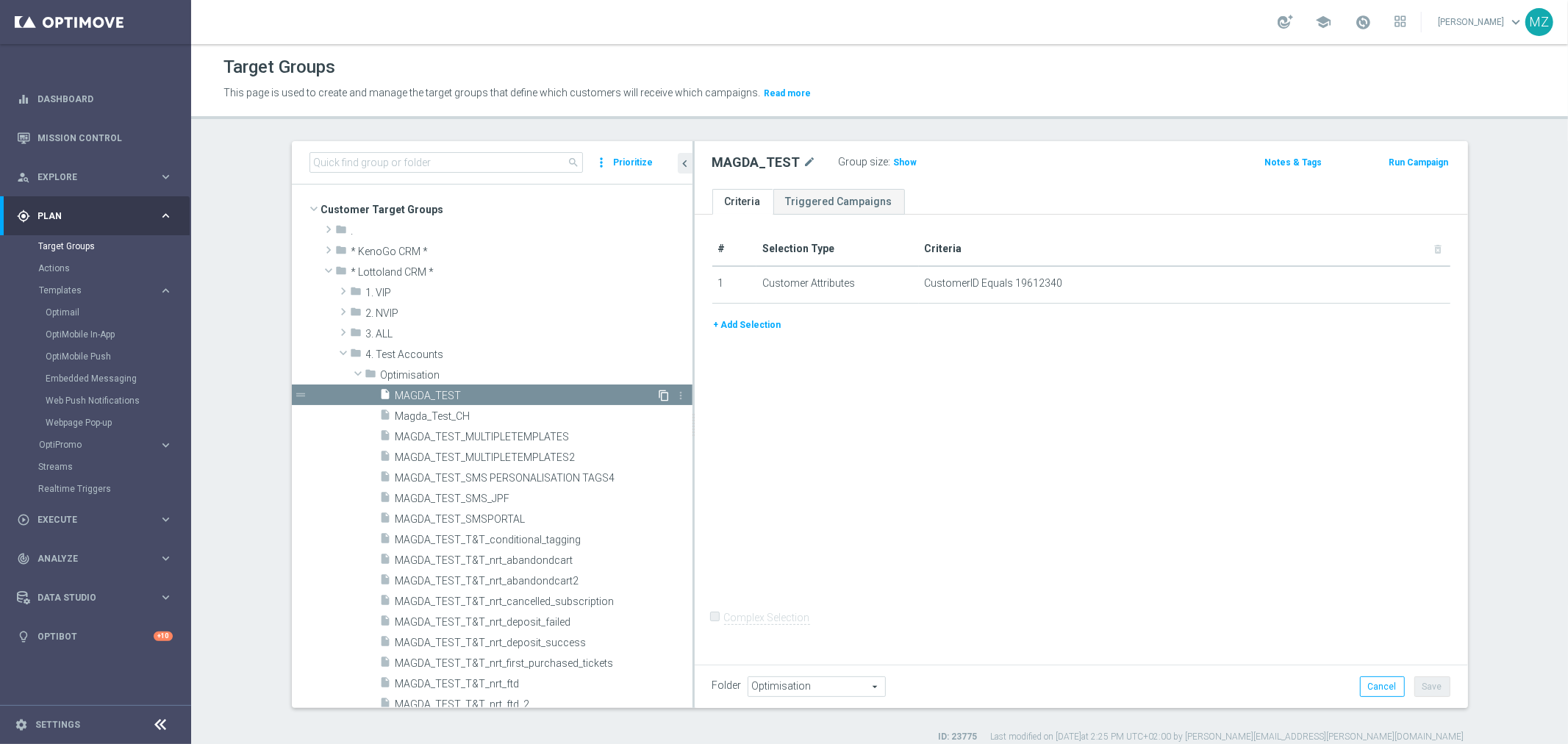
click at [659, 394] on icon "content_copy" at bounding box center [664, 396] width 12 height 12
click at [853, 159] on icon "mode_edit" at bounding box center [860, 162] width 13 height 18
click at [747, 163] on input "Copy of MAGDA_TEST" at bounding box center [812, 163] width 199 height 20
click at [797, 160] on input "MAGDA_TEST" at bounding box center [812, 163] width 199 height 20
type input "MAGDA_TEST_SDK_LOGIN"
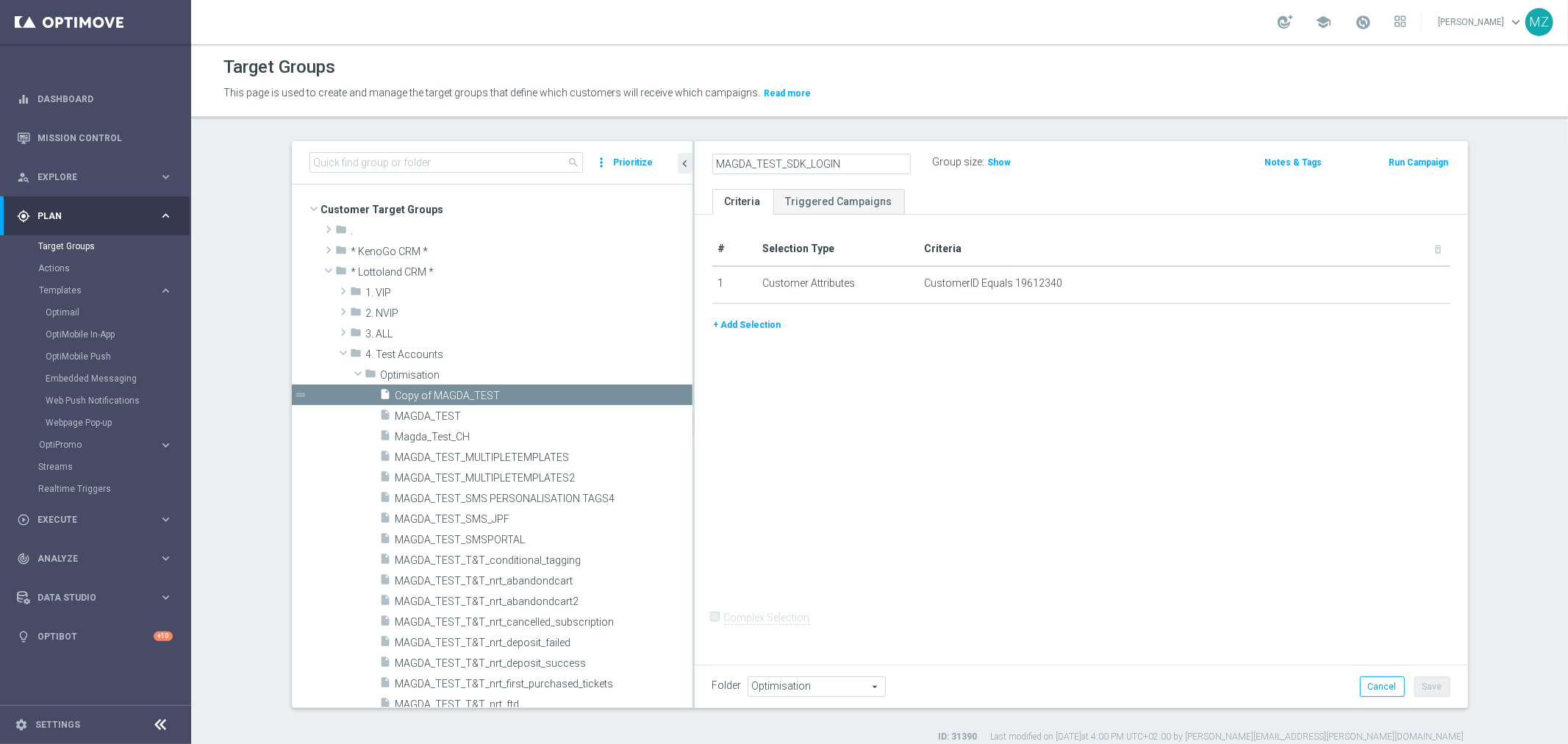
click at [1147, 187] on div "MAGDA_TEST_SDK_LOGIN Group size : Show Notes & Tags Run Campaign" at bounding box center [1081, 165] width 773 height 48
drag, startPoint x: 1432, startPoint y: 686, endPoint x: 1428, endPoint y: 677, distance: 9.8
click at [1432, 686] on button "Save" at bounding box center [1432, 687] width 36 height 20
click at [883, 158] on icon "mode_edit" at bounding box center [889, 162] width 13 height 18
click at [92, 484] on link "Realtime Triggers" at bounding box center [95, 490] width 115 height 12
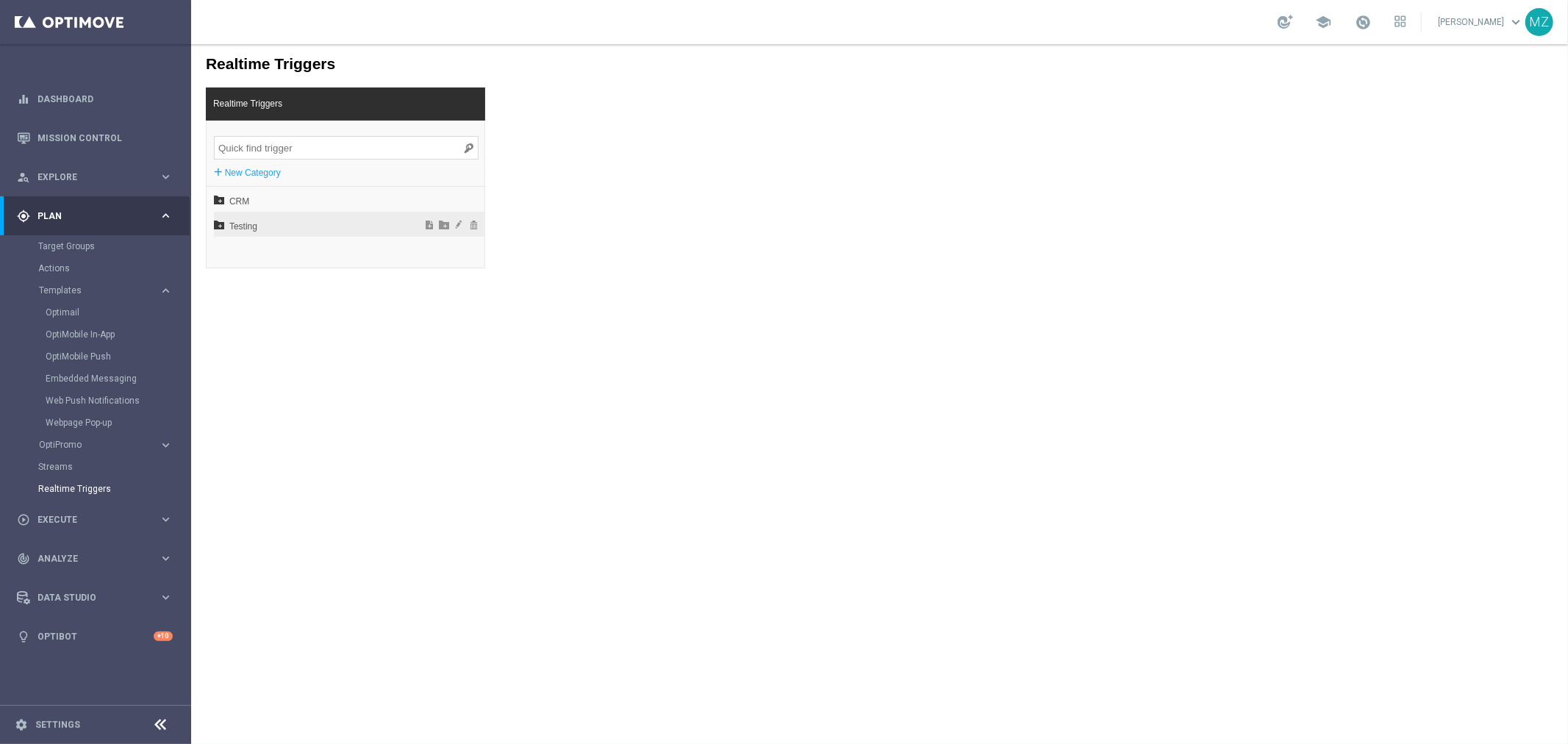
click at [220, 222] on icon at bounding box center [218, 223] width 10 height 10
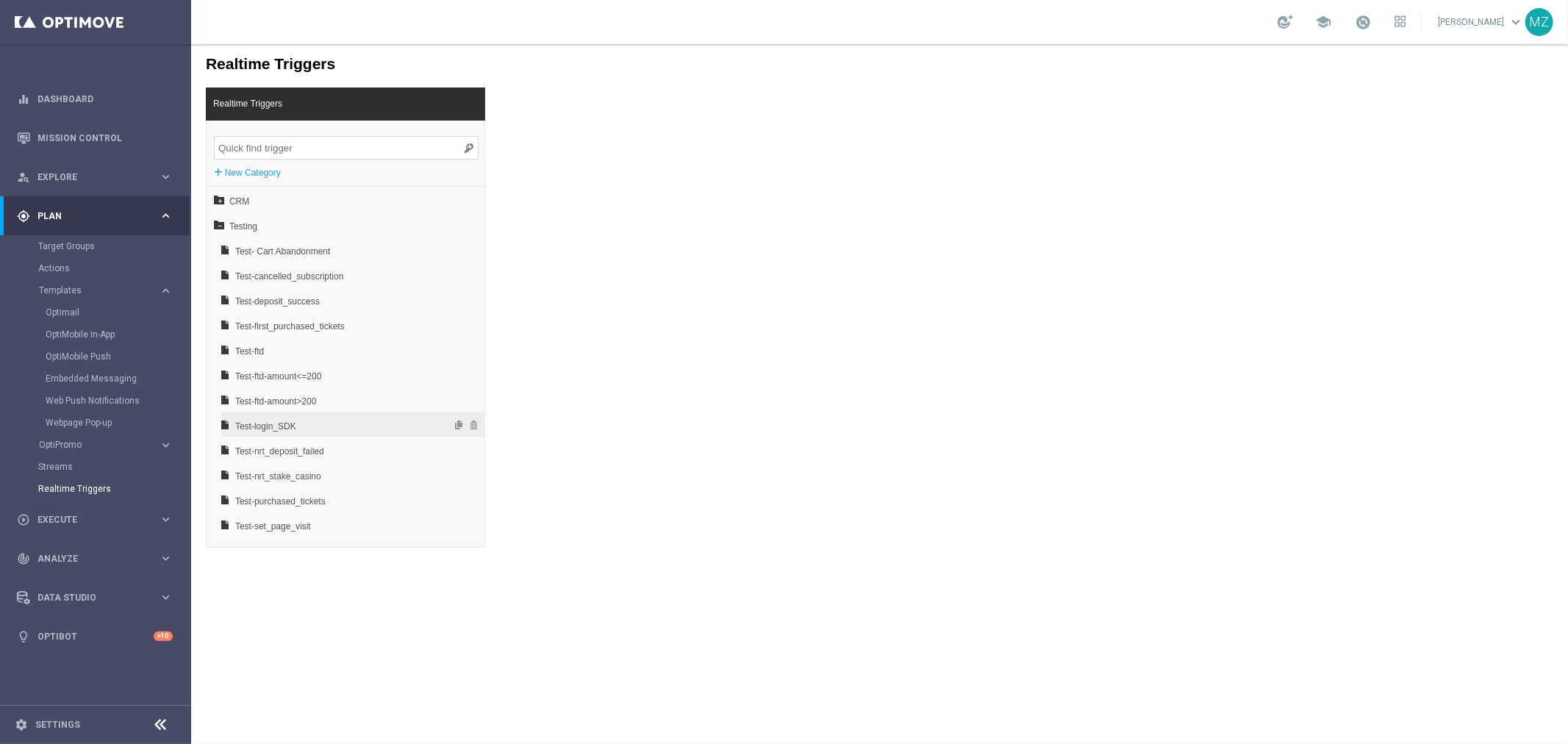
click at [289, 427] on span "Test-login_SDK" at bounding box center [313, 426] width 158 height 25
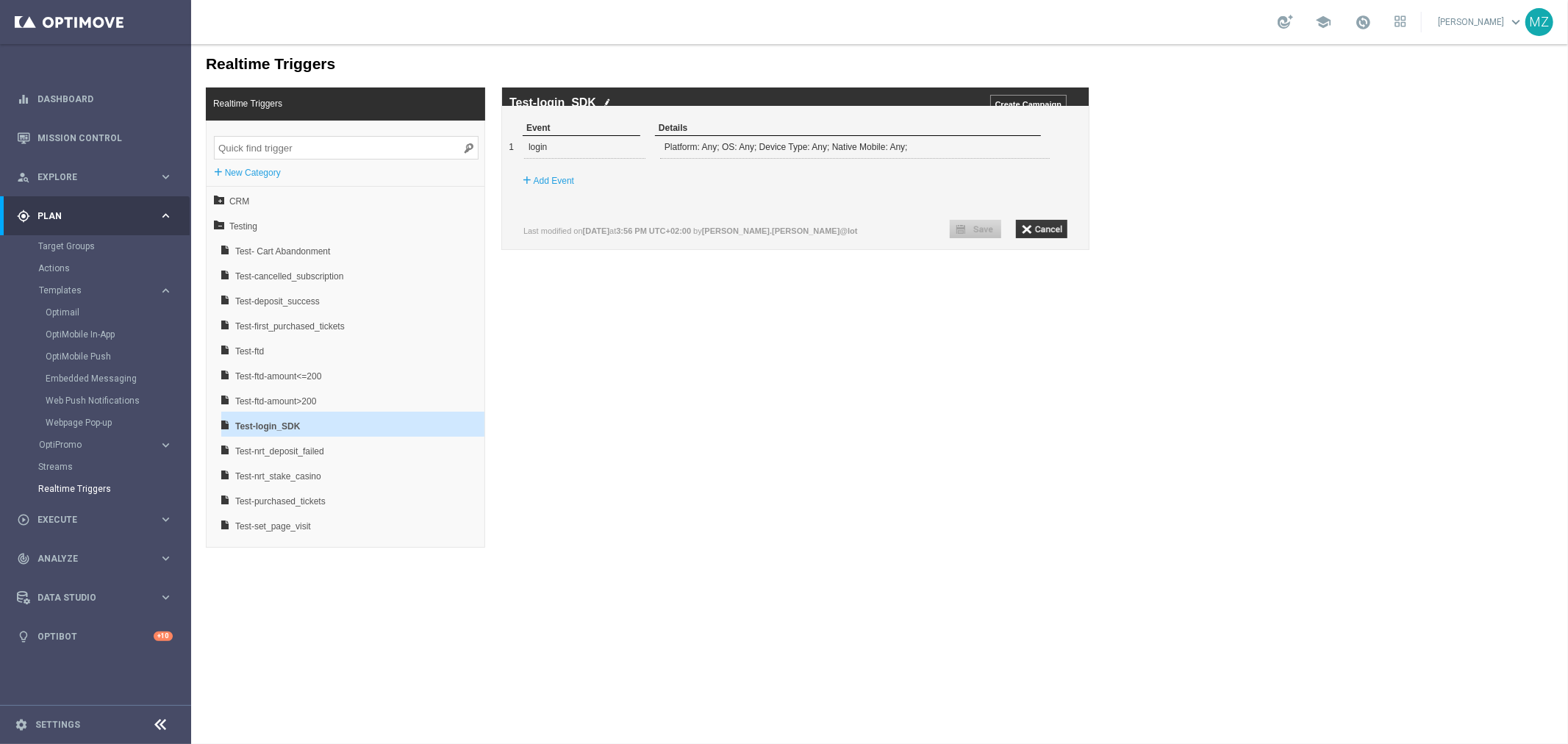
click at [605, 104] on img at bounding box center [606, 101] width 8 height 9
click at [605, 104] on input "Test-login_SDK" at bounding box center [714, 103] width 412 height 13
type input "Test-SDK login"
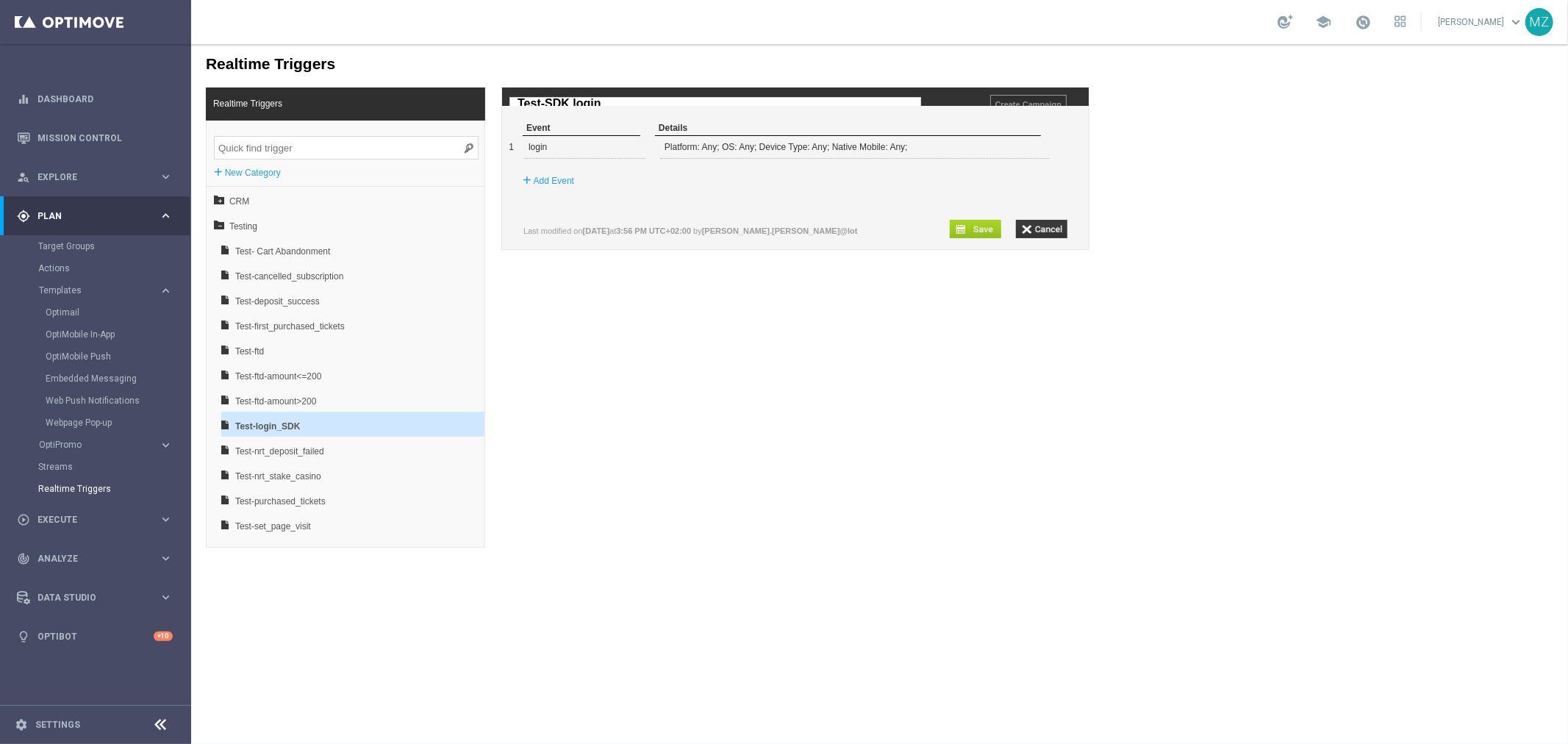
click at [987, 238] on input "button" at bounding box center [974, 228] width 51 height 19
click at [1189, 274] on div "Realtime Triggers Realtime Triggers + New Category CRM Testing Test- Cart Aband…" at bounding box center [878, 296] width 1377 height 504
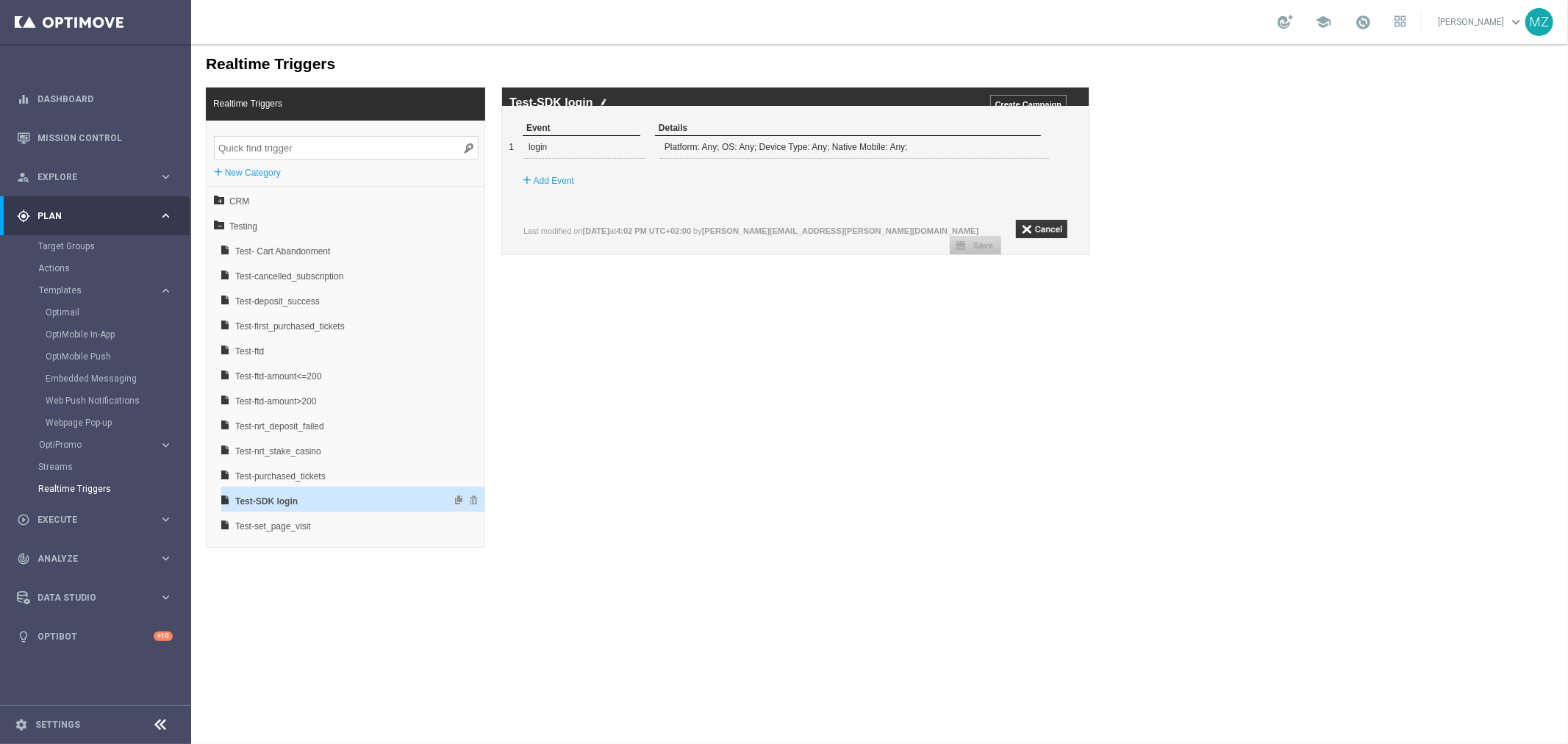
click at [352, 496] on span "Test-SDK login" at bounding box center [313, 501] width 158 height 25
click at [602, 99] on img at bounding box center [602, 101] width 8 height 9
drag, startPoint x: 574, startPoint y: 107, endPoint x: 547, endPoint y: 107, distance: 27.0
click at [547, 107] on input "Test-SDK login" at bounding box center [714, 103] width 412 height 13
click at [593, 98] on input "Test-login" at bounding box center [714, 103] width 412 height 13
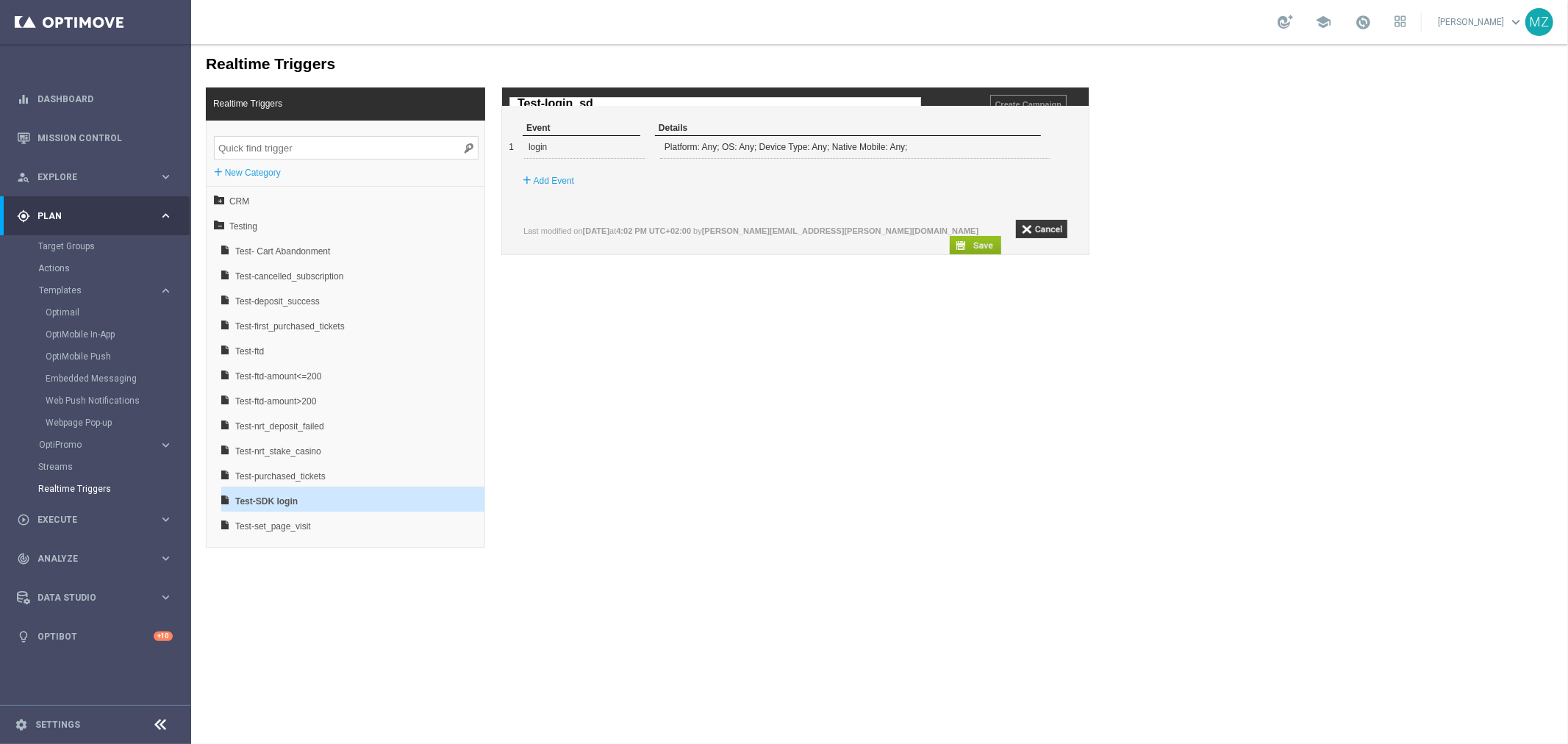
type input "Test-login_sdk"
click at [605, 103] on input "Test-login_sdk" at bounding box center [714, 103] width 412 height 13
click at [980, 244] on input "button" at bounding box center [974, 244] width 51 height 19
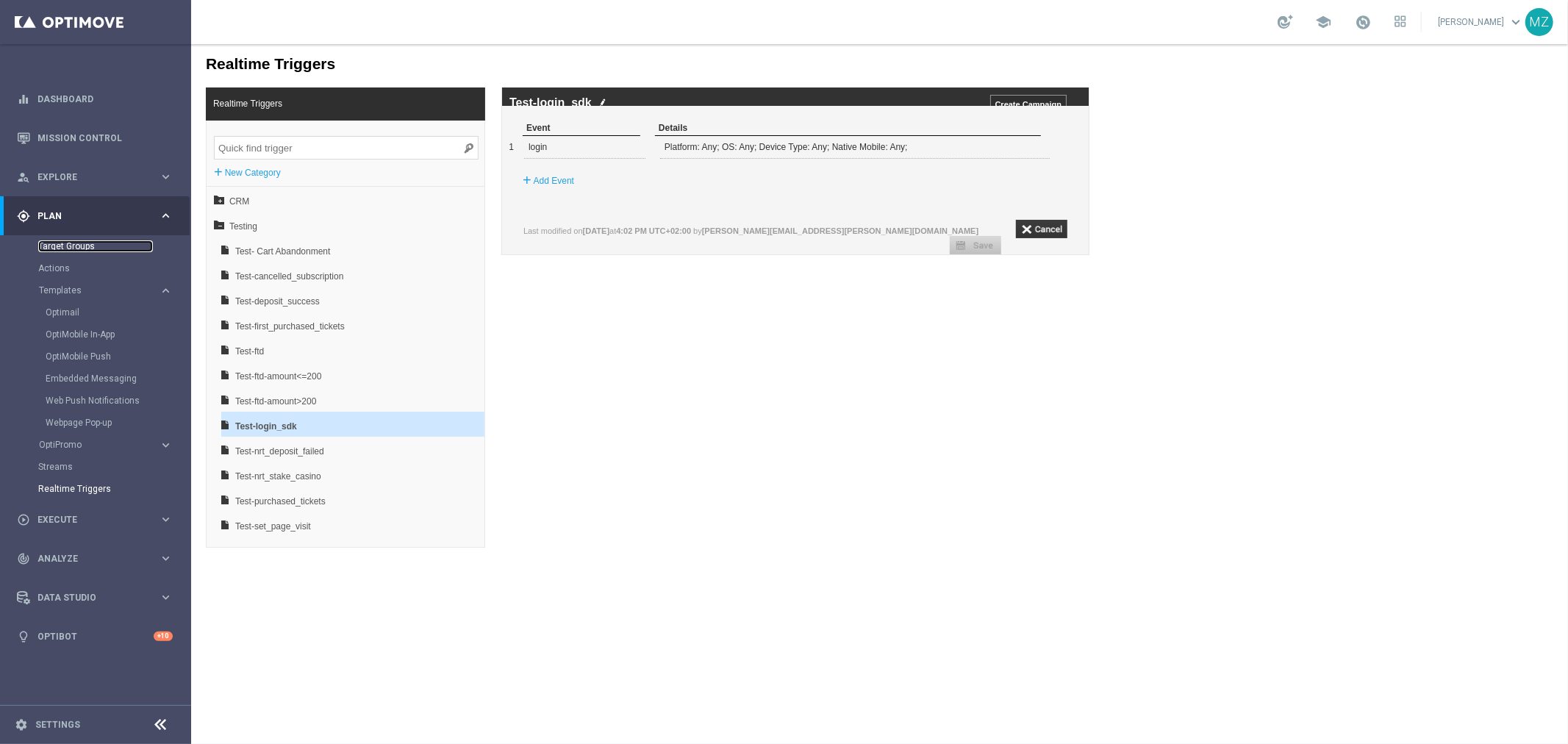
click at [78, 240] on link "Target Groups" at bounding box center [95, 246] width 115 height 12
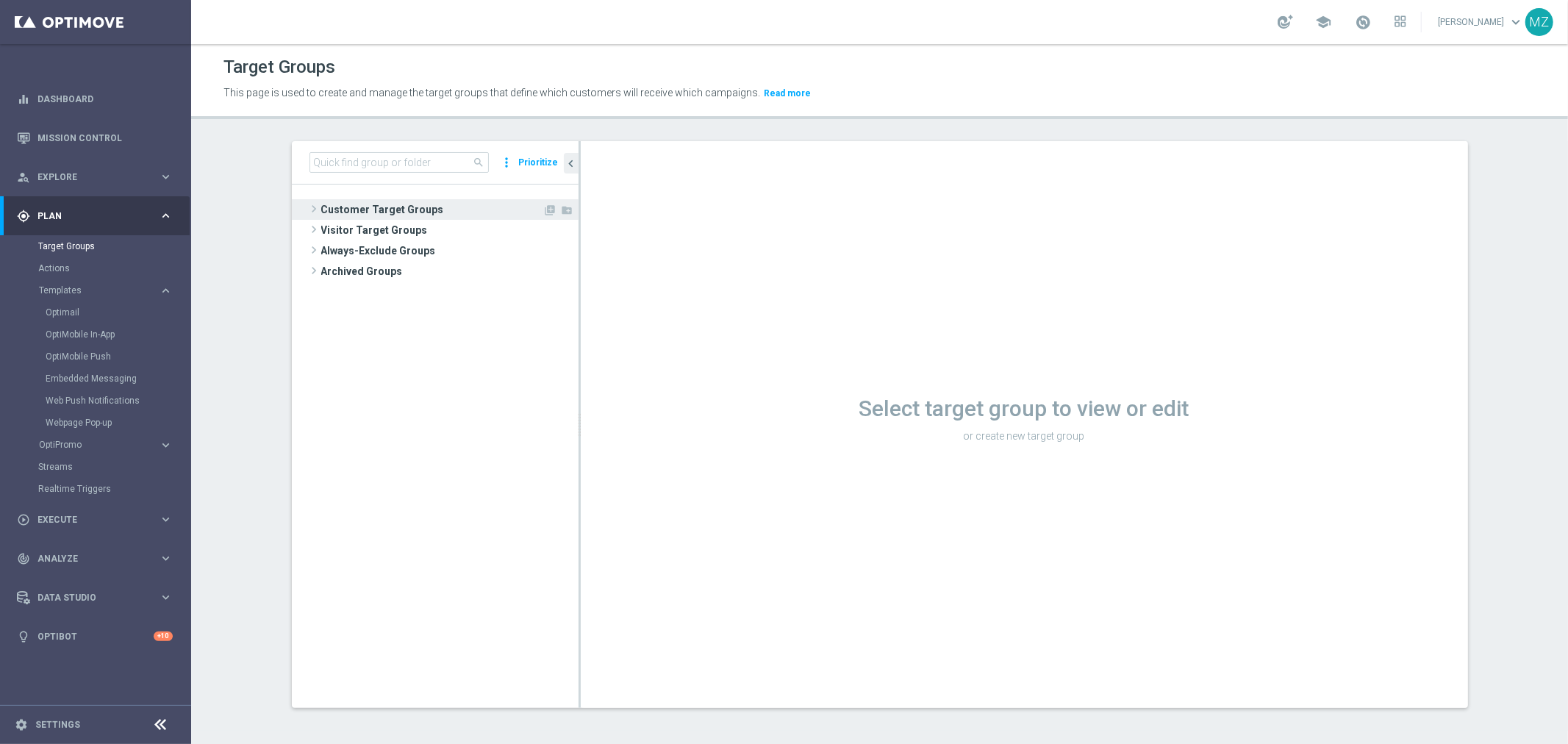
click at [307, 206] on span at bounding box center [313, 208] width 14 height 18
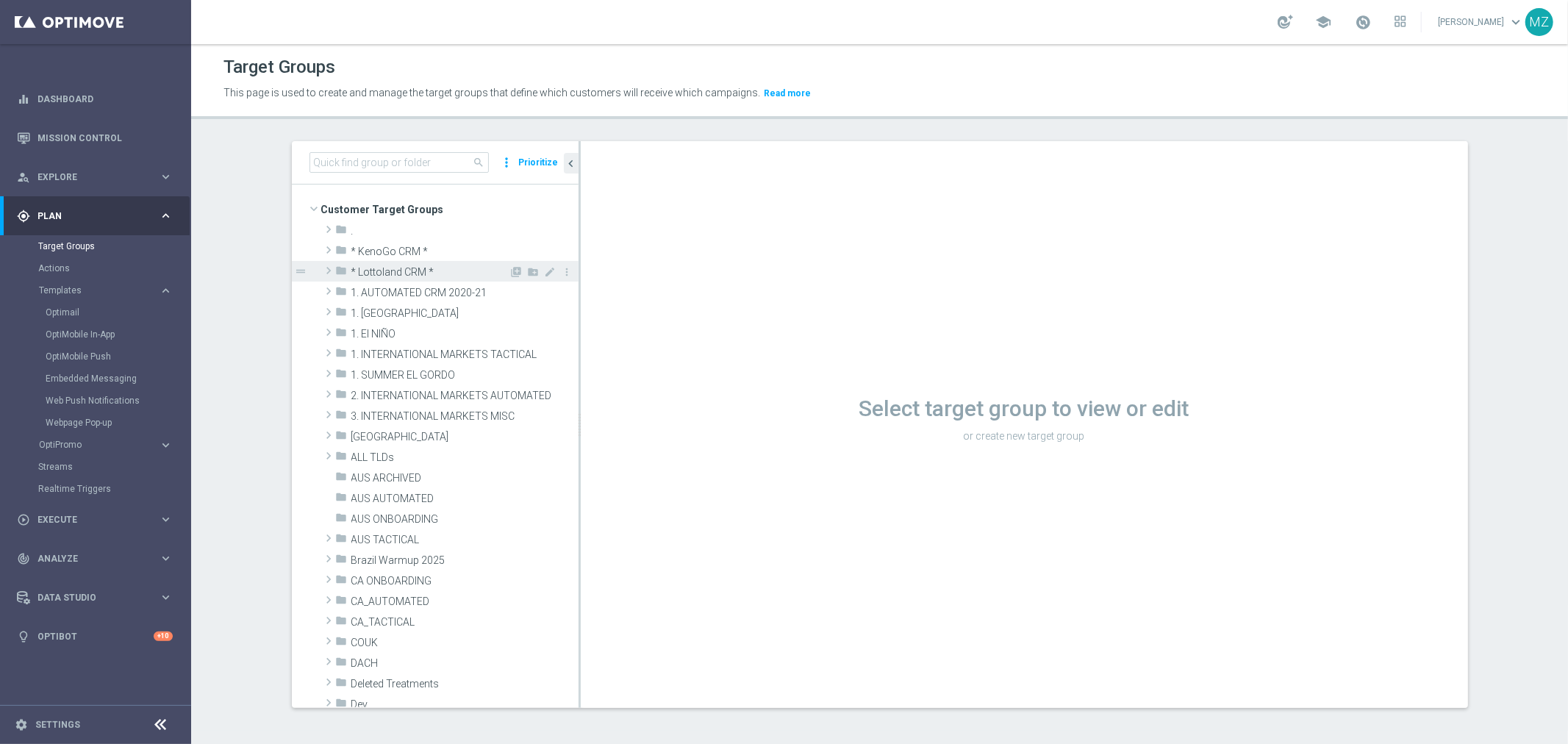
click at [321, 270] on span at bounding box center [328, 270] width 14 height 18
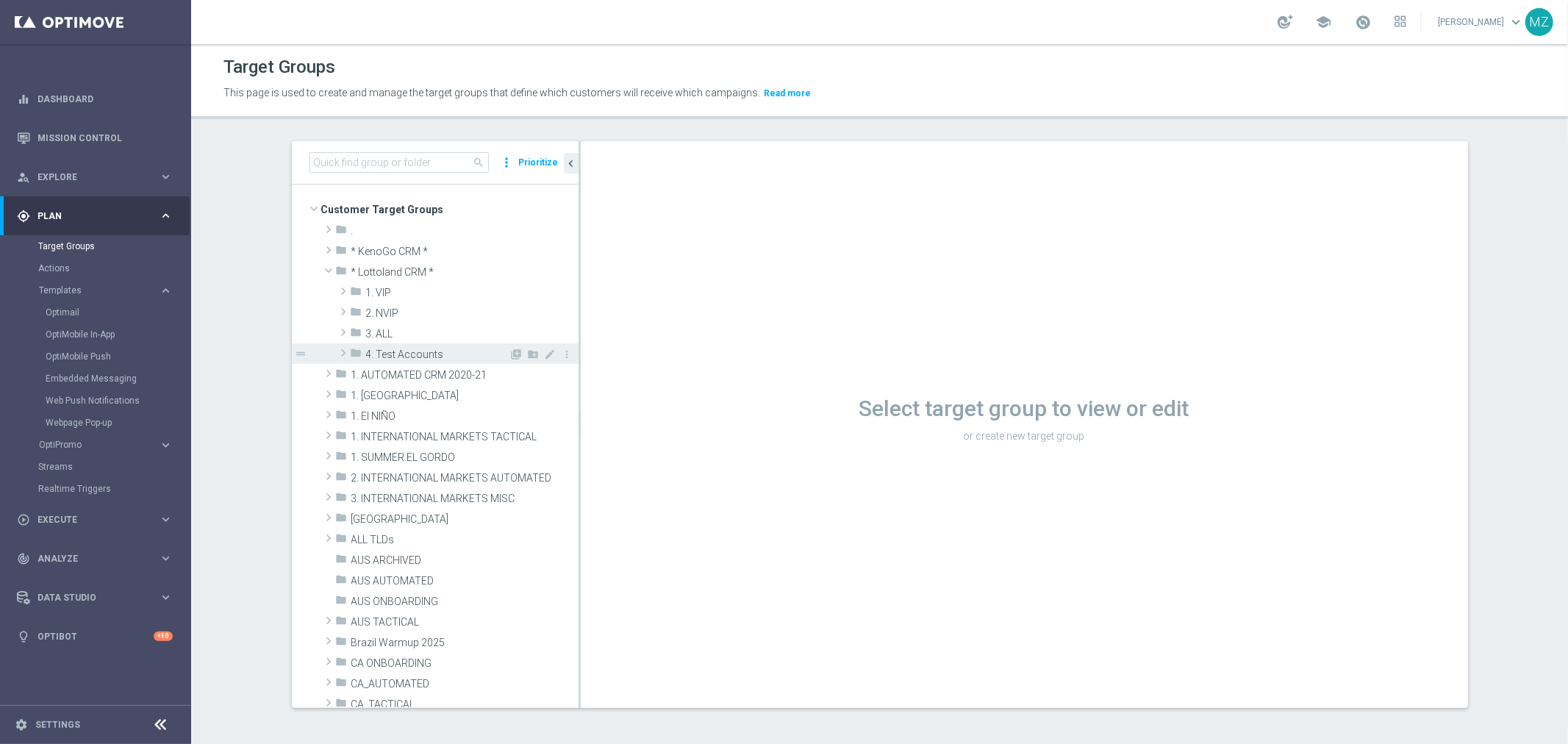
click at [337, 349] on span at bounding box center [343, 353] width 14 height 18
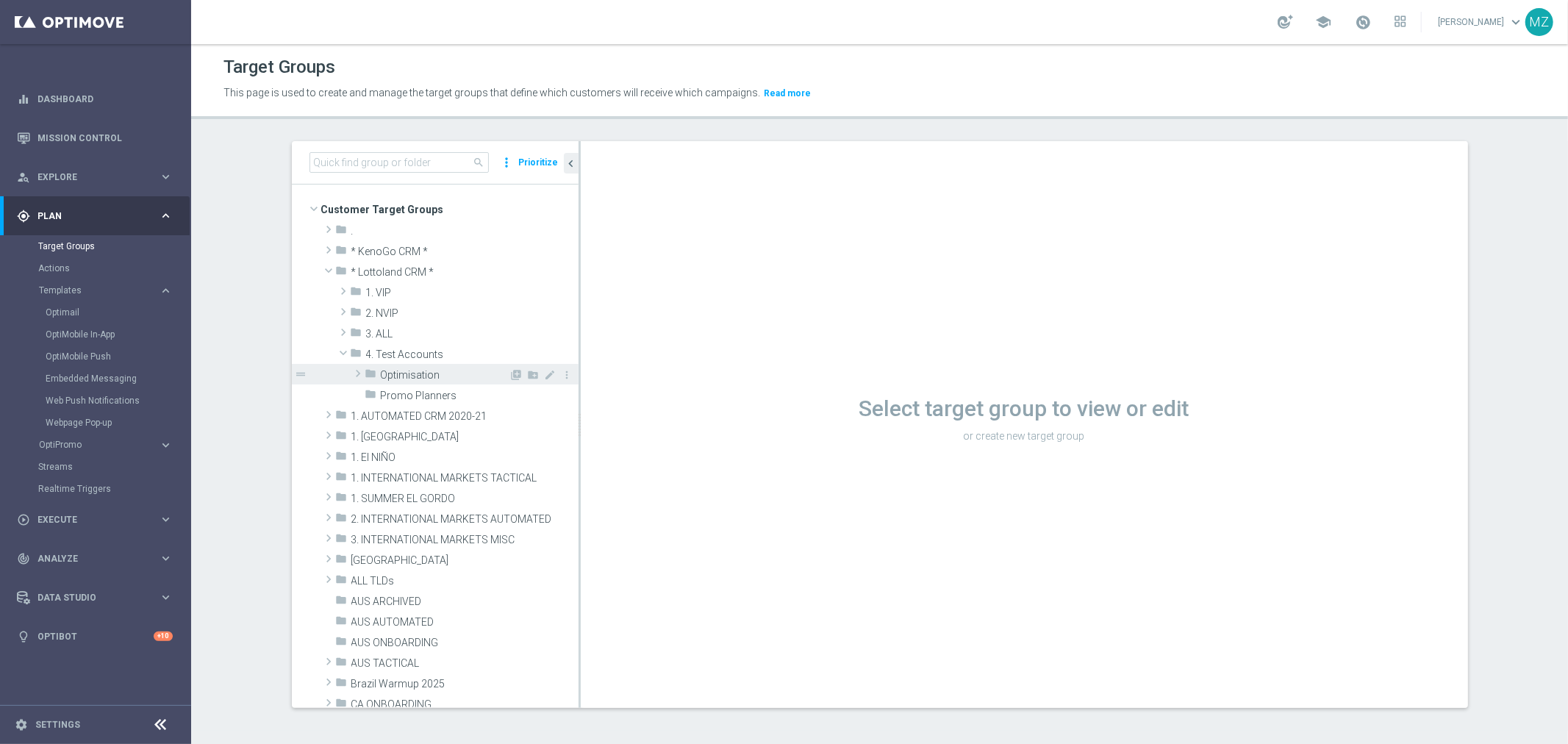
click at [353, 373] on span at bounding box center [357, 373] width 14 height 18
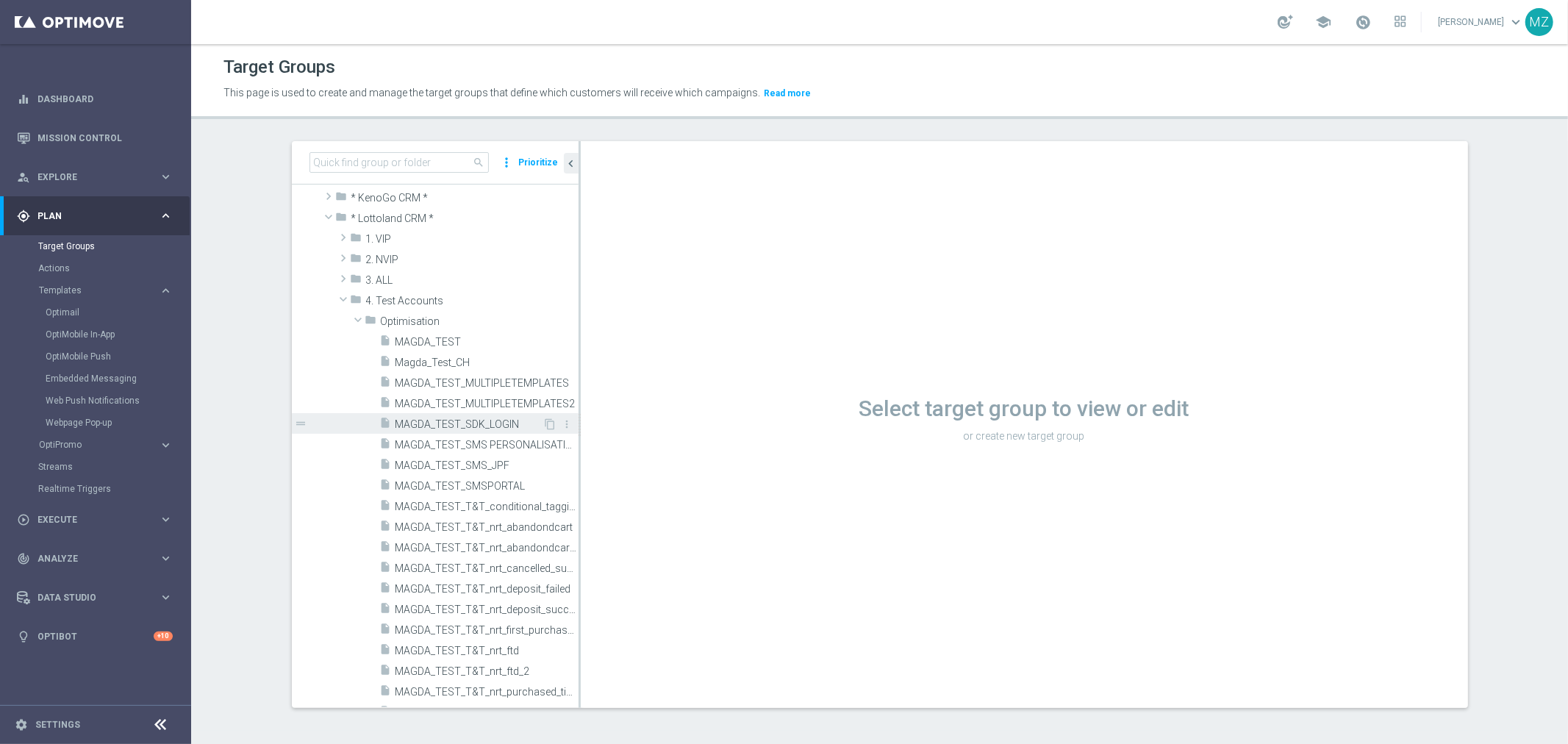
scroll to position [82, 0]
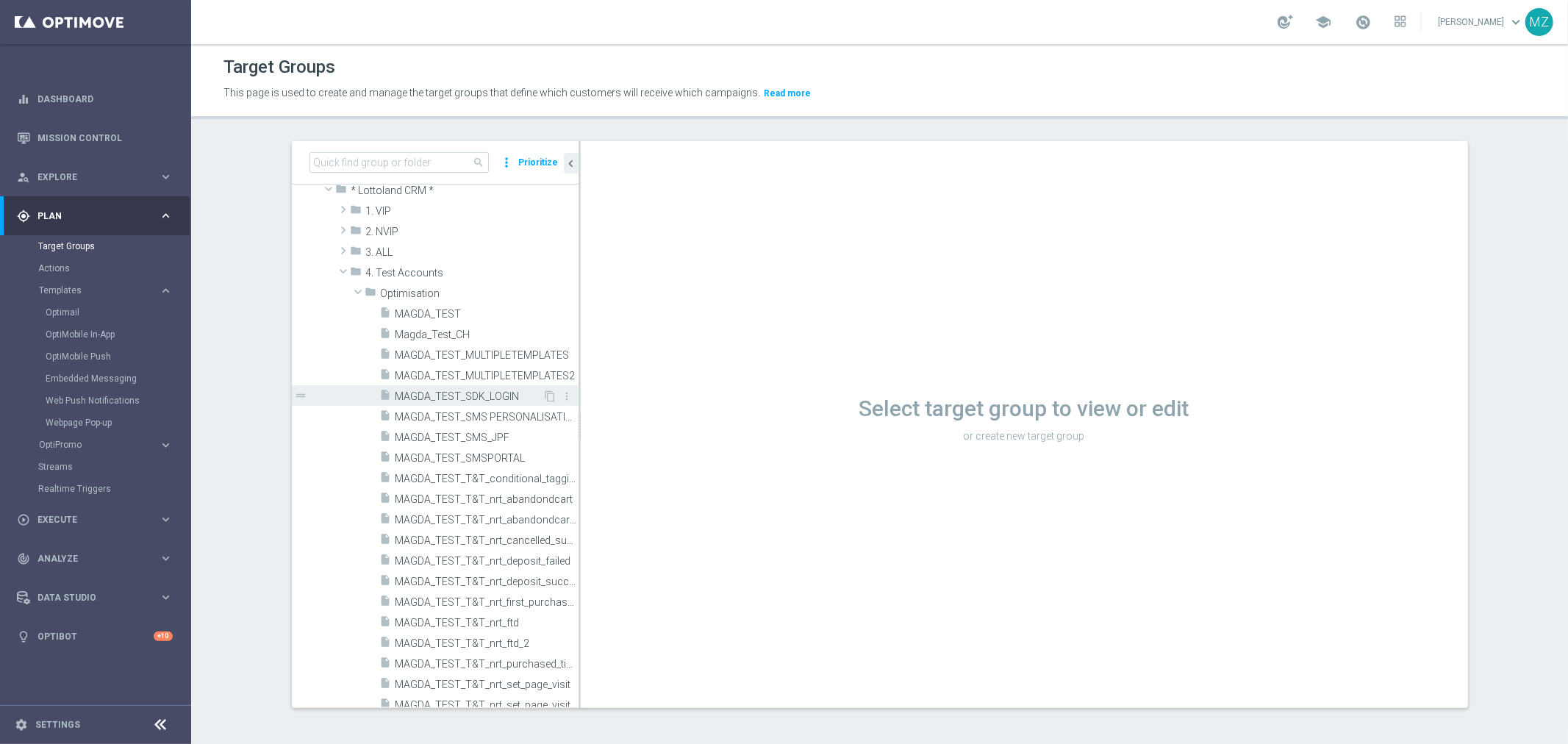
click at [497, 397] on span "MAGDA_TEST_SDK_LOGIN" at bounding box center [469, 397] width 147 height 13
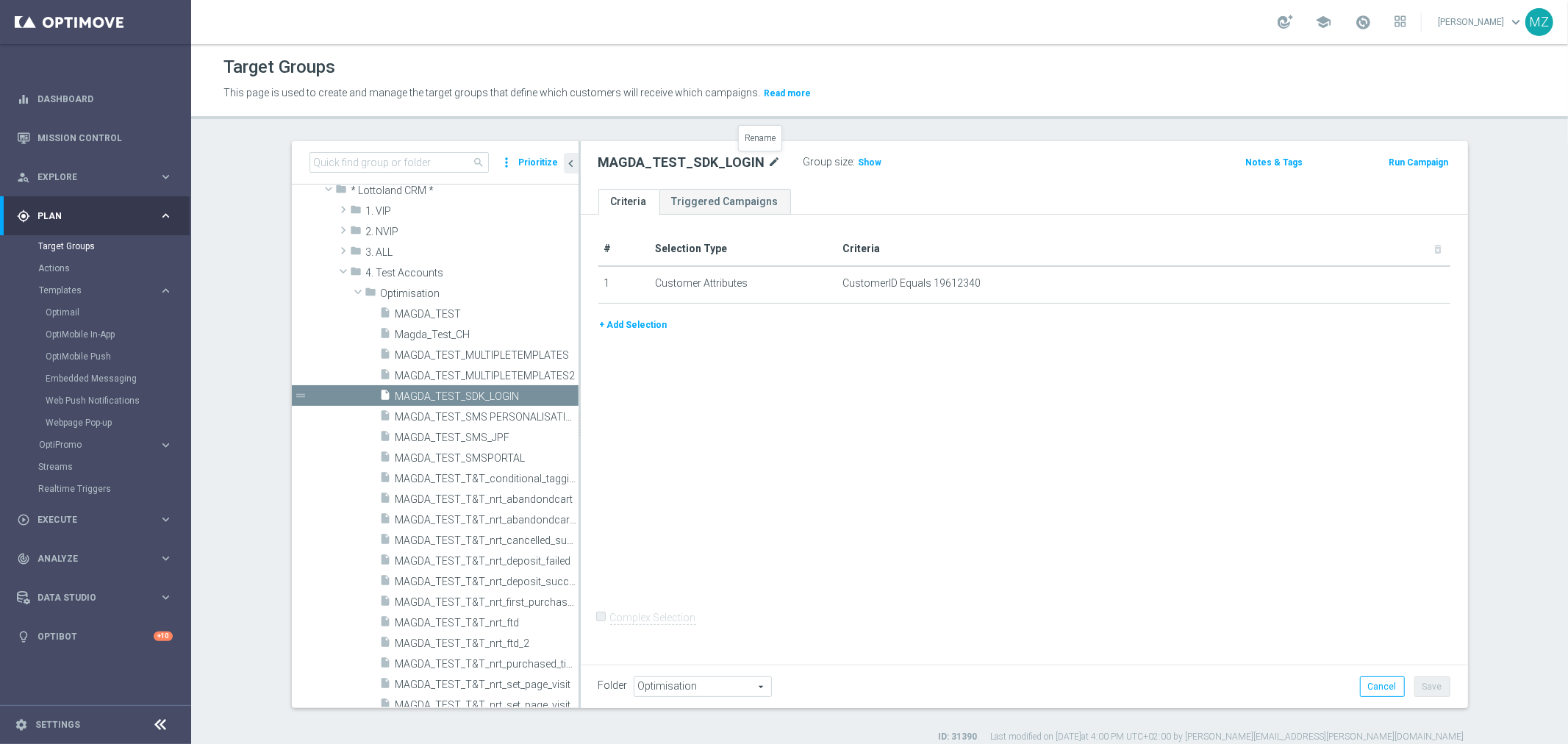
click at [768, 162] on icon "mode_edit" at bounding box center [775, 162] width 13 height 18
click at [682, 165] on input "MAGDA_TEST_SDK_LOGIN" at bounding box center [698, 163] width 199 height 20
click at [684, 165] on input "MAGDA_TEST_SDK_LOGIN" at bounding box center [698, 163] width 199 height 20
click at [685, 165] on input "MAGDA_TEST_SDK_LOGIN" at bounding box center [698, 163] width 199 height 20
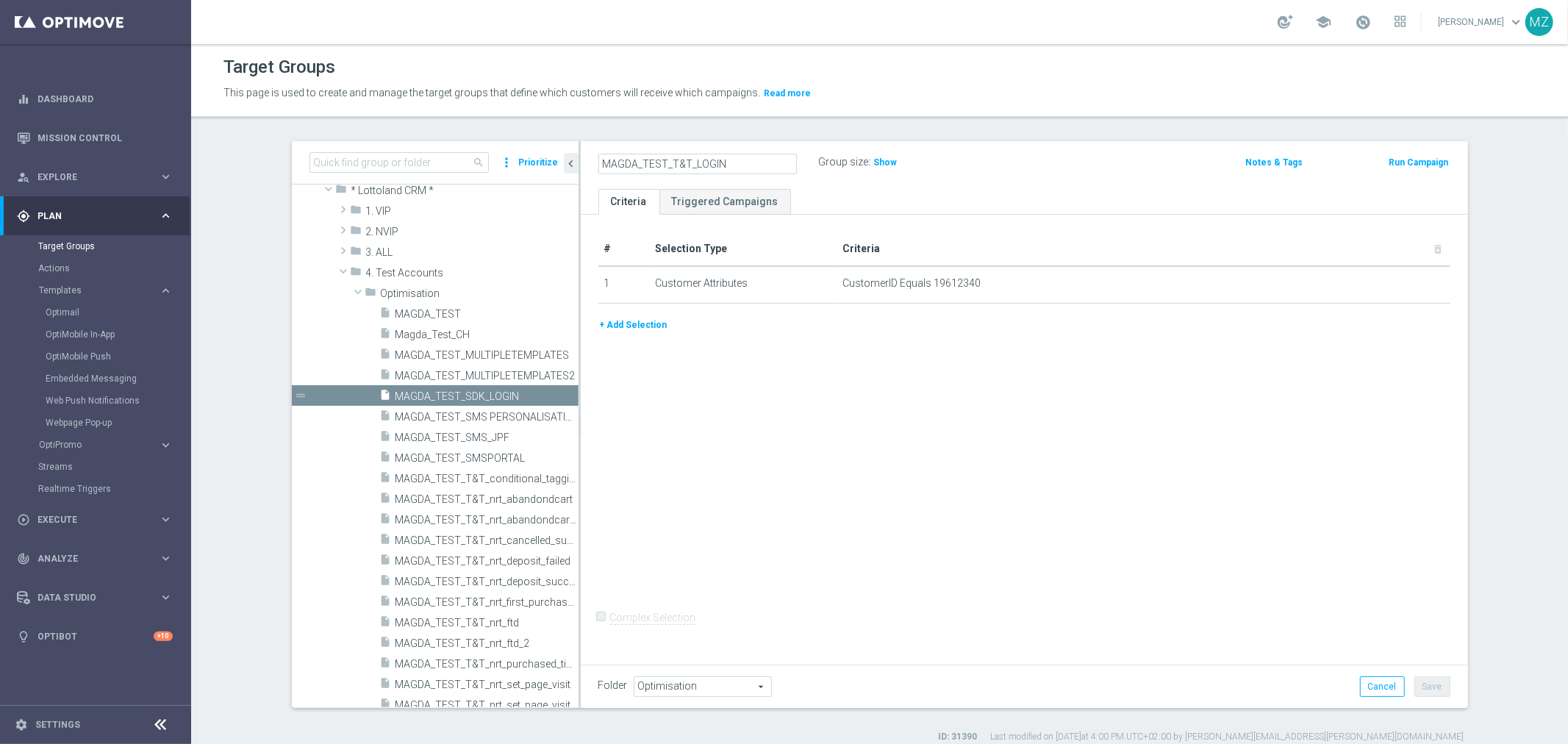
click at [720, 165] on input "MAGDA_TEST_T&T_LOGIN" at bounding box center [698, 163] width 199 height 20
click at [720, 165] on input "MAGDA_TEST_T&T_LOGIN_SDK" at bounding box center [698, 163] width 199 height 20
type input "MAGDA_TEST_T&T_LOGIN_SDK"
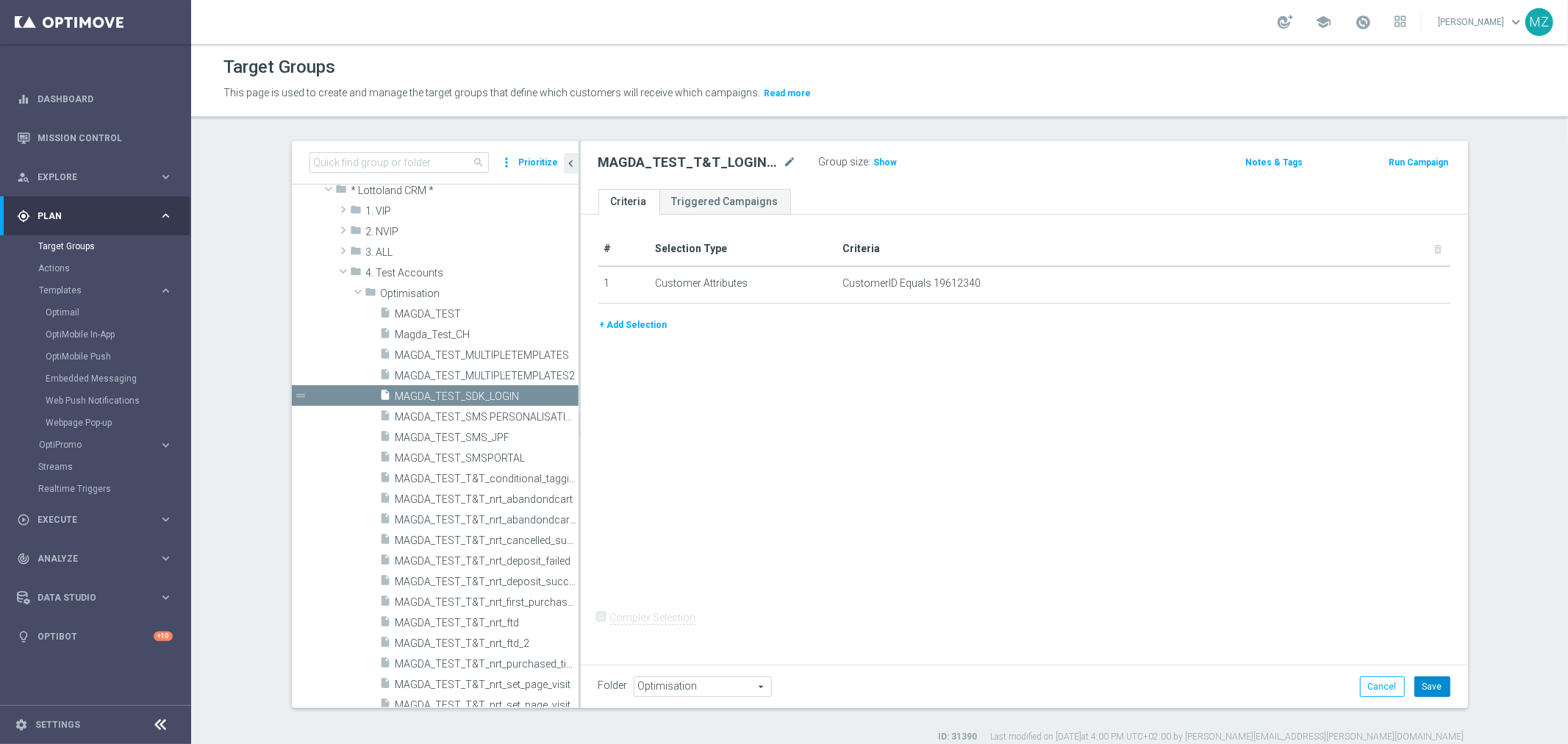
click at [1424, 693] on button "Save" at bounding box center [1432, 687] width 36 height 20
click at [784, 164] on icon "mode_edit" at bounding box center [791, 162] width 13 height 18
drag, startPoint x: 759, startPoint y: 159, endPoint x: 744, endPoint y: 163, distance: 15.5
click at [758, 159] on input "MAGDA_TEST_T&T_LOGIN_SDK" at bounding box center [698, 163] width 199 height 20
click at [744, 163] on input "MAGDA_TEST_T&T_LOGIN_SDK" at bounding box center [698, 163] width 199 height 20
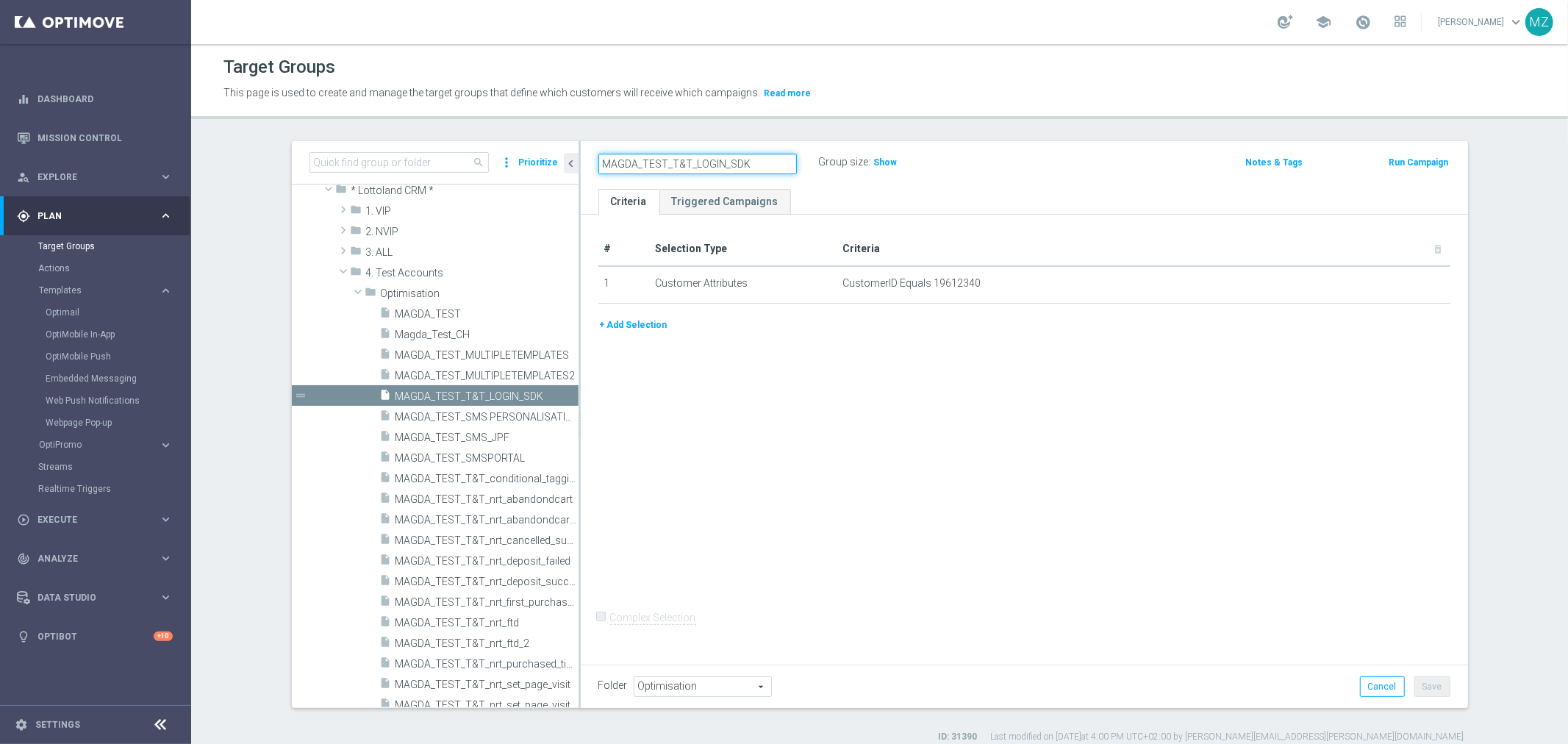
drag, startPoint x: 717, startPoint y: 163, endPoint x: 685, endPoint y: 162, distance: 32.0
click at [685, 162] on input "MAGDA_TEST_T&T_LOGIN_SDK" at bounding box center [698, 163] width 199 height 20
click at [701, 162] on input "MAGDA_TEST_T&T_LOGIN_SDK" at bounding box center [698, 163] width 199 height 20
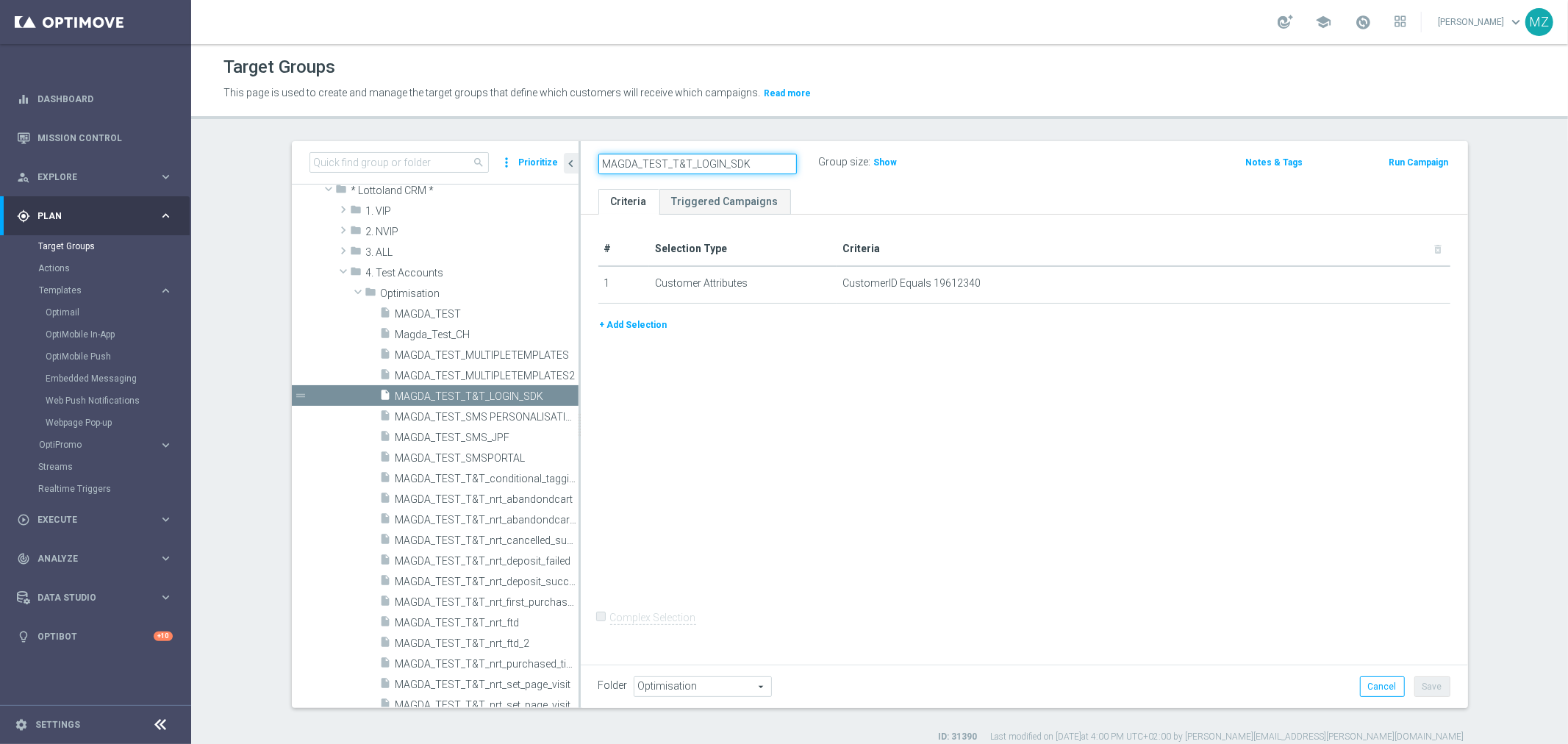
click at [757, 162] on input "MAGDA_TEST_T&T_LOGIN_SDK" at bounding box center [698, 163] width 199 height 20
type input "MAGDA_TEST_T&T_login_sdk"
click at [919, 196] on ul "Criteria Triggered Campaigns" at bounding box center [1025, 201] width 888 height 26
click at [784, 162] on icon "mode_edit" at bounding box center [791, 162] width 13 height 18
click at [1432, 681] on button "Save" at bounding box center [1432, 687] width 36 height 20
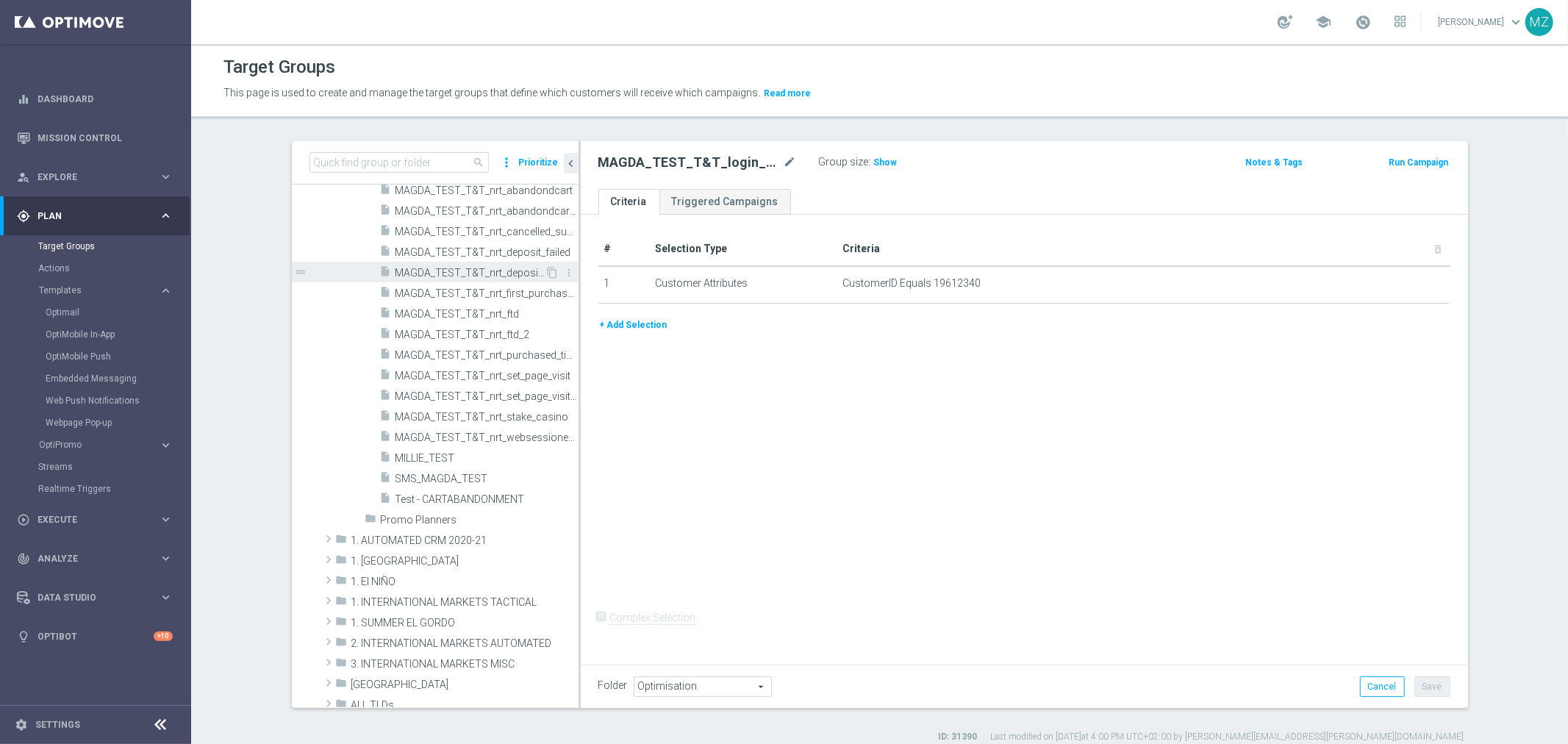
scroll to position [408, 0]
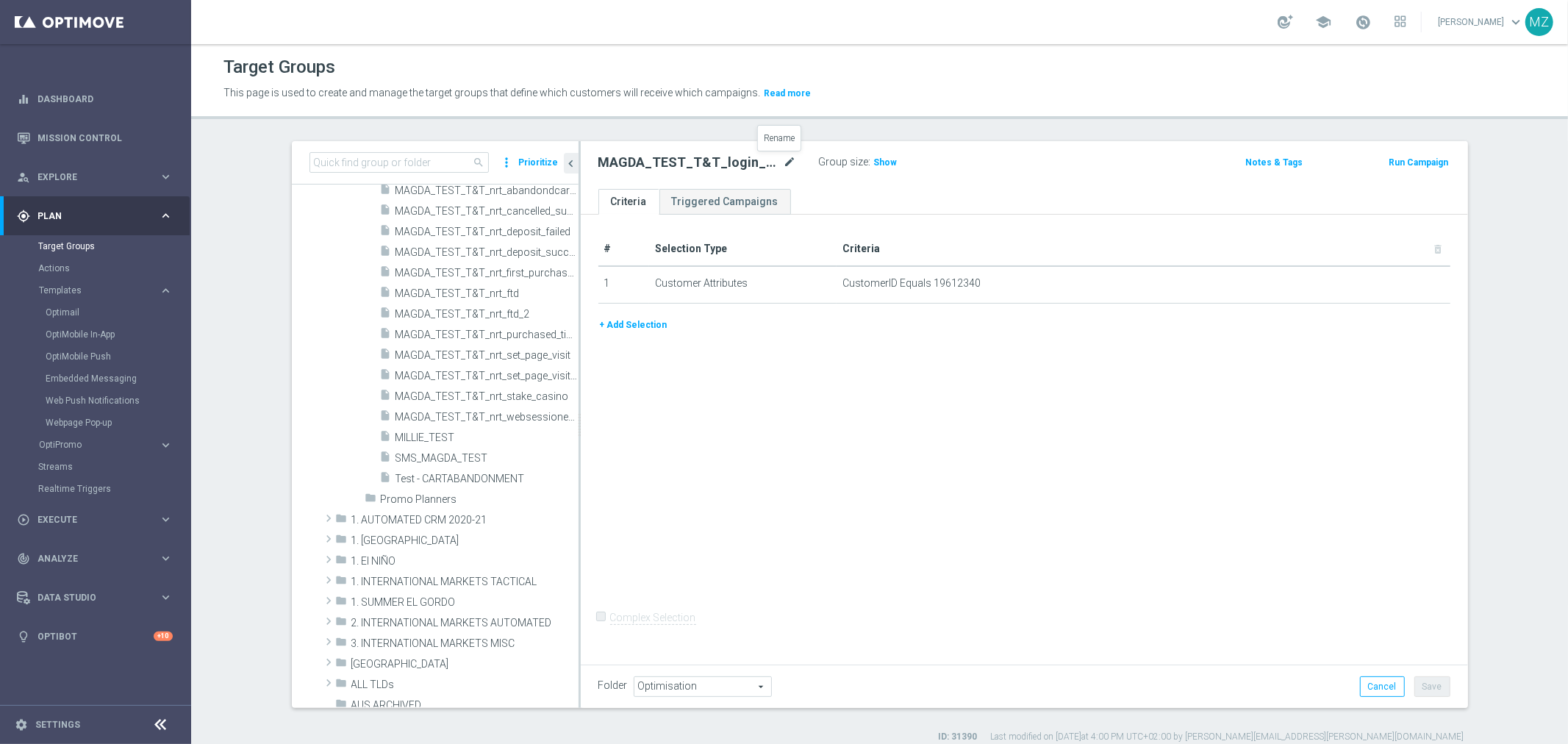
click at [784, 159] on icon "mode_edit" at bounding box center [791, 162] width 13 height 18
click at [1414, 158] on button "Run Campaign" at bounding box center [1418, 162] width 62 height 16
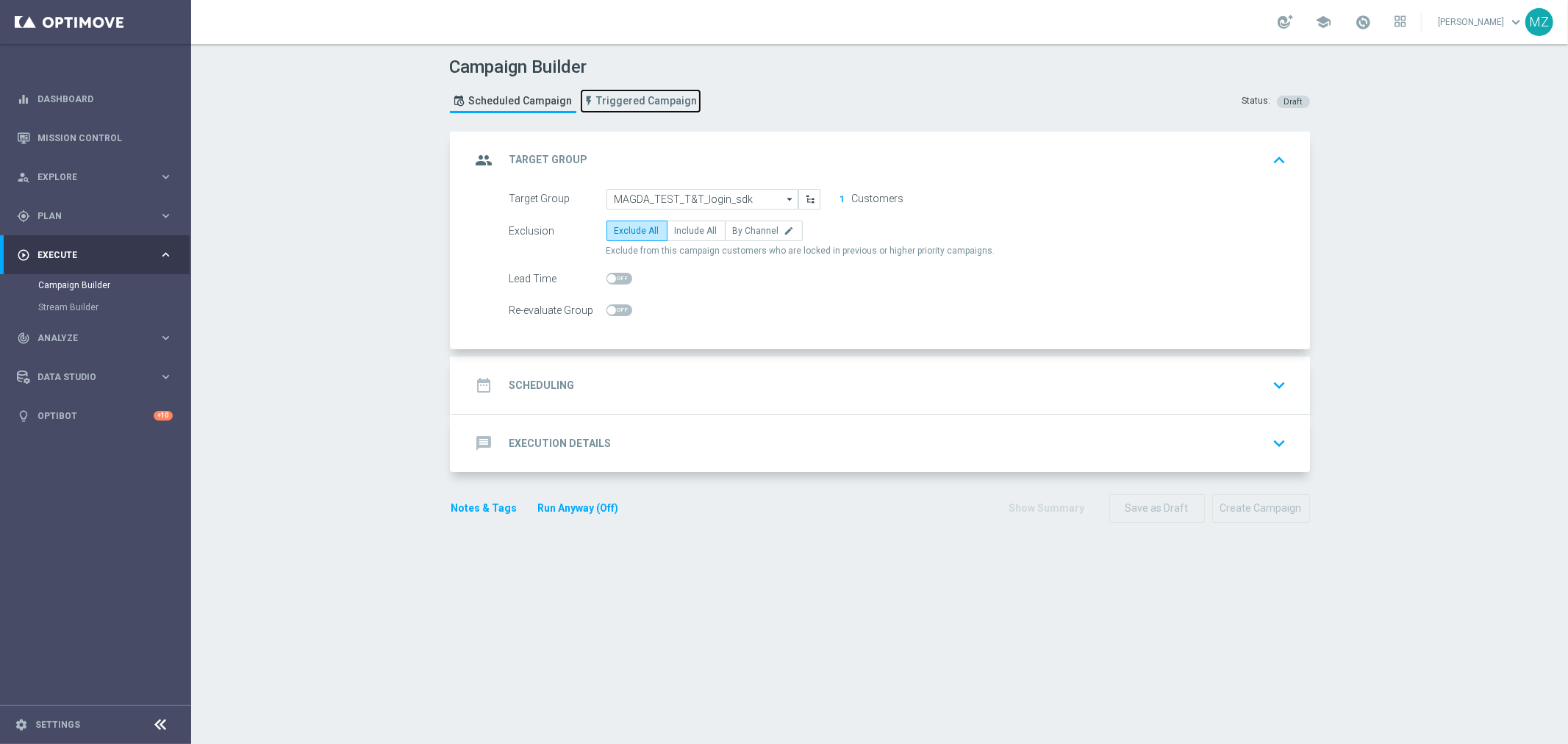
click at [627, 95] on span "Triggered Campaign" at bounding box center [648, 101] width 101 height 13
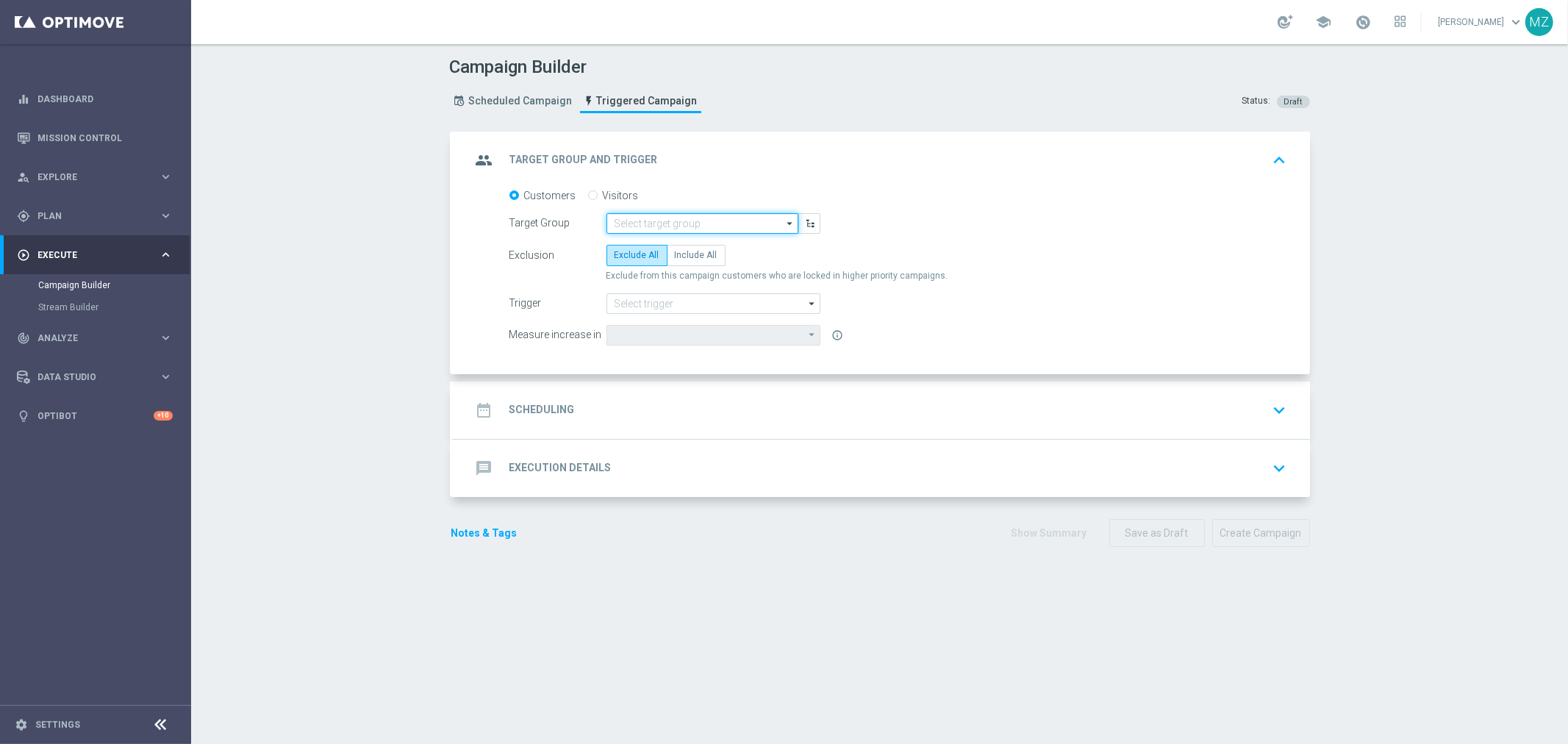
click at [717, 221] on input at bounding box center [702, 223] width 192 height 20
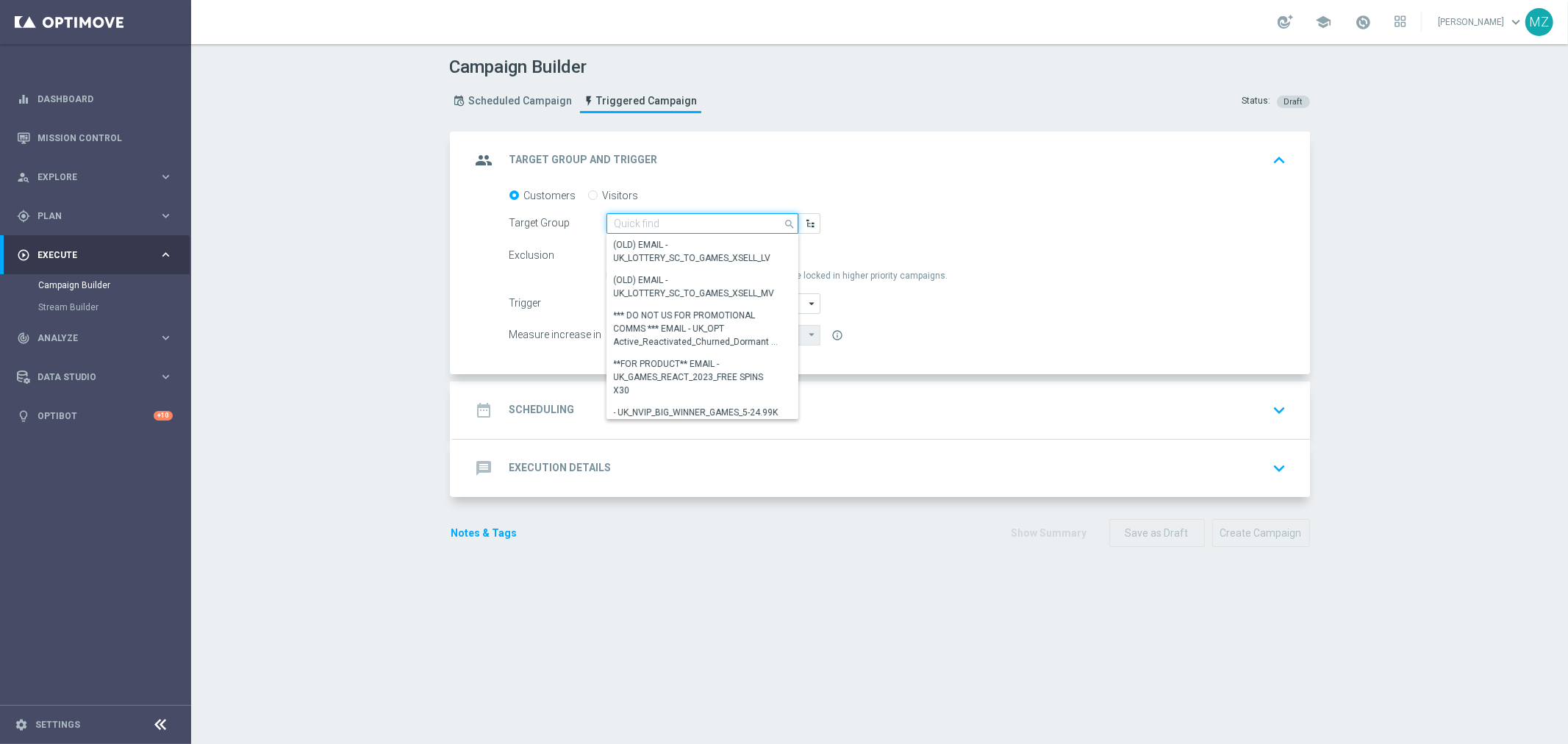
paste input "MAGDA_TEST_T&T_login_sdk"
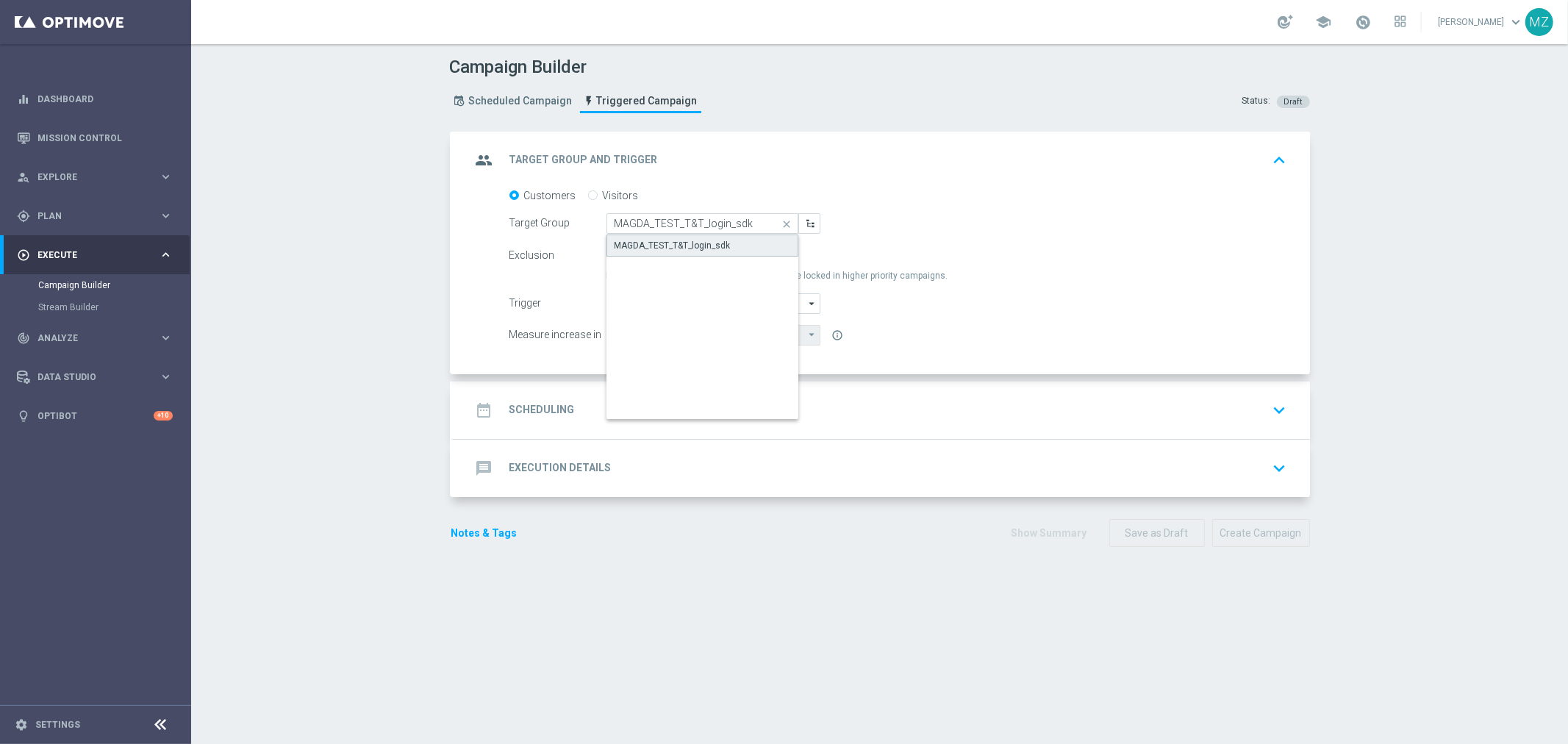
click at [714, 236] on div "MAGDA_TEST_T&T_login_sdk" at bounding box center [702, 245] width 193 height 22
type input "MAGDA_TEST_T&T_login_sdk"
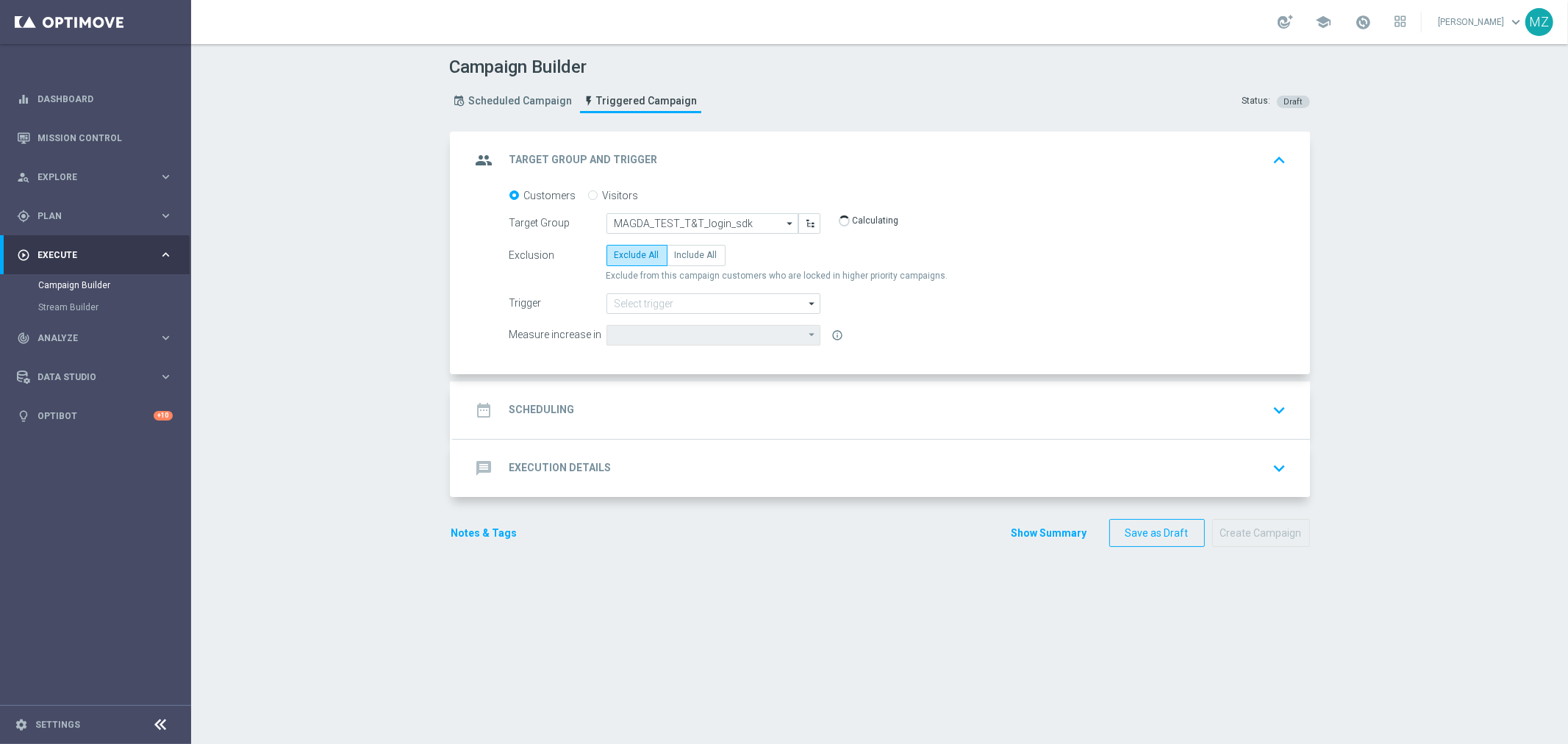
type input "Deposit Amount"
click at [680, 250] on span "Include All" at bounding box center [696, 255] width 43 height 10
click at [680, 253] on input "Include All" at bounding box center [679, 257] width 9 height 9
radio input "true"
click at [644, 308] on input at bounding box center [713, 303] width 214 height 20
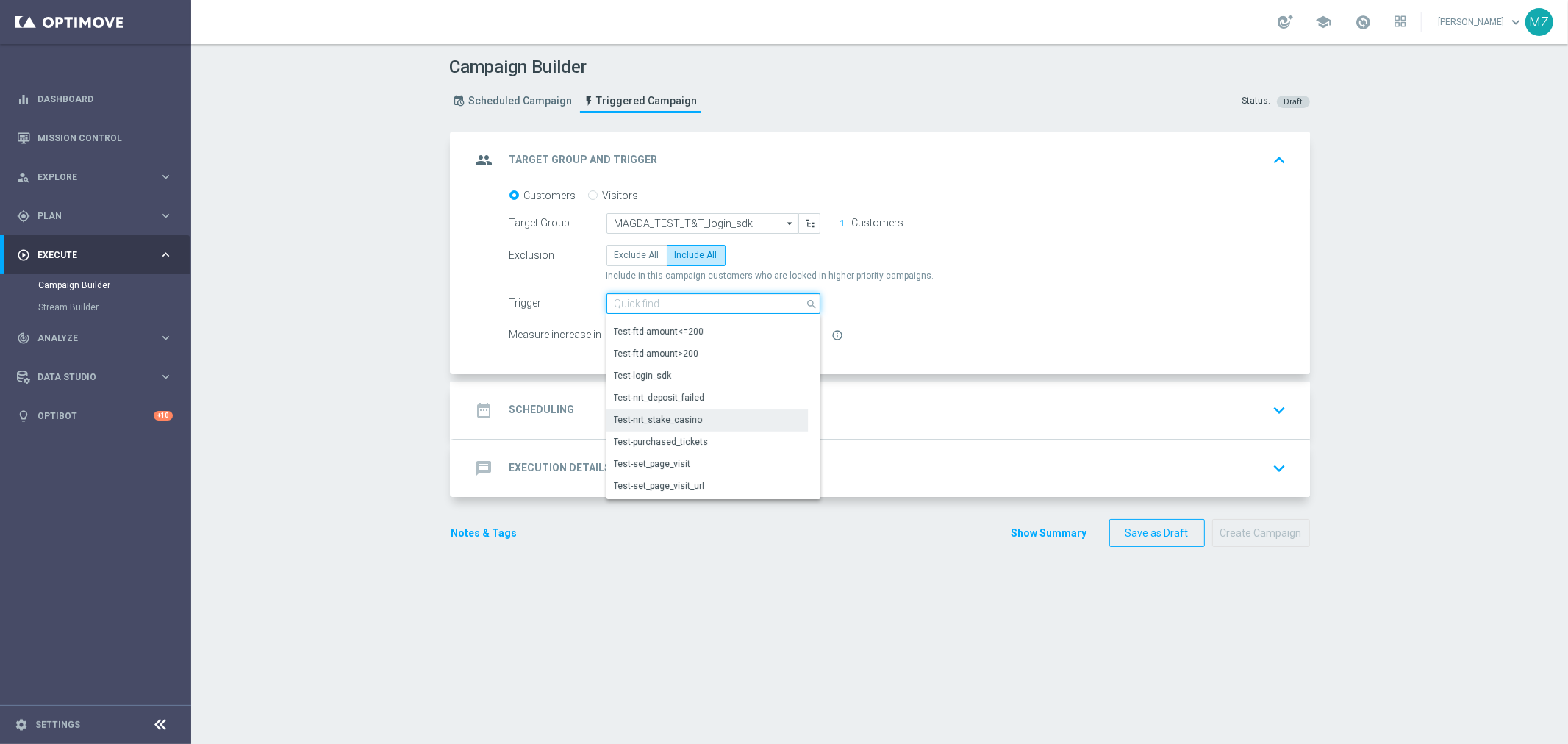
scroll to position [899, 0]
click at [696, 377] on div "Test-login_sdk" at bounding box center [707, 376] width 202 height 22
type input "Test-login_sdk"
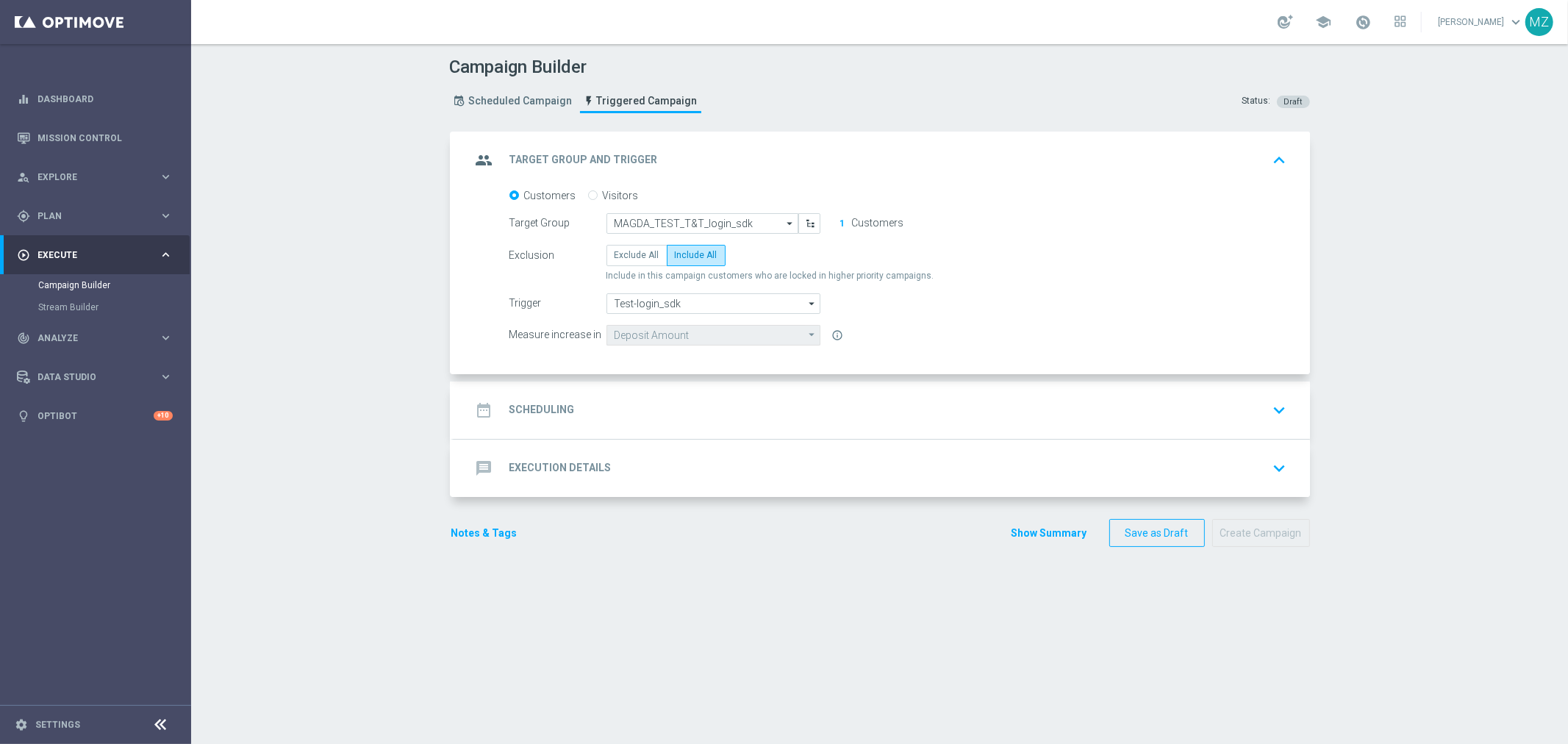
click at [1123, 397] on div "date_range Scheduling keyboard_arrow_down" at bounding box center [882, 410] width 821 height 28
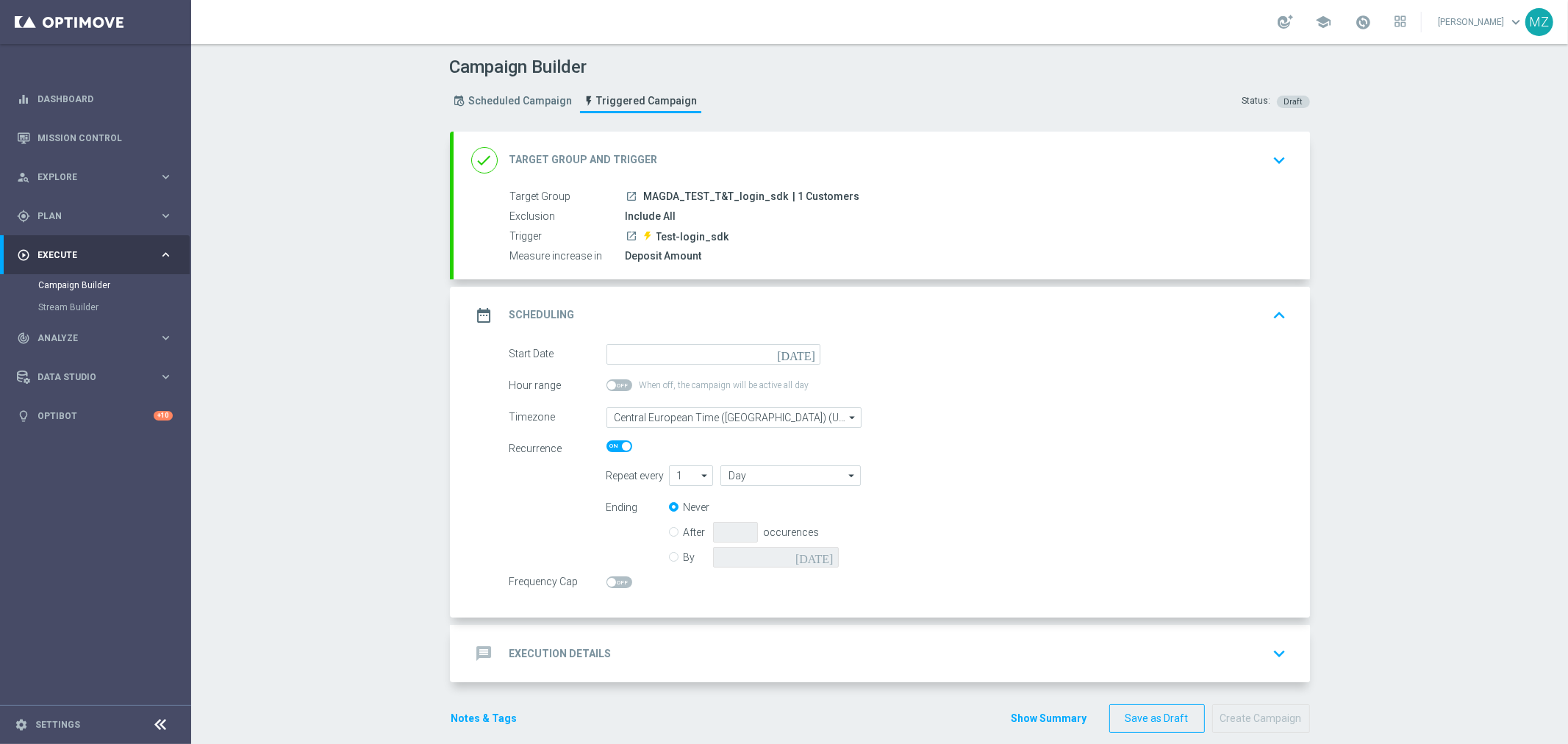
click at [797, 349] on icon "[DATE]" at bounding box center [799, 352] width 44 height 16
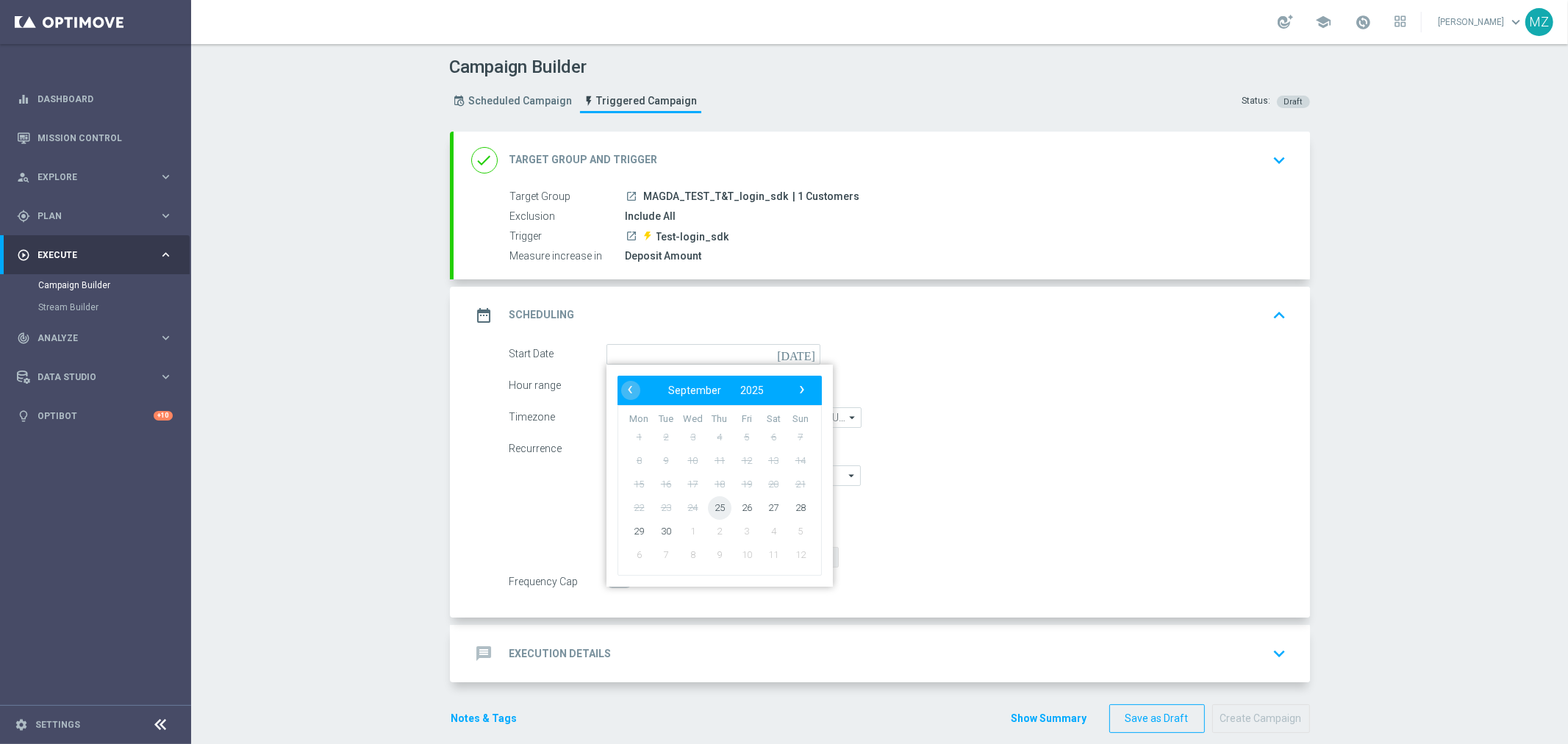
click at [715, 506] on span "25" at bounding box center [719, 507] width 24 height 24
type input "[DATE]"
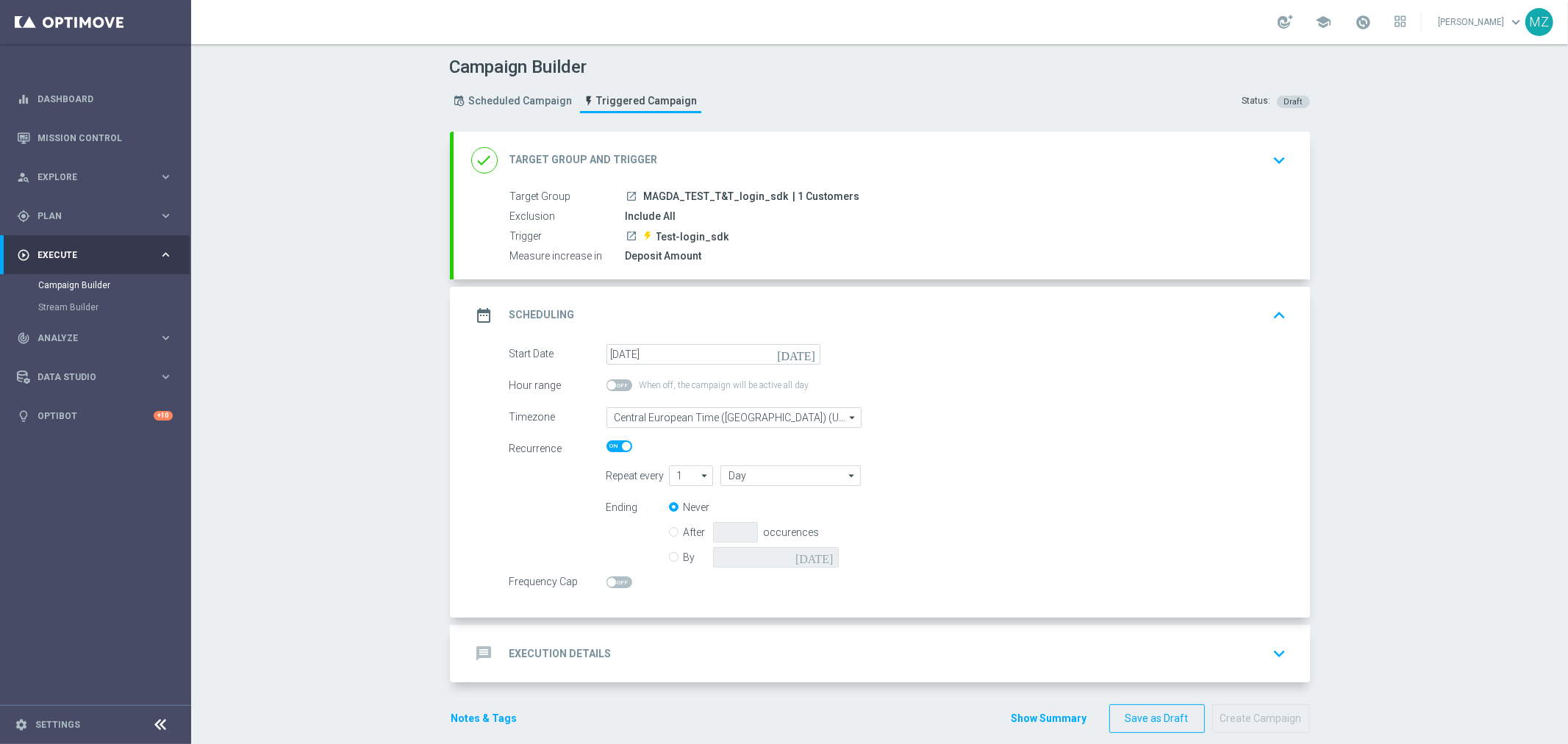
click at [1282, 315] on icon "keyboard_arrow_up" at bounding box center [1280, 315] width 22 height 22
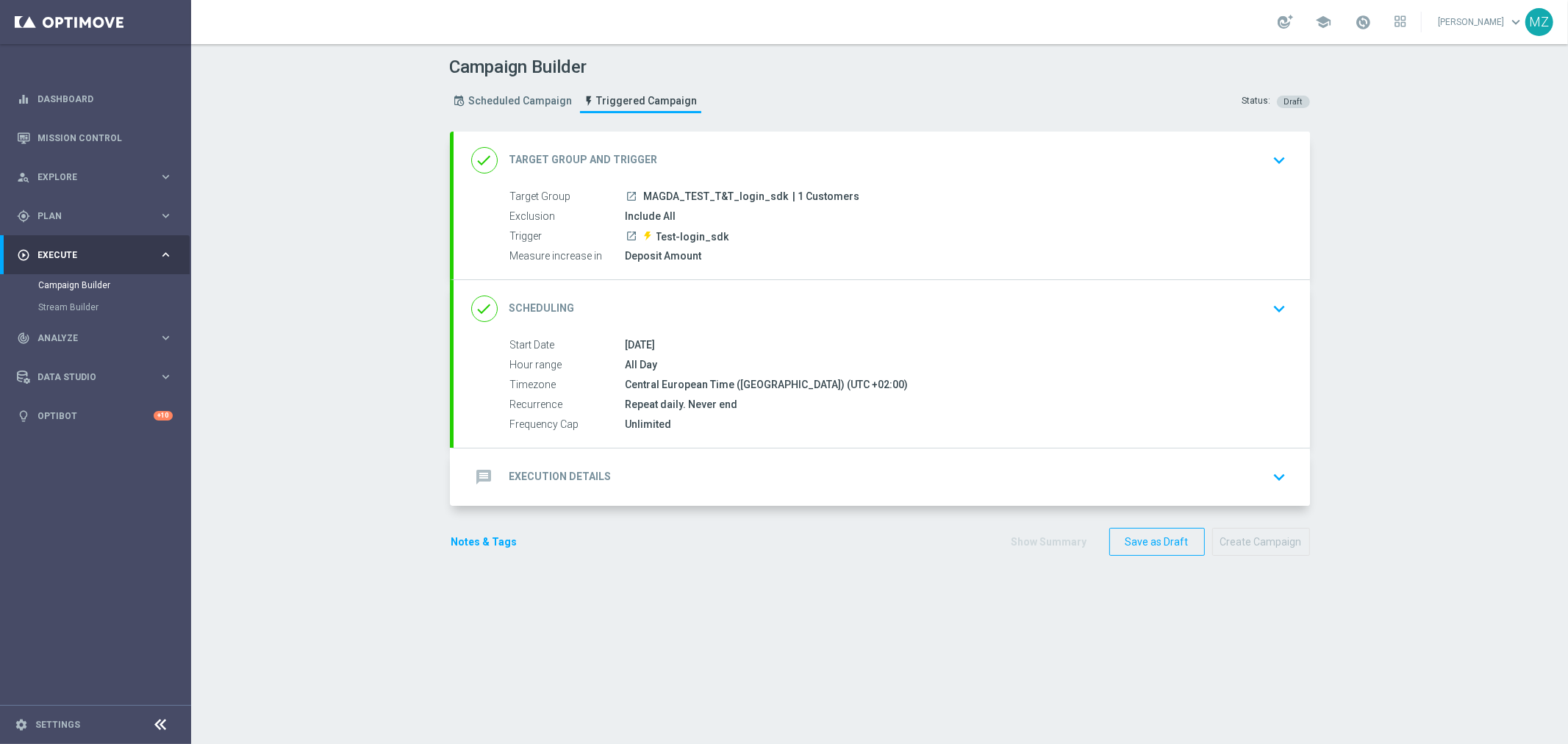
click at [773, 481] on div "message Execution Details keyboard_arrow_down" at bounding box center [882, 477] width 821 height 28
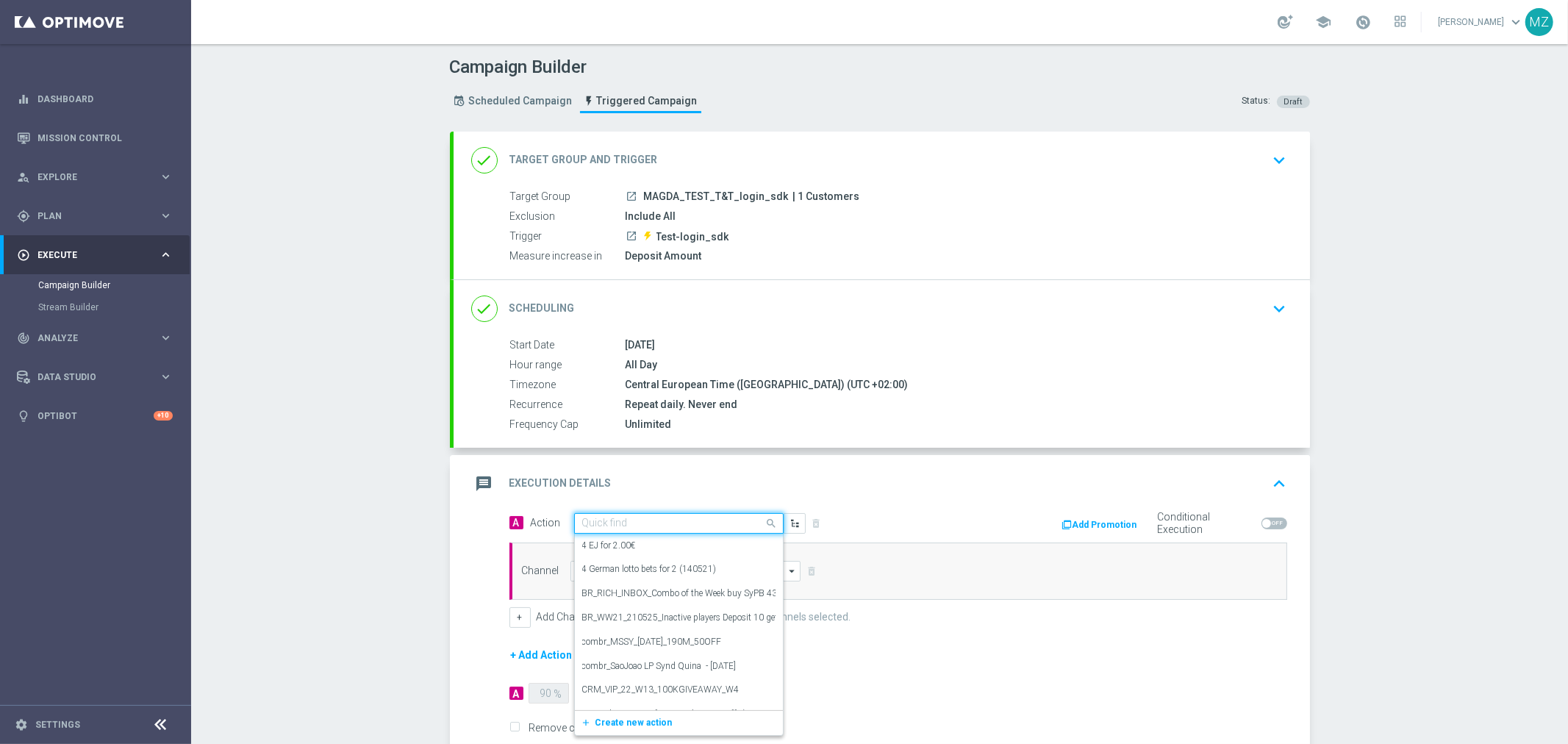
click at [707, 527] on input "text" at bounding box center [664, 524] width 164 height 13
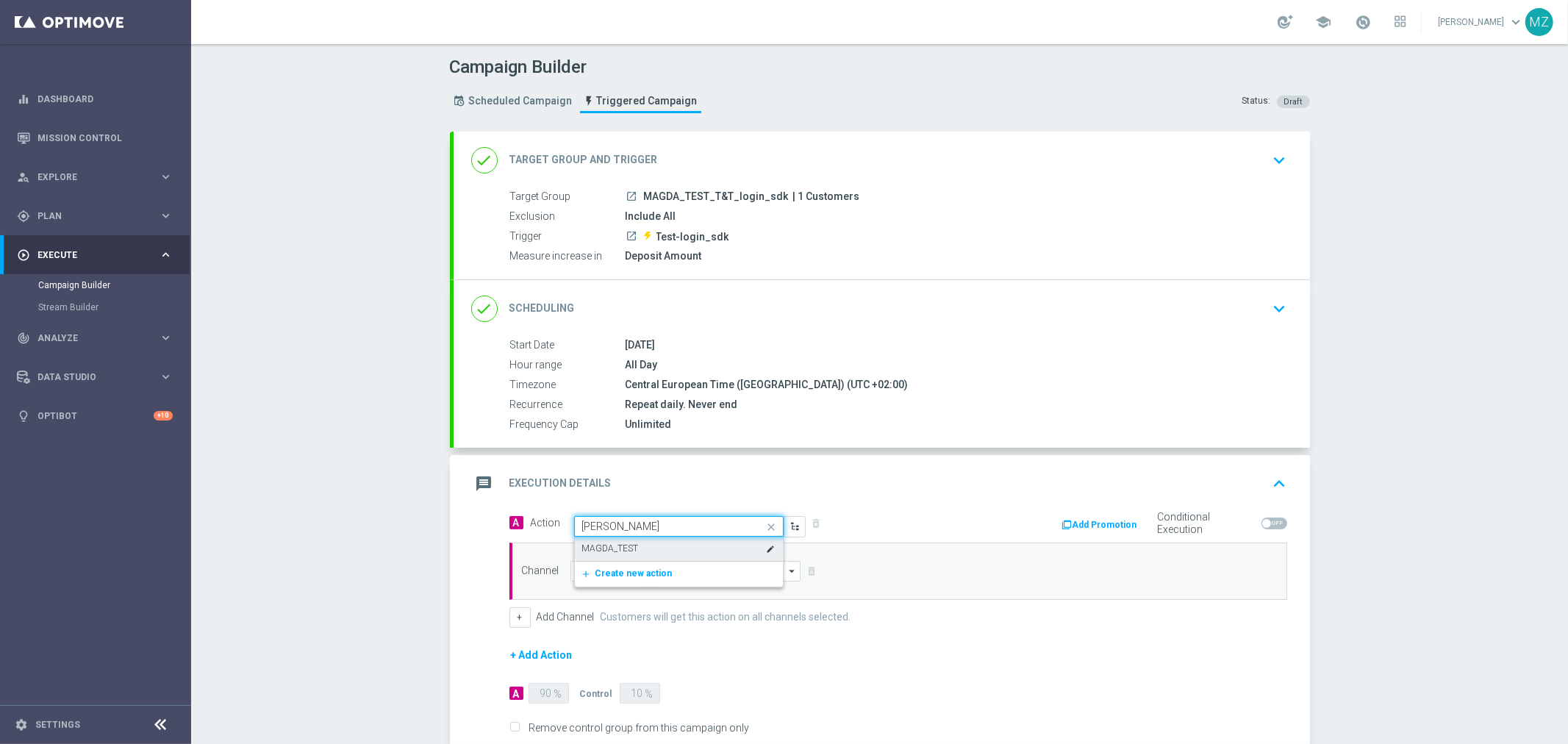
click at [703, 538] on div "MAGDA_TEST edit" at bounding box center [679, 549] width 194 height 24
type input "magda"
click at [690, 569] on input at bounding box center [685, 571] width 231 height 20
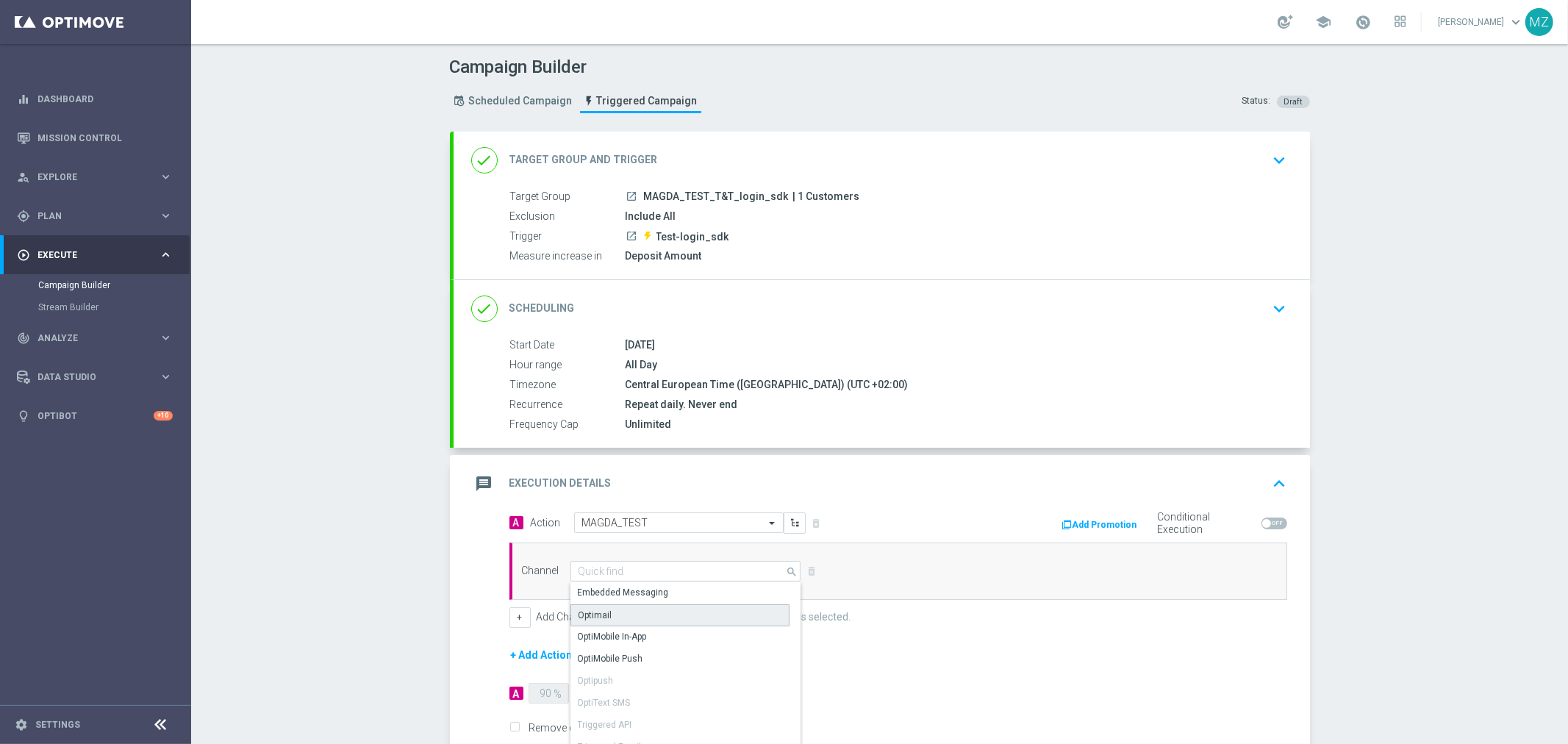
click at [667, 608] on div "Optimail" at bounding box center [680, 616] width 219 height 22
type input "Optimail"
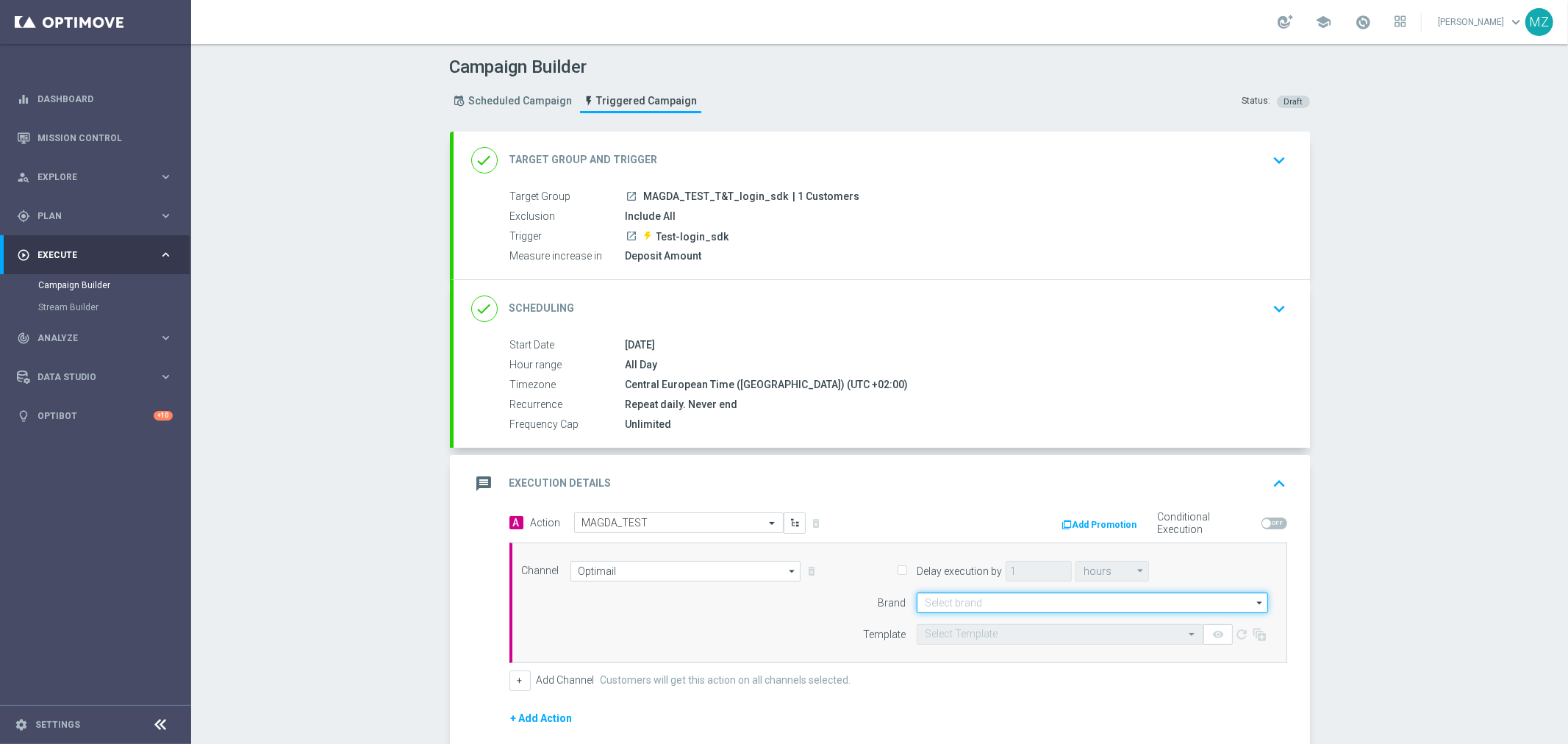
click at [986, 602] on input at bounding box center [1092, 603] width 351 height 20
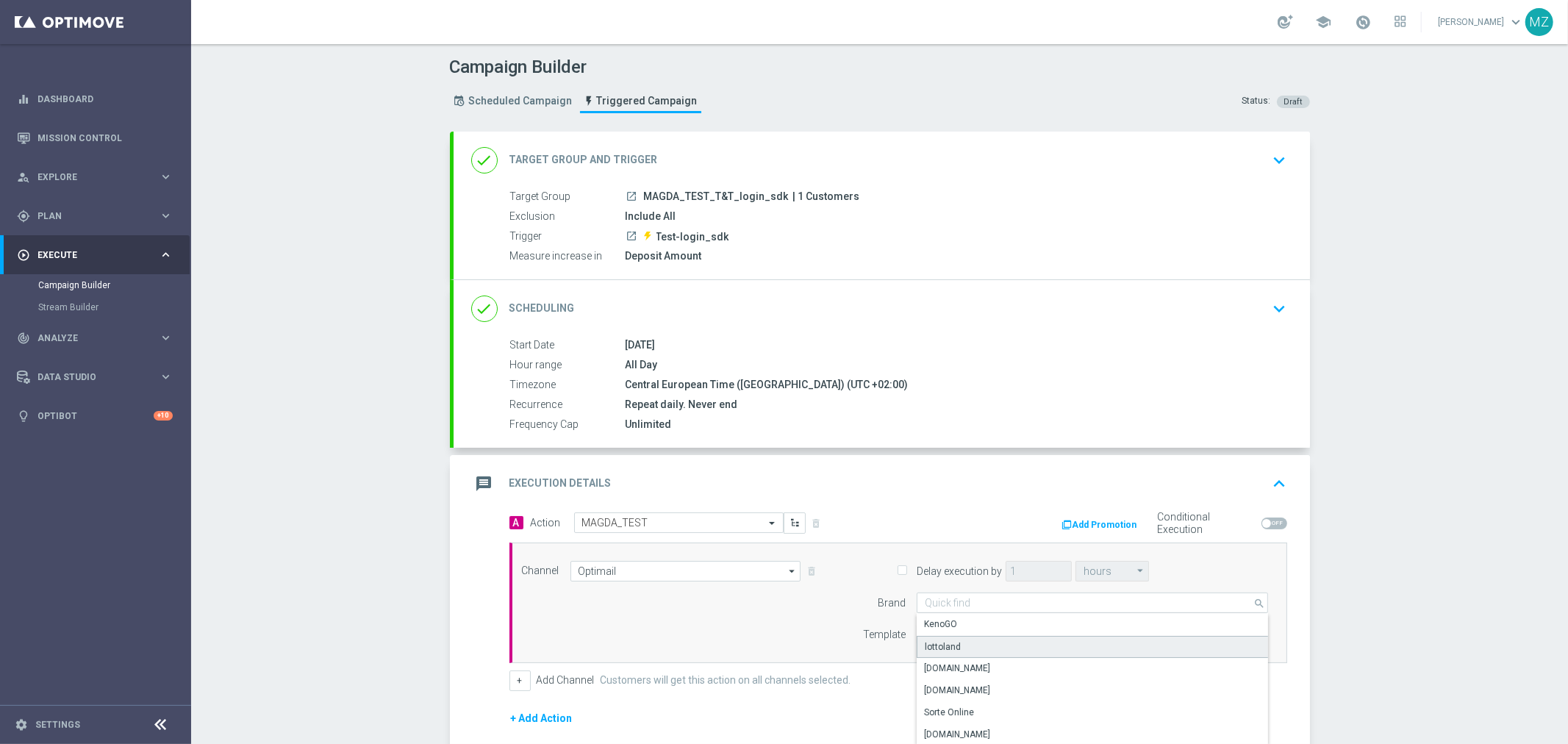
click at [985, 642] on div "lottoland" at bounding box center [1093, 647] width 352 height 22
type input "lottoland"
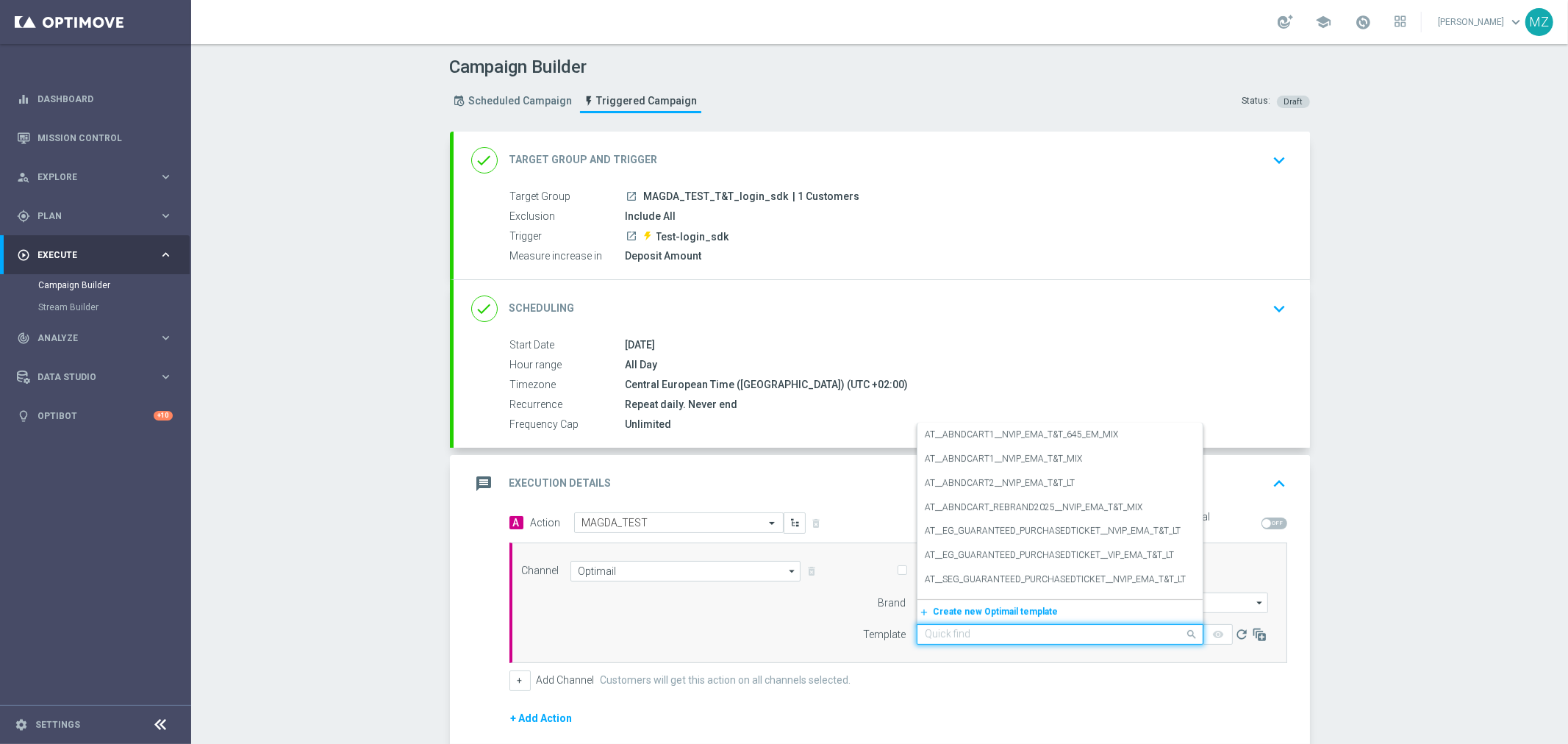
click at [980, 631] on input "text" at bounding box center [1045, 634] width 241 height 13
paste input "Use case Login"
type input "Use case Login"
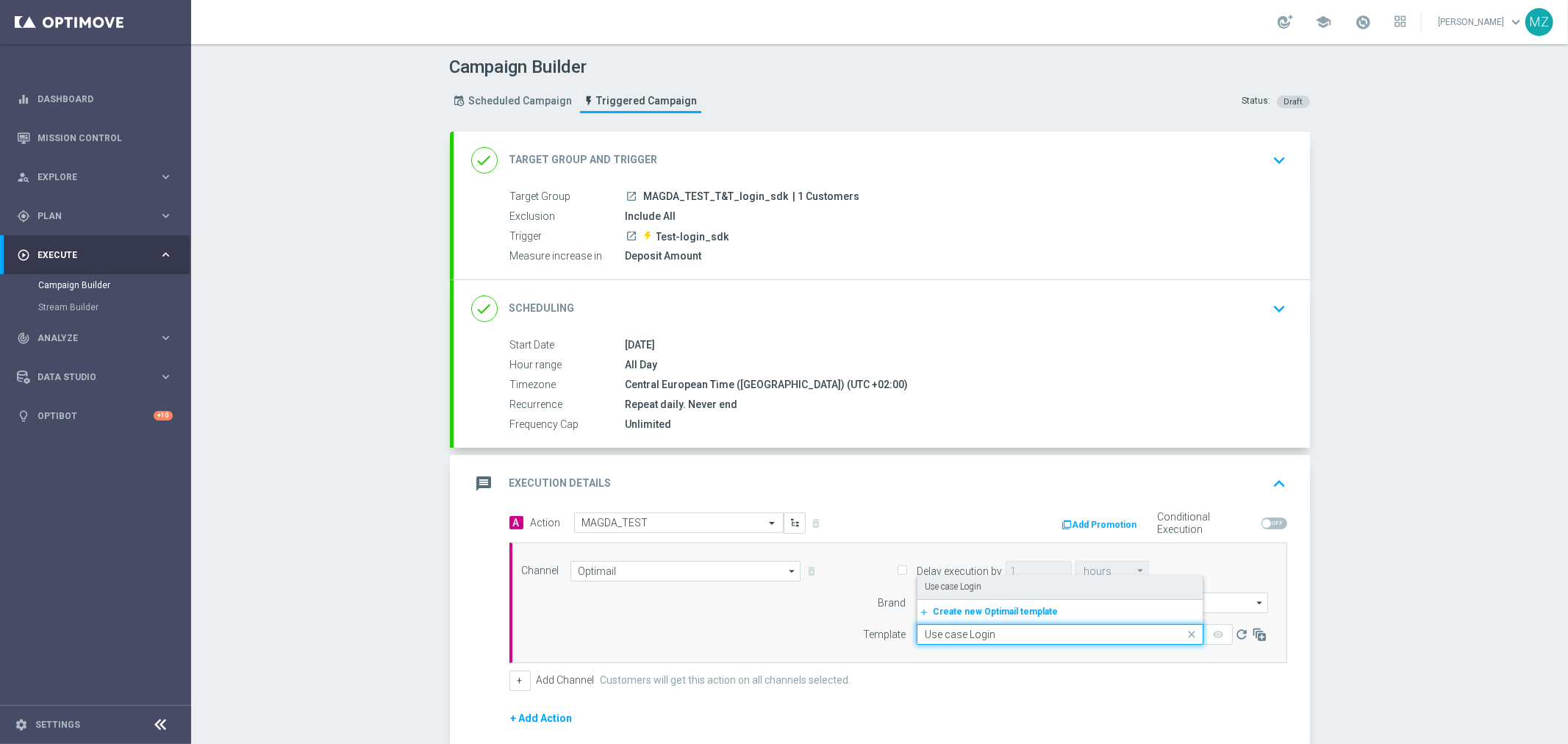
click at [975, 586] on label "Use case Login" at bounding box center [952, 587] width 56 height 13
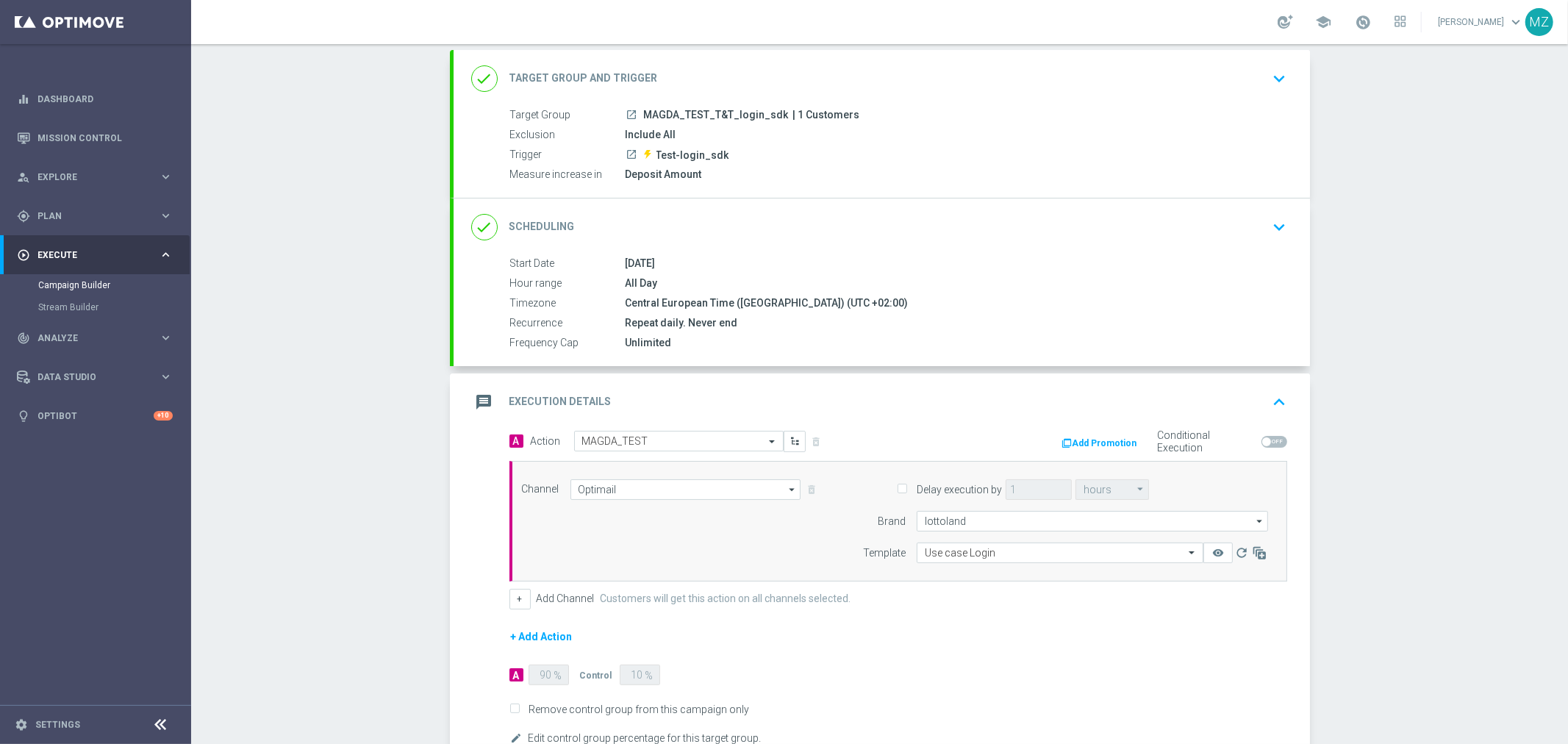
scroll to position [163, 0]
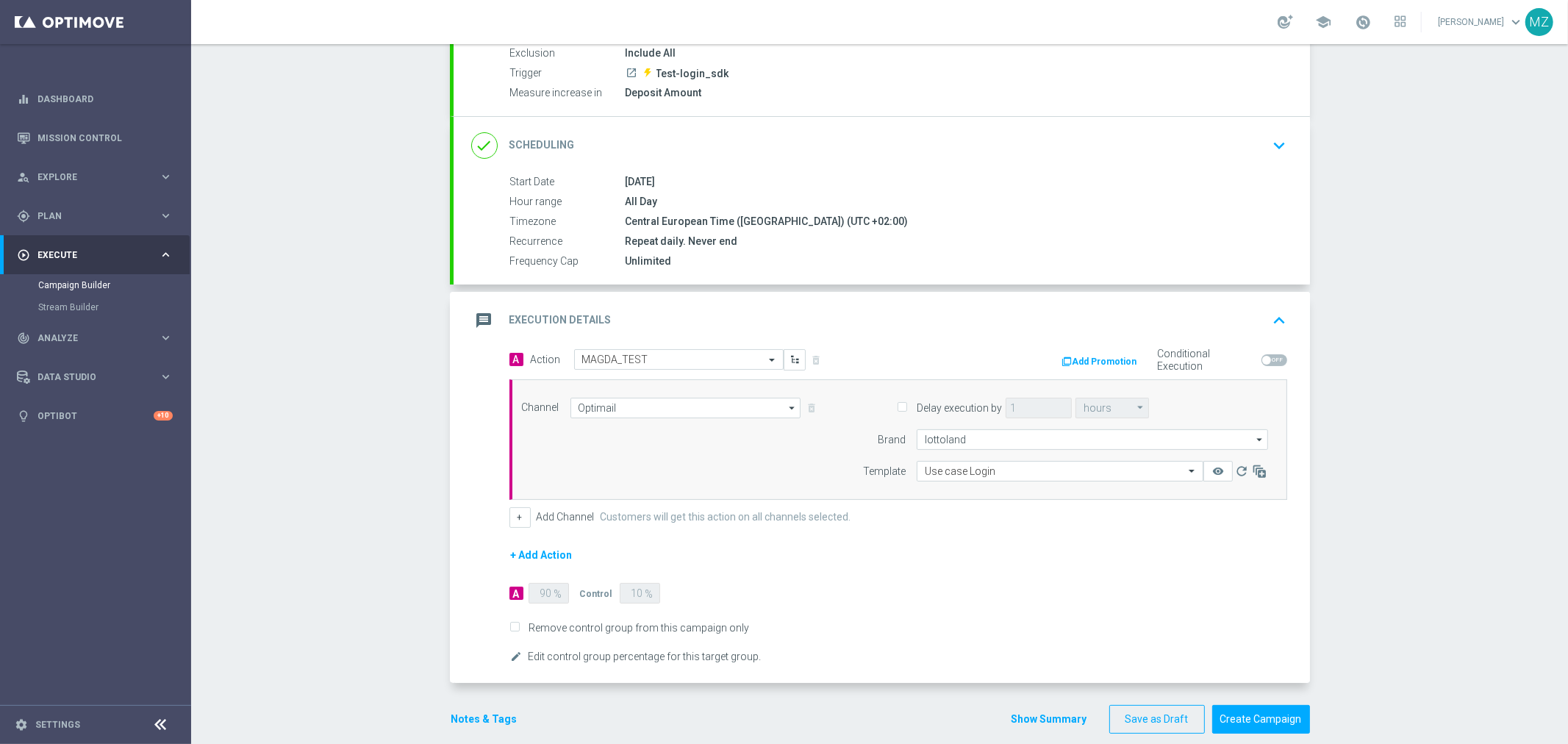
click at [509, 622] on span "Remove control group from this campaign only" at bounding box center [899, 629] width 778 height 13
click at [509, 626] on input "Remove control group from this campaign only" at bounding box center [514, 629] width 9 height 9
checkbox input "true"
click at [486, 718] on button "Notes & Tags" at bounding box center [484, 720] width 69 height 19
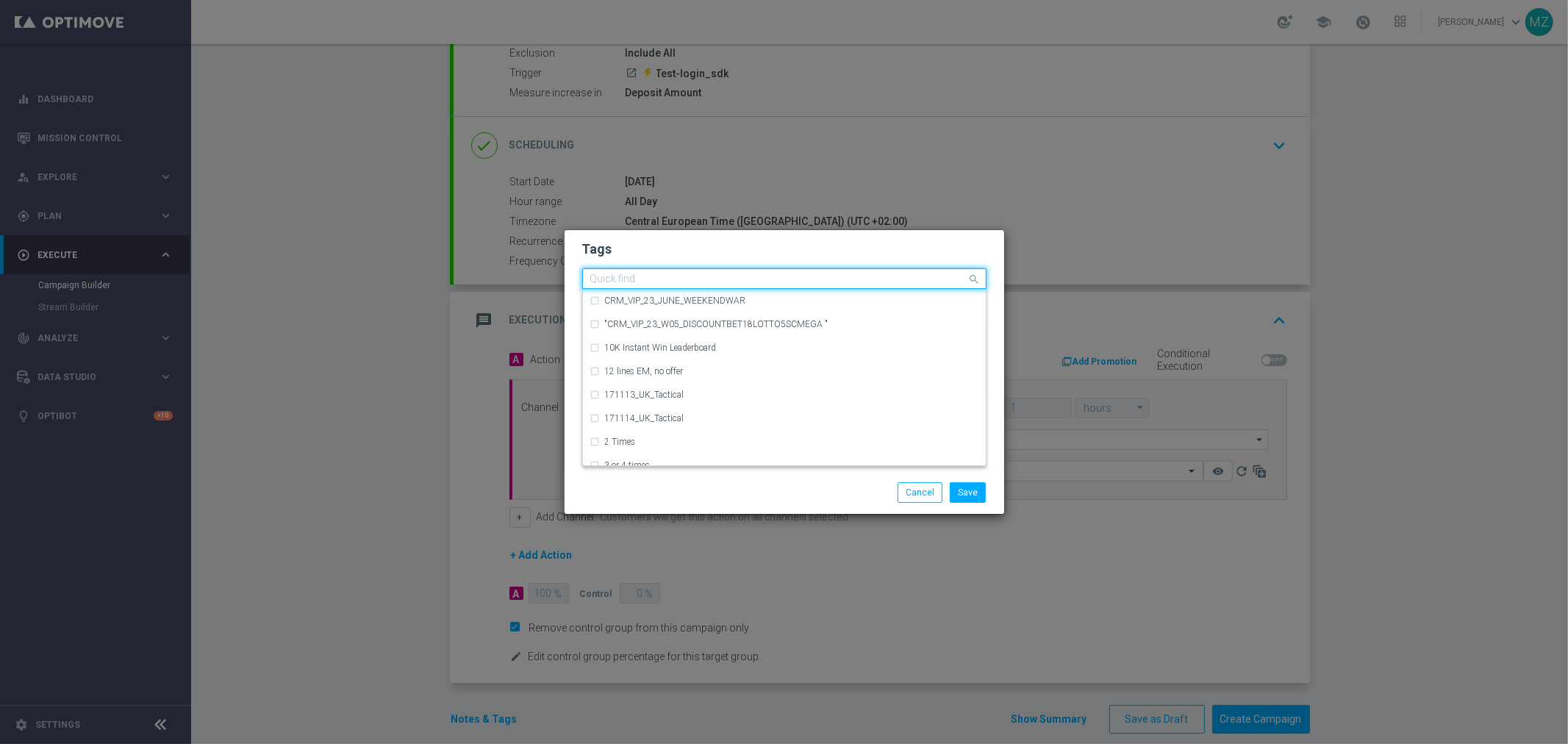
click at [706, 270] on div "Quick find" at bounding box center [775, 279] width 385 height 19
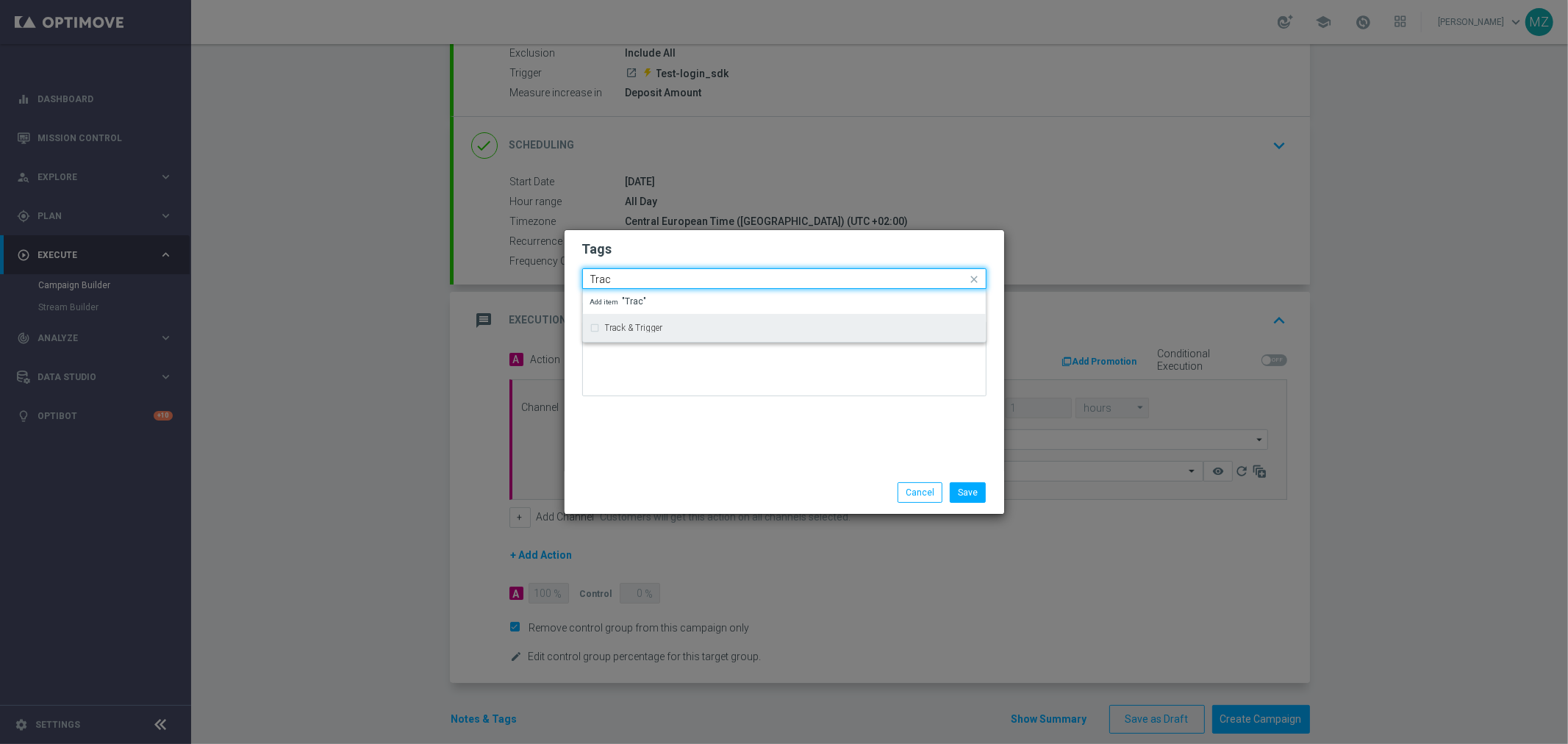
click at [675, 328] on div "Track & Trigger" at bounding box center [791, 328] width 373 height 8
type input "Trac"
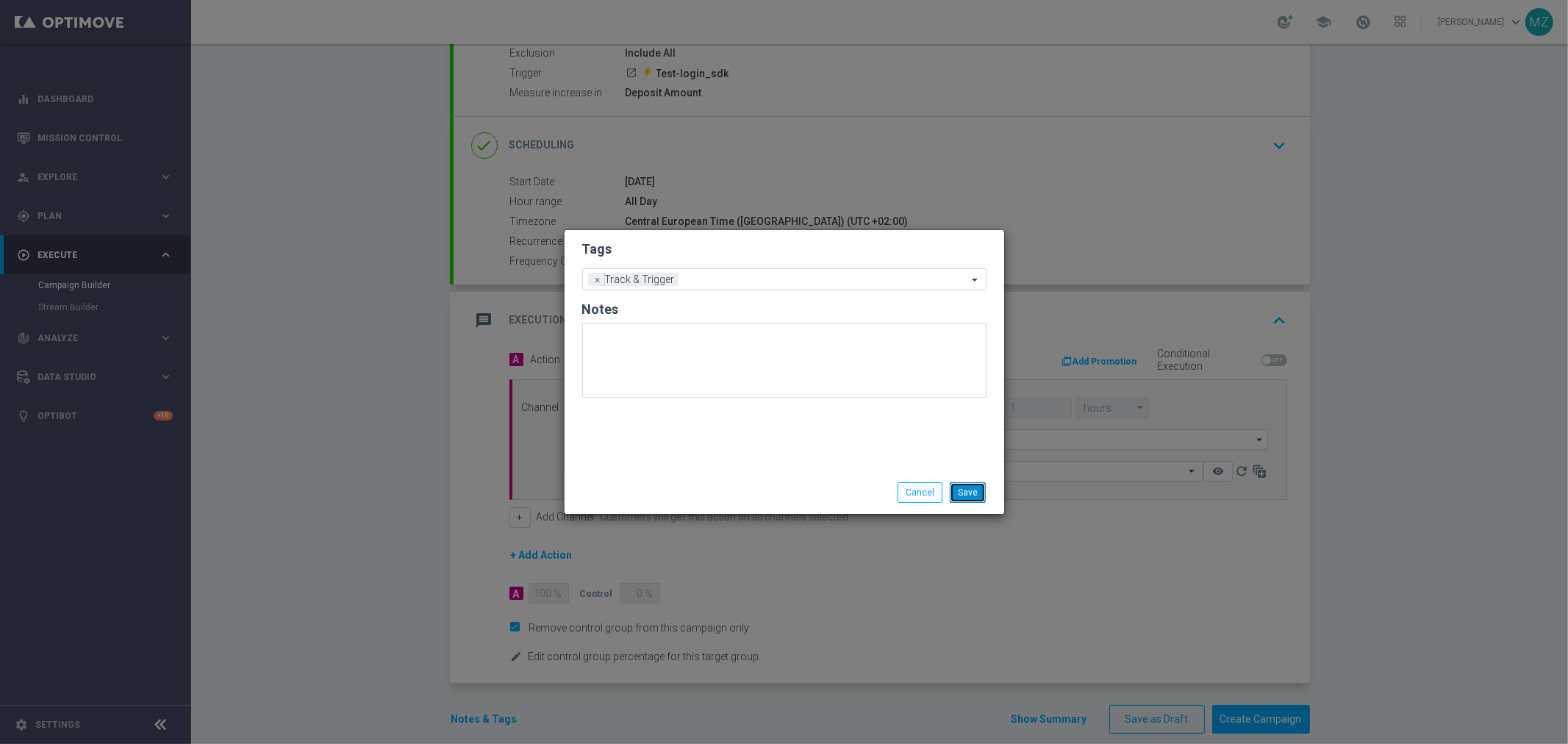
click at [964, 484] on button "Save" at bounding box center [968, 493] width 36 height 20
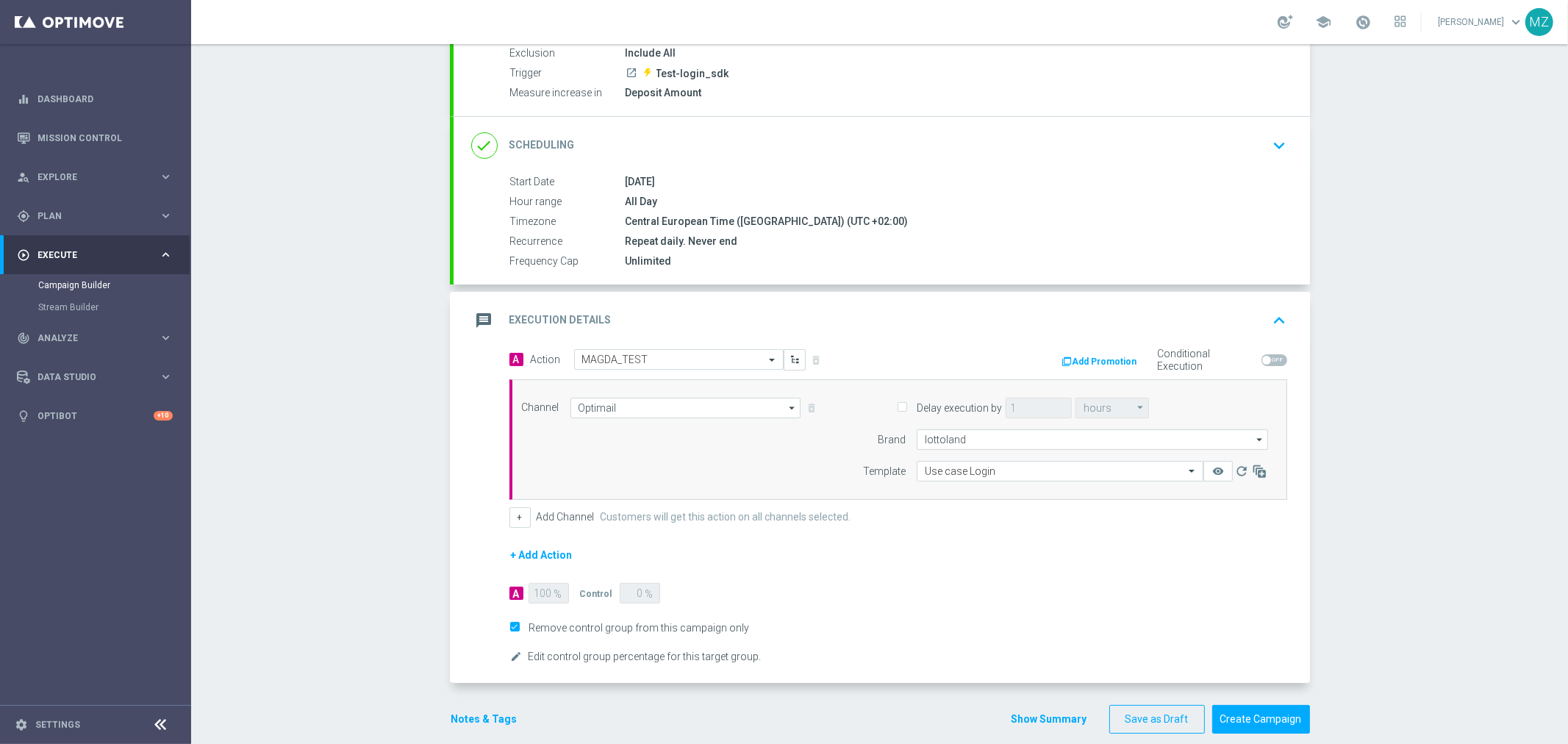
click at [1102, 560] on form "A Action Select action MAGDA_TEST delete_forever Add Promotion Conditional Exec…" at bounding box center [899, 508] width 778 height 317
click at [1283, 717] on button "Create Campaign" at bounding box center [1261, 720] width 98 height 29
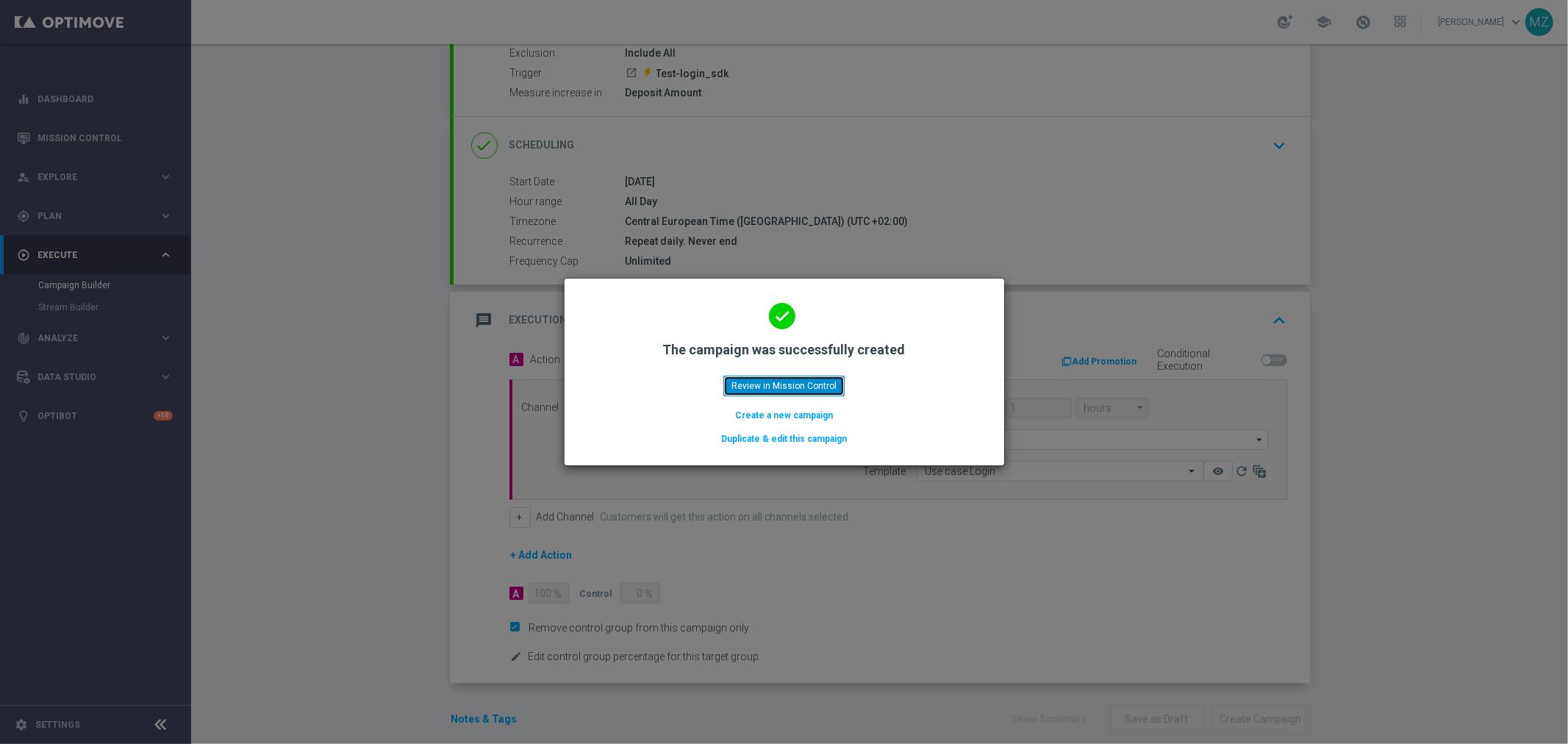
click at [804, 388] on button "Review in Mission Control" at bounding box center [784, 386] width 121 height 20
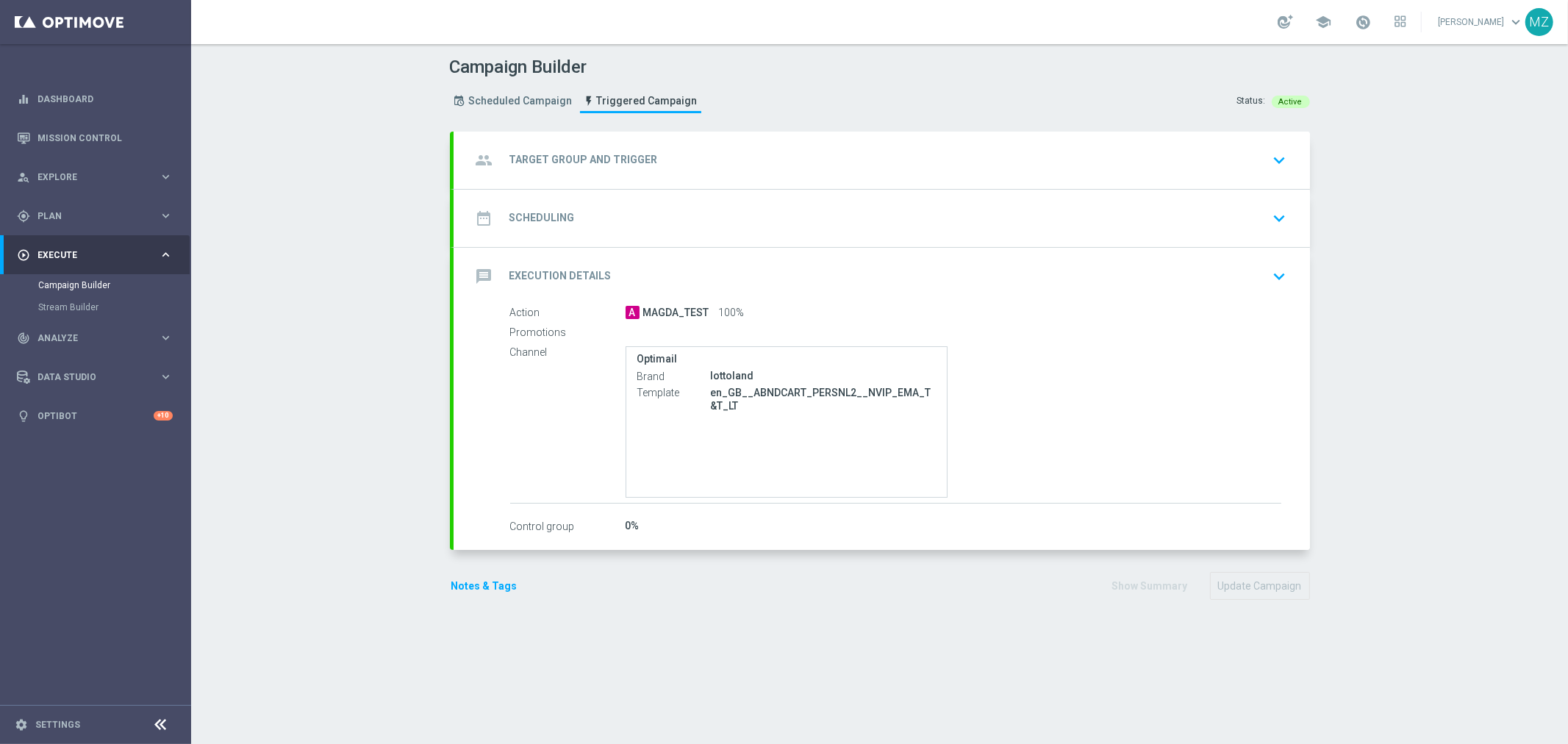
type input "MAGDA_TEST_T&T_nrt_purchased_tickets"
radio input "false"
radio input "true"
type input "Test-purchased_tickets"
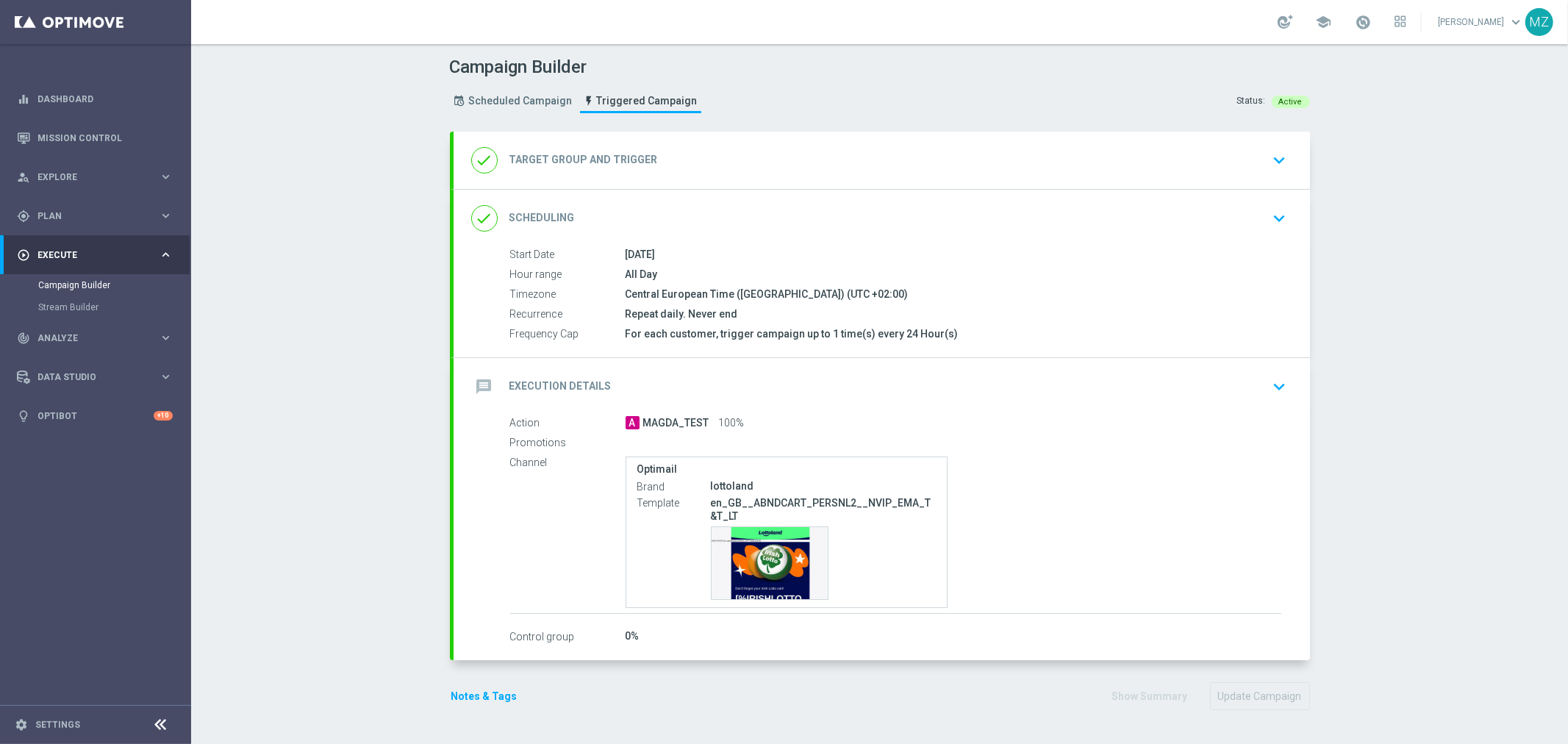
type input "Deposit Amount"
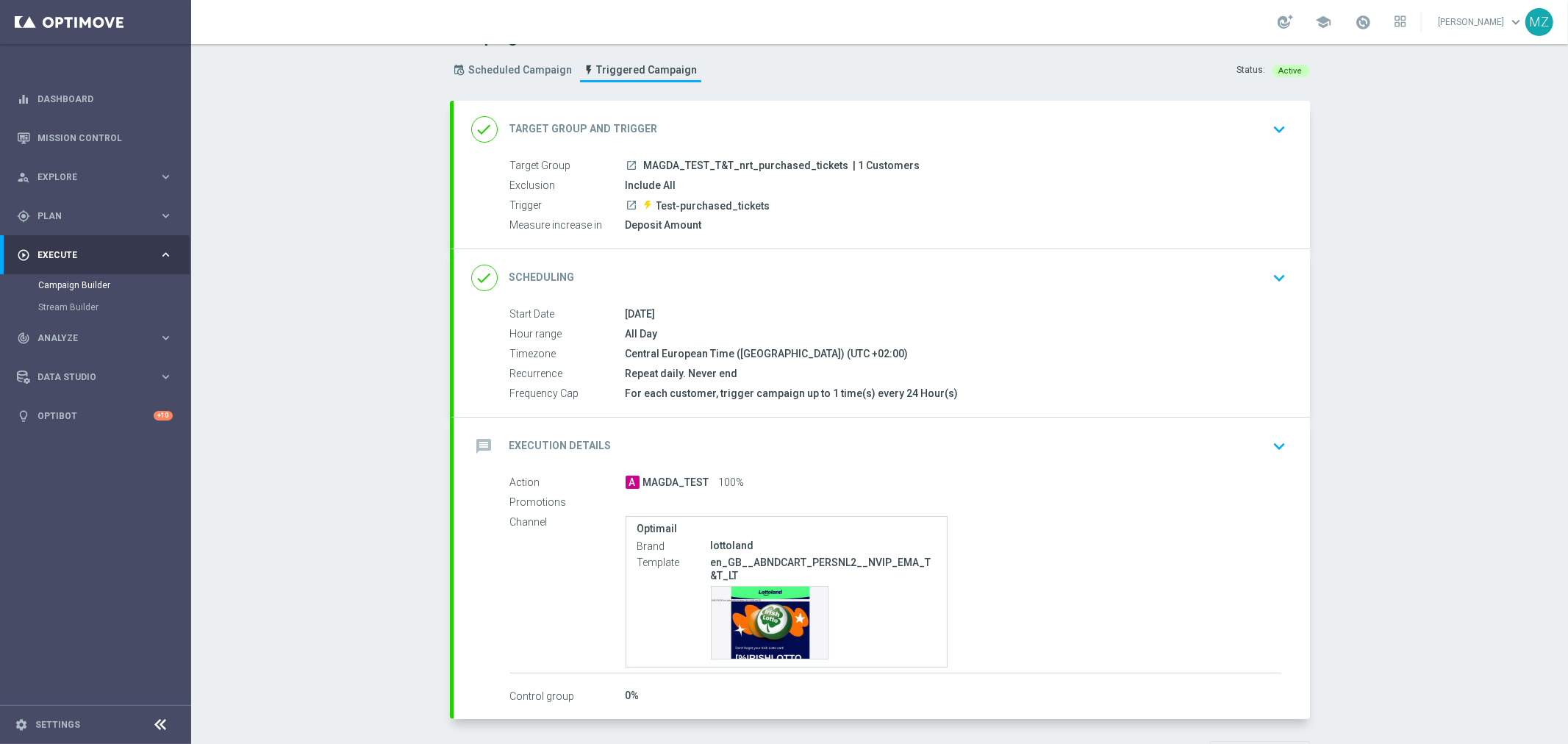
scroll to position [82, 0]
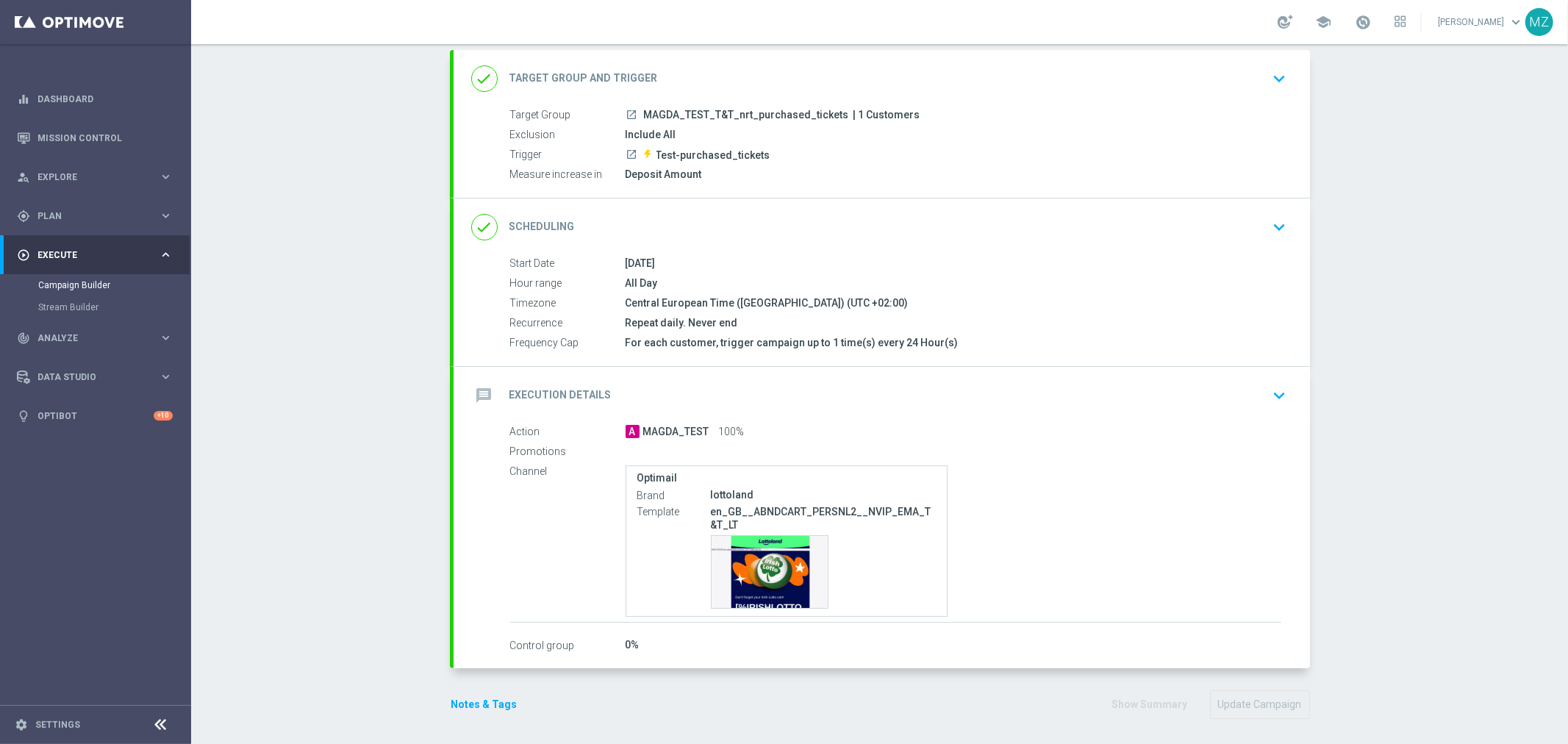
click at [1269, 221] on icon "keyboard_arrow_down" at bounding box center [1280, 227] width 22 height 22
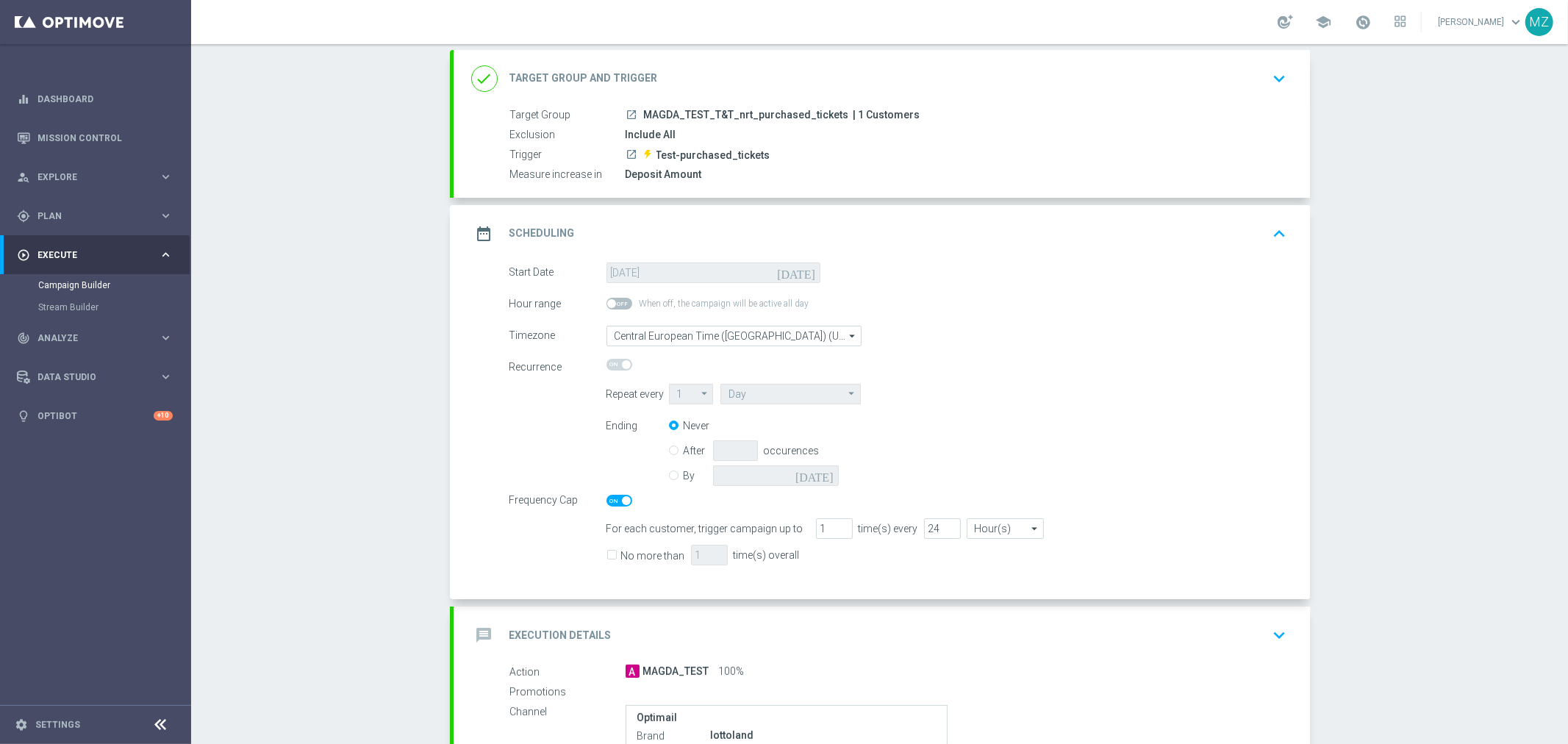
click at [669, 476] on input "By" at bounding box center [673, 473] width 9 height 9
radio input "true"
radio input "false"
click at [824, 472] on icon "[DATE]" at bounding box center [818, 474] width 44 height 16
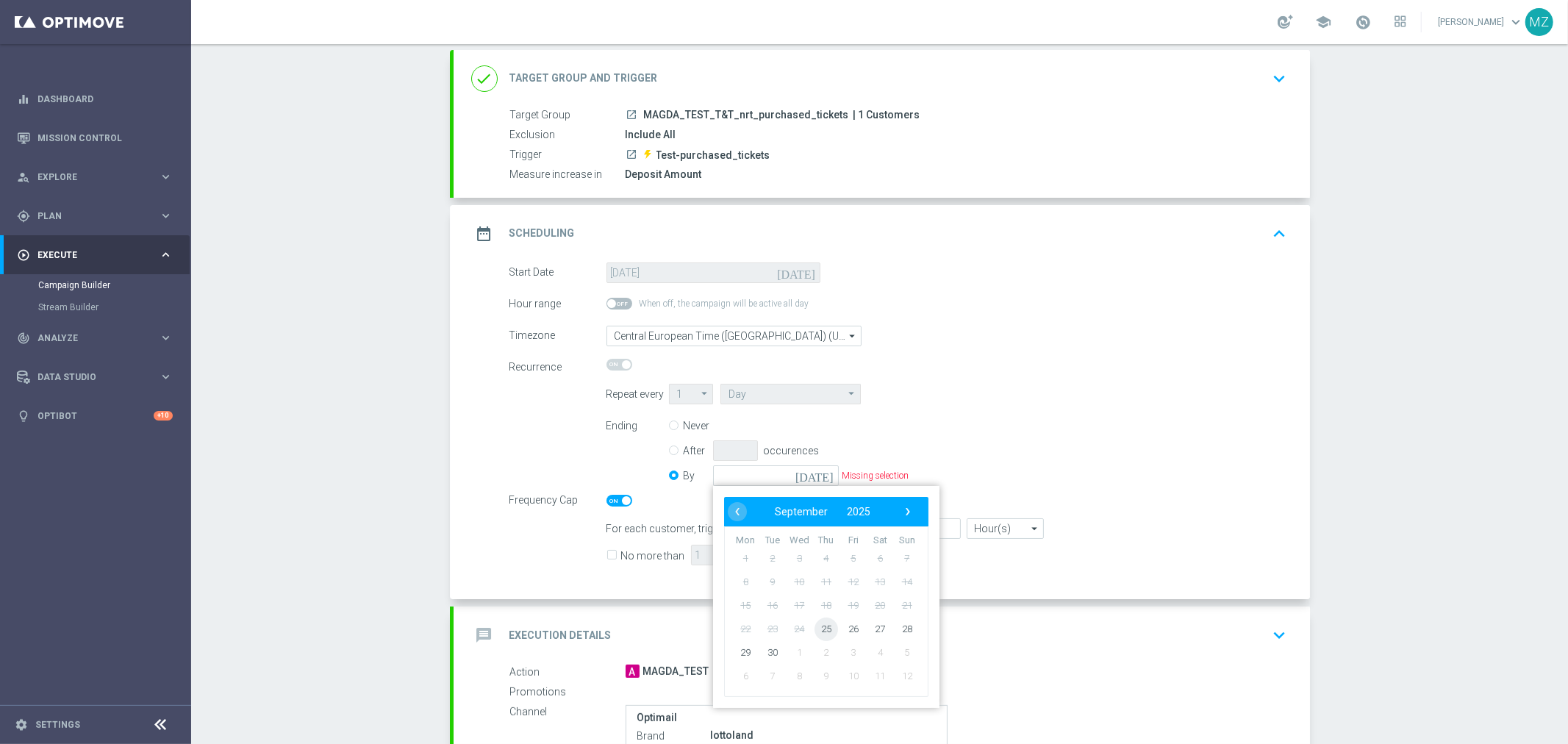
click at [819, 629] on span "25" at bounding box center [825, 629] width 24 height 24
type input "[DATE]"
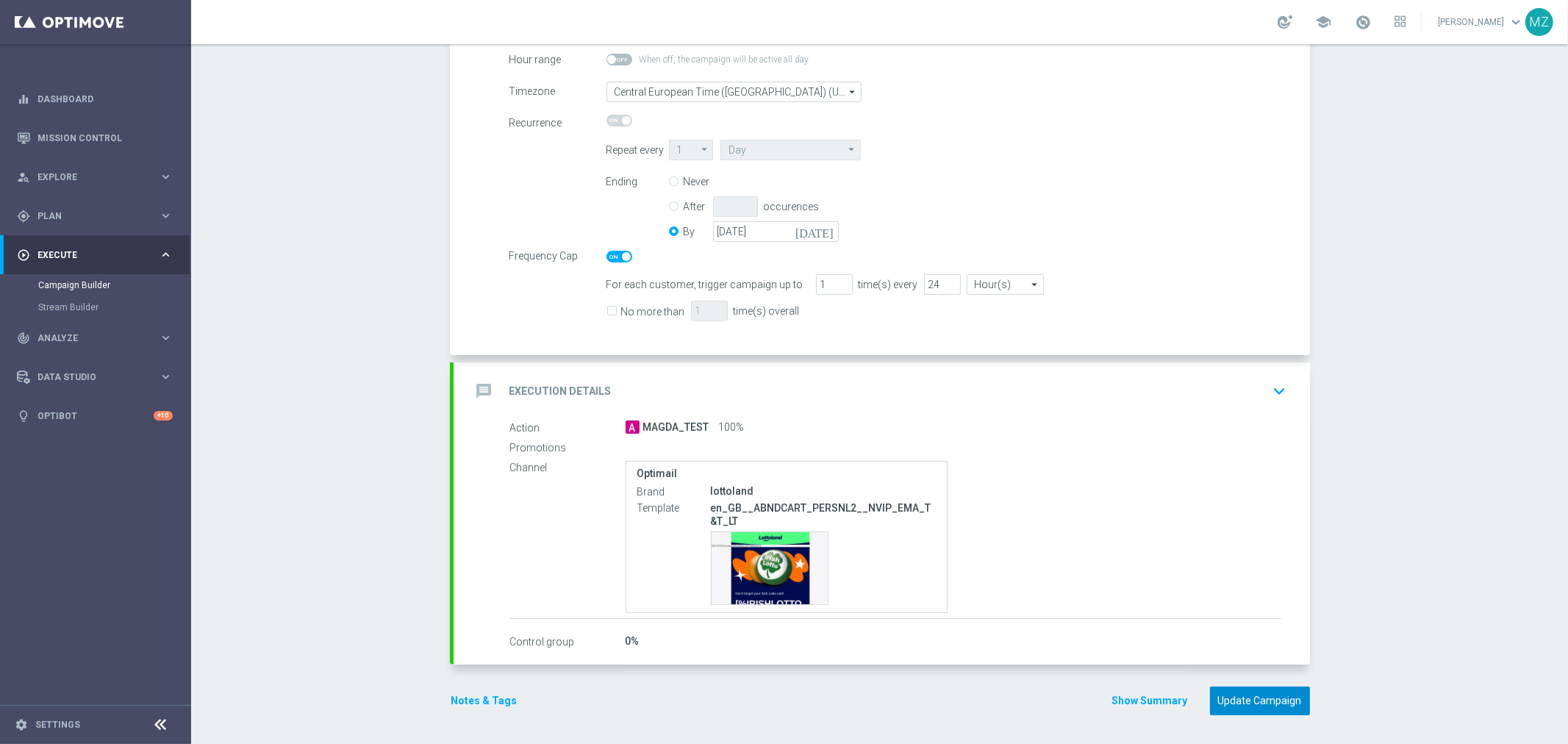
click at [1240, 692] on button "Update Campaign" at bounding box center [1260, 701] width 100 height 29
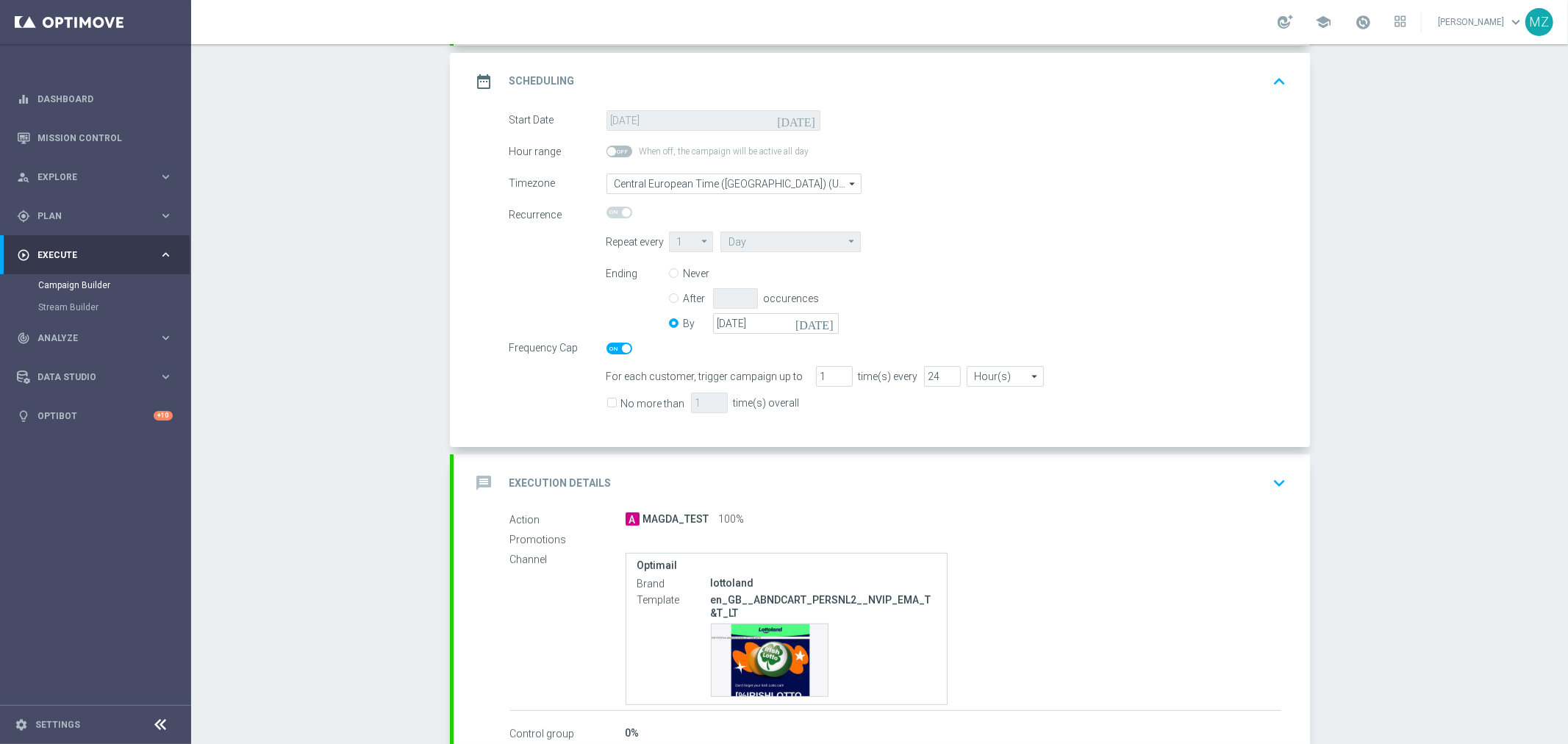
scroll to position [78, 0]
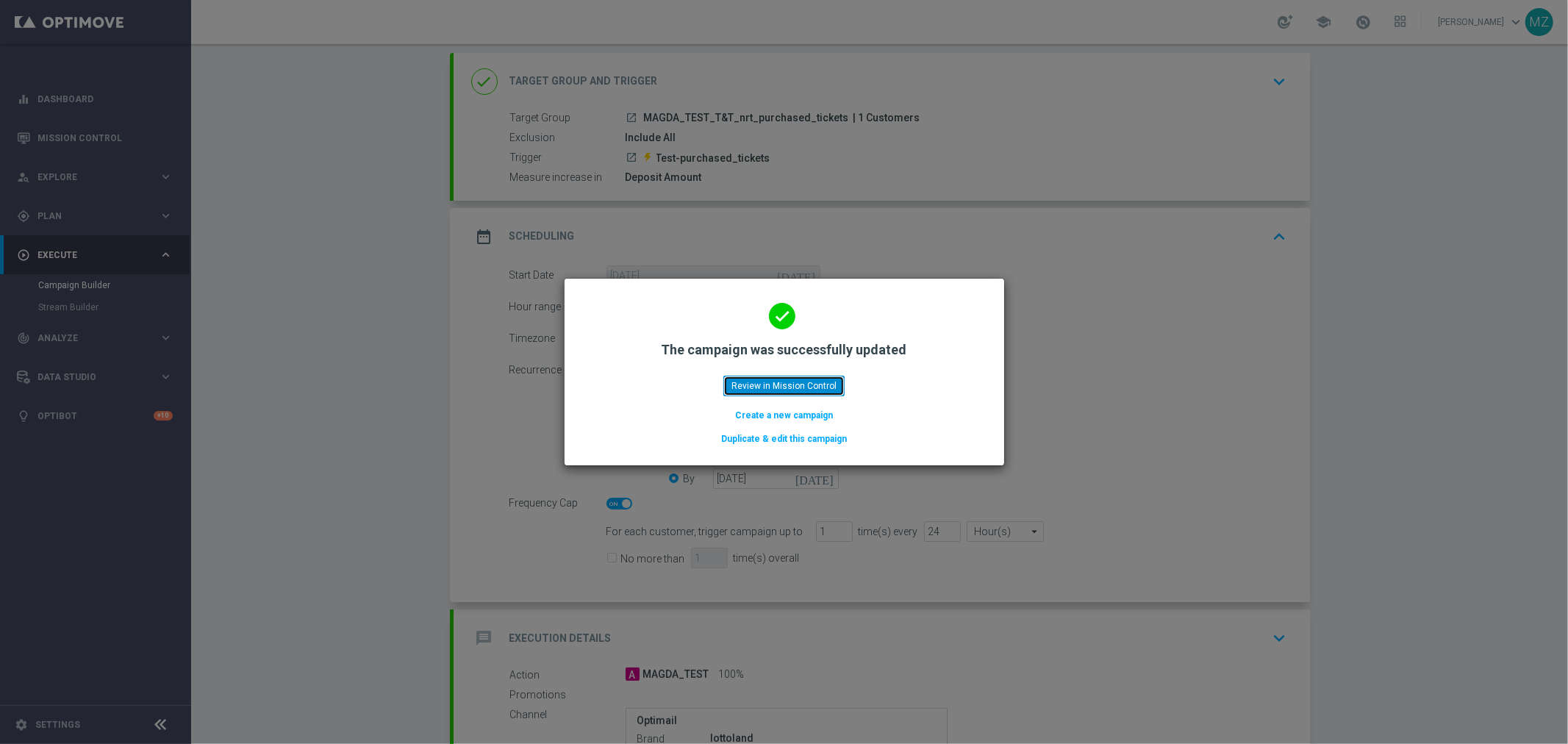
click at [781, 378] on button "Review in Mission Control" at bounding box center [784, 386] width 121 height 20
